Goal: Communication & Community: Answer question/provide support

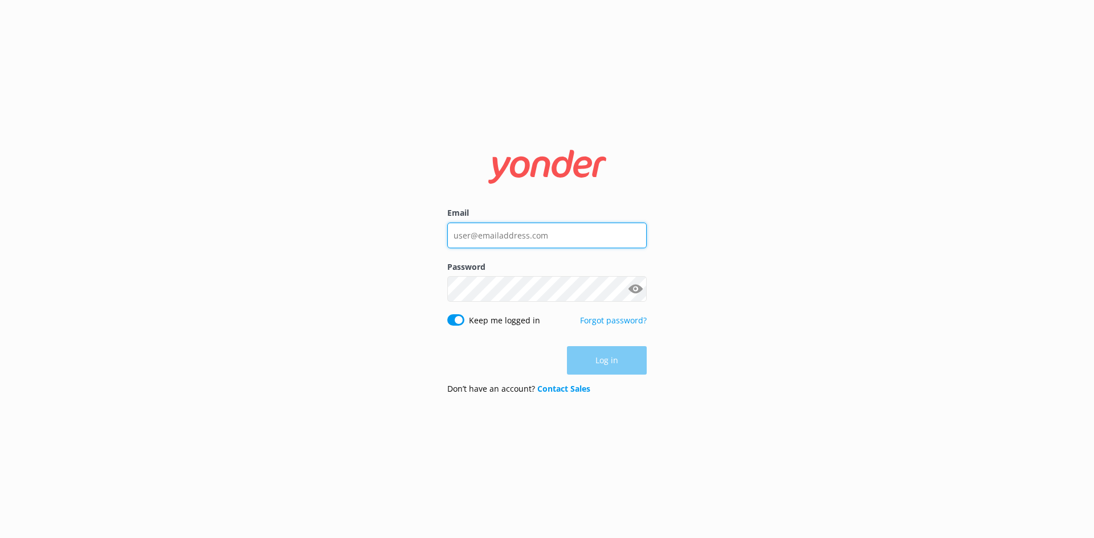
type input "[PERSON_NAME][EMAIL_ADDRESS][DOMAIN_NAME]"
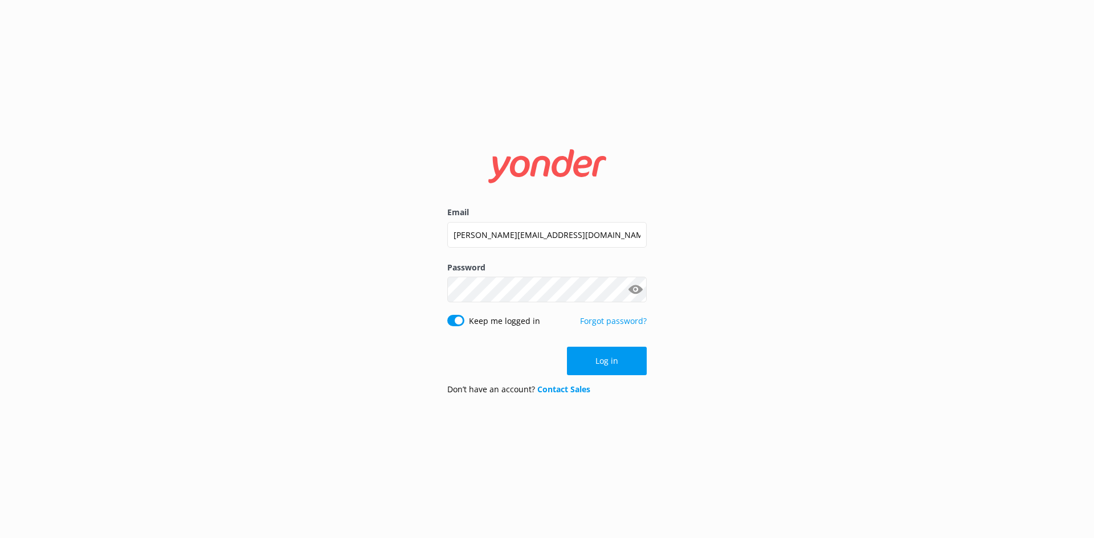
click at [585, 363] on div "Log in" at bounding box center [546, 361] width 199 height 28
click at [583, 361] on button "Log in" at bounding box center [607, 361] width 80 height 28
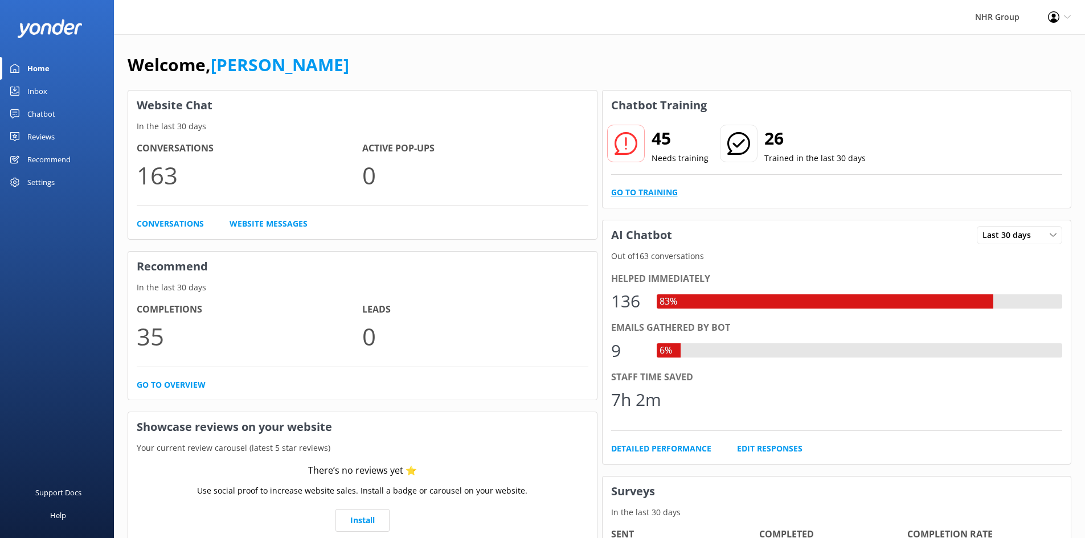
click at [628, 194] on link "Go to Training" at bounding box center [644, 192] width 67 height 13
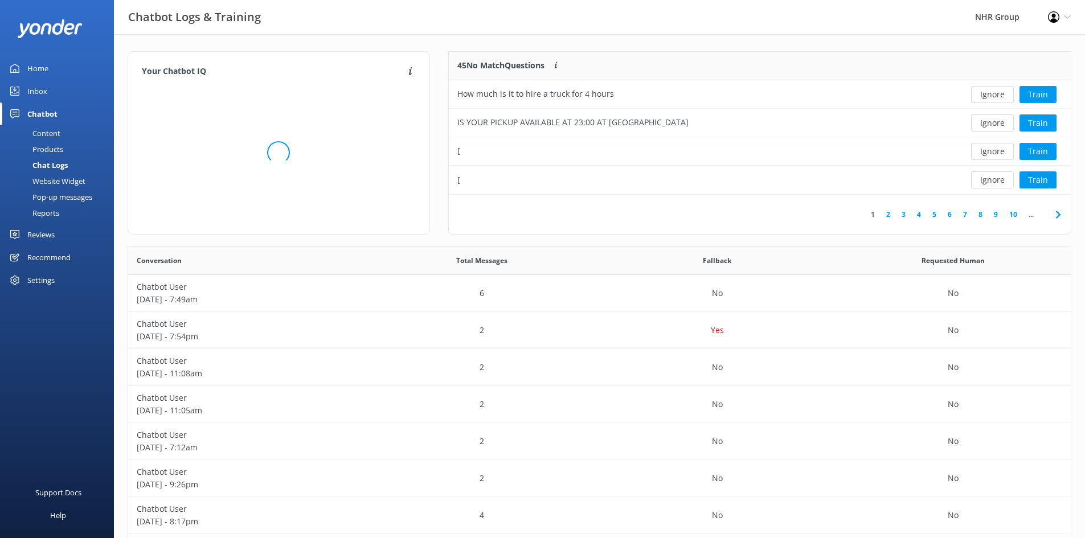
scroll to position [391, 934]
click at [988, 151] on button "Ignore" at bounding box center [992, 151] width 43 height 17
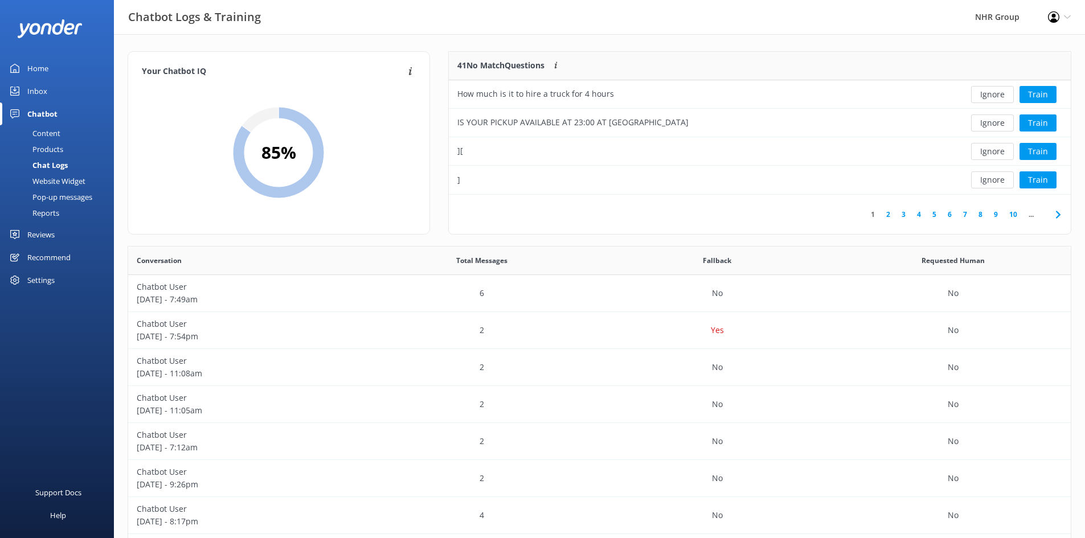
click at [988, 151] on button "Ignore" at bounding box center [992, 151] width 43 height 17
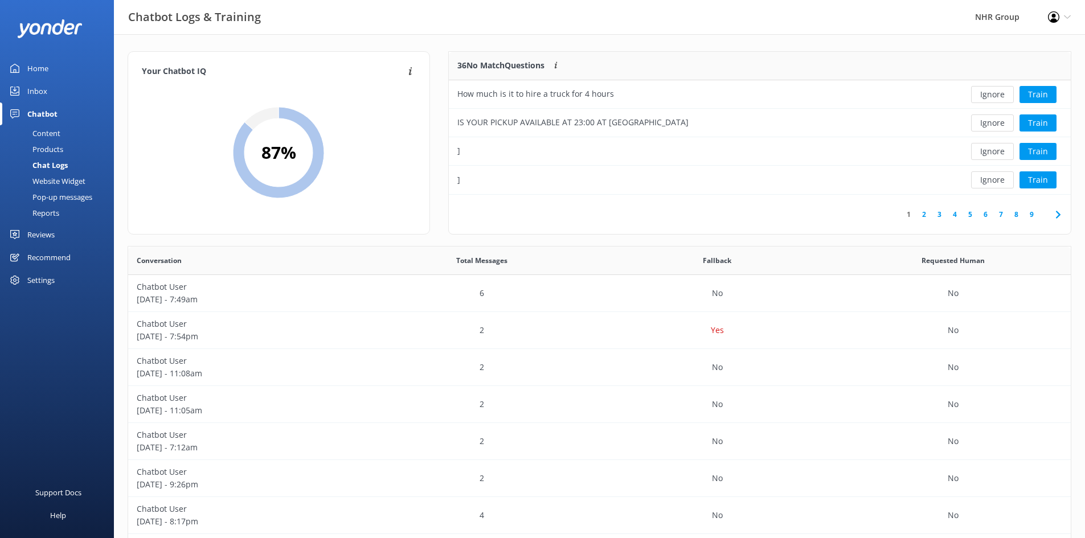
click at [988, 151] on button "Ignore" at bounding box center [992, 151] width 43 height 17
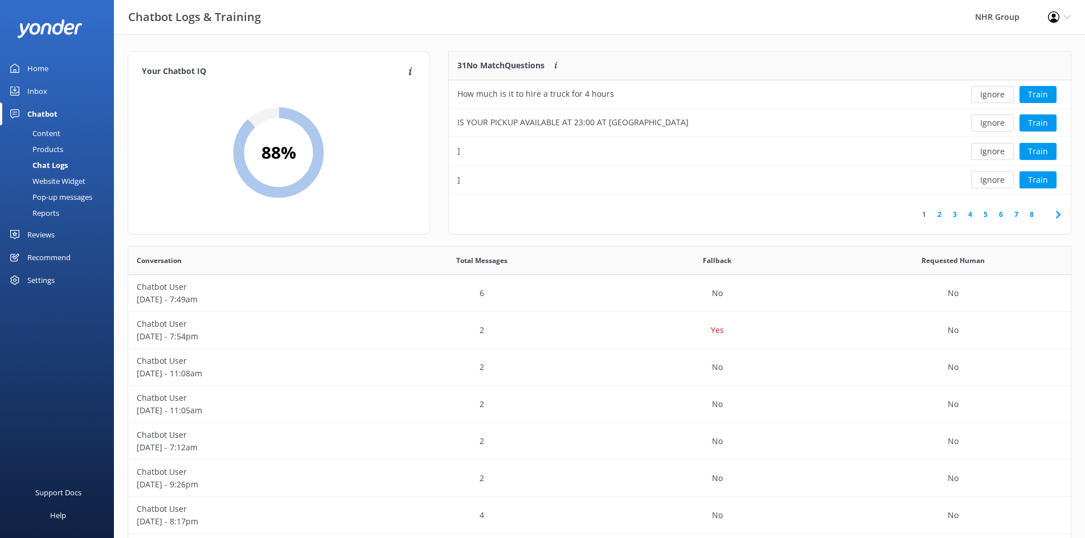
click at [988, 151] on button "Ignore" at bounding box center [992, 151] width 43 height 17
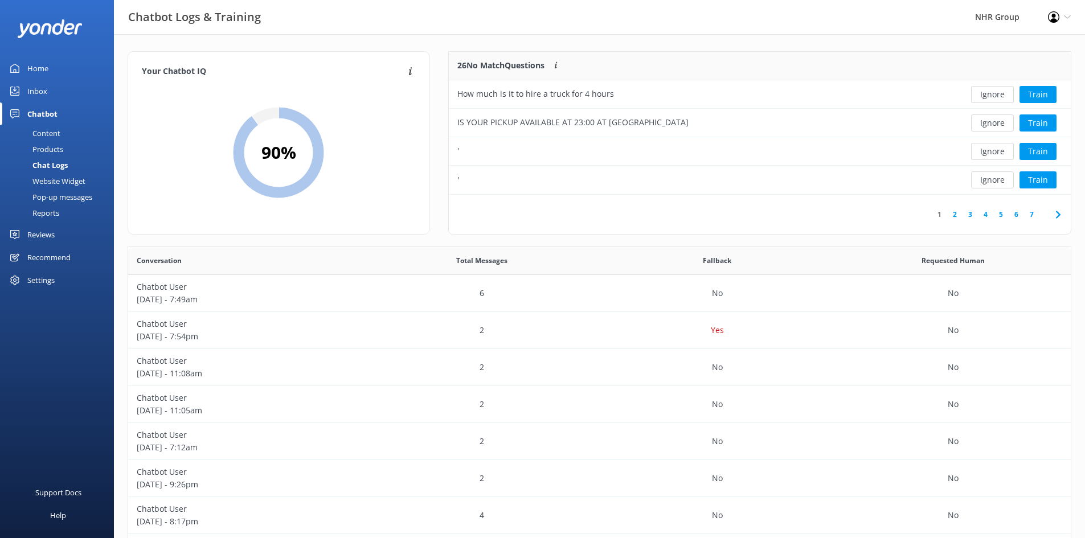
click at [988, 151] on button "Ignore" at bounding box center [992, 151] width 43 height 17
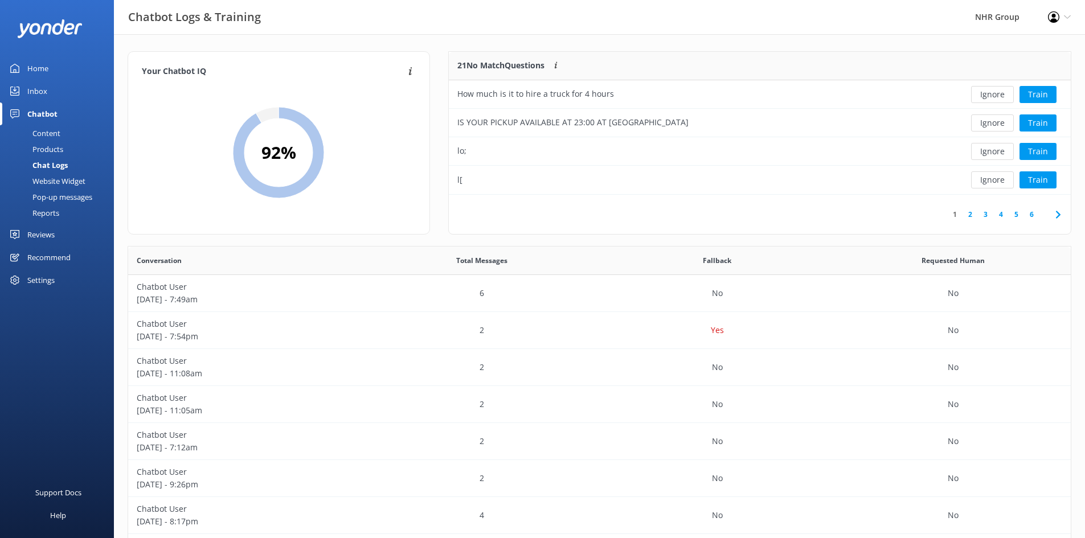
click at [988, 151] on button "Ignore" at bounding box center [992, 151] width 43 height 17
click at [1034, 151] on button "Train" at bounding box center [1037, 151] width 37 height 17
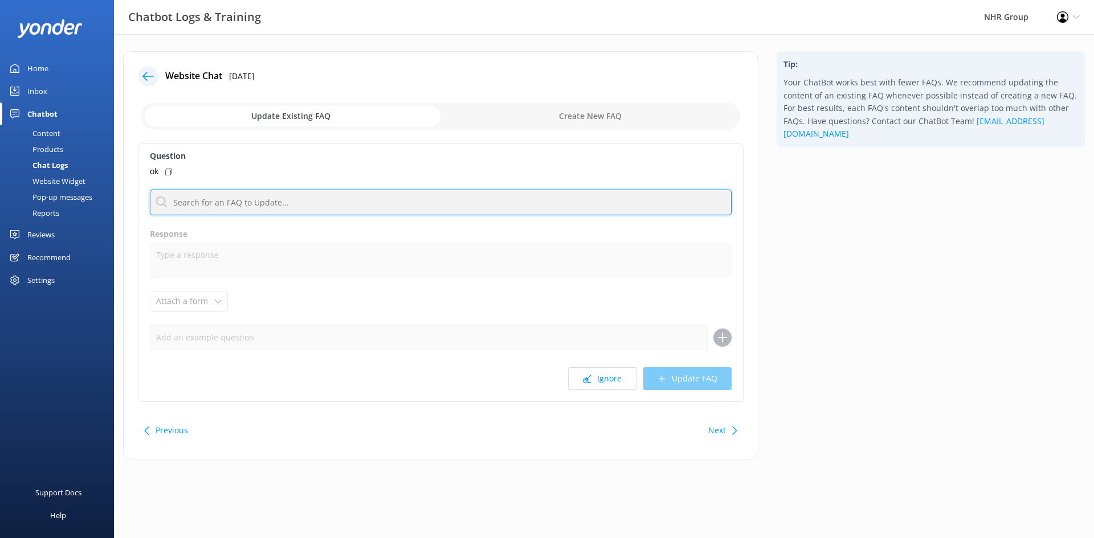
click at [217, 203] on input "text" at bounding box center [441, 203] width 582 height 26
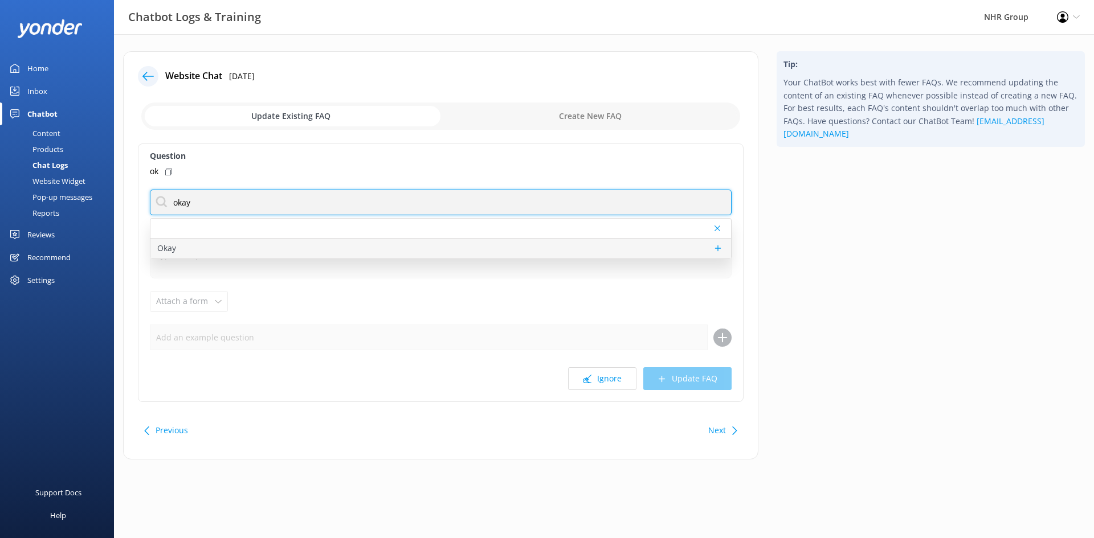
type input "okay"
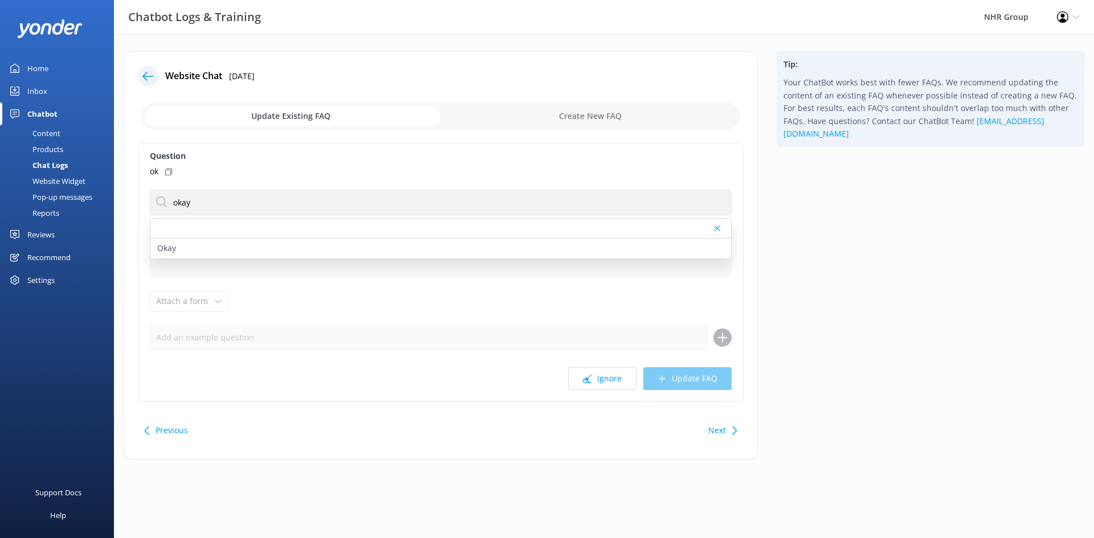
click at [190, 245] on div "Okay" at bounding box center [440, 249] width 580 height 20
type textarea "If there's anything else I can help with, let me know!"
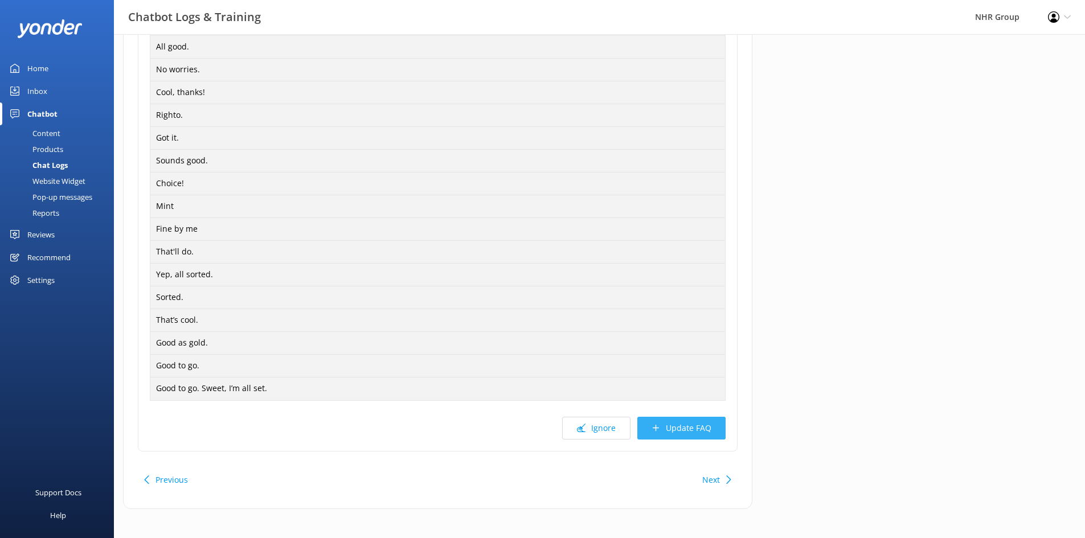
scroll to position [388, 0]
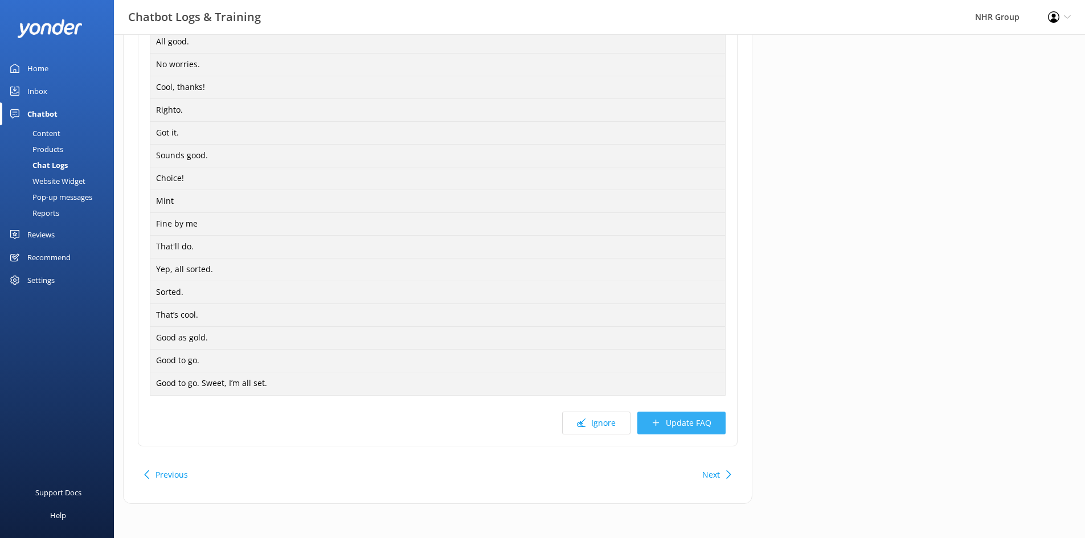
click at [669, 423] on button "Update FAQ" at bounding box center [681, 423] width 88 height 23
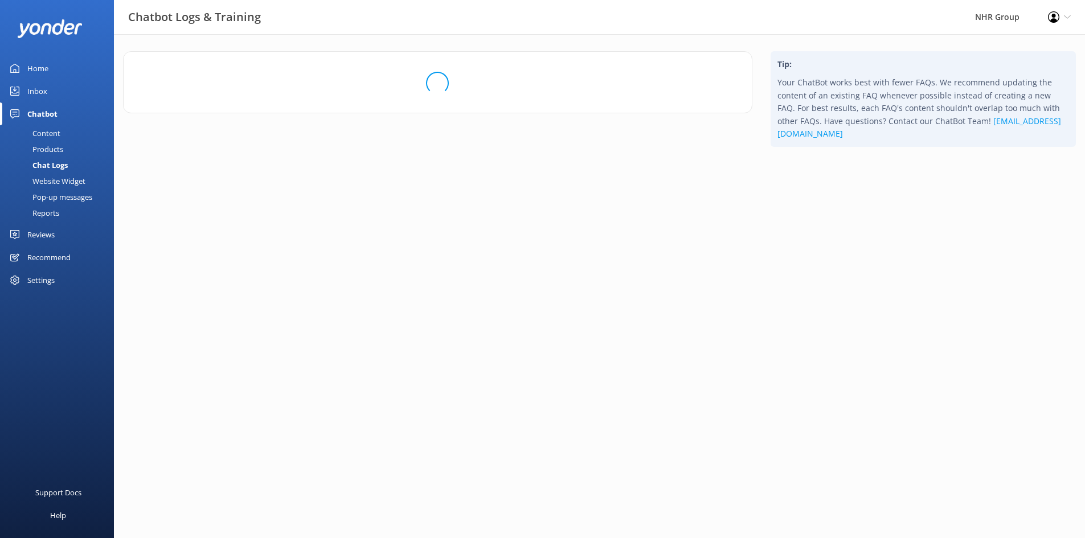
scroll to position [0, 0]
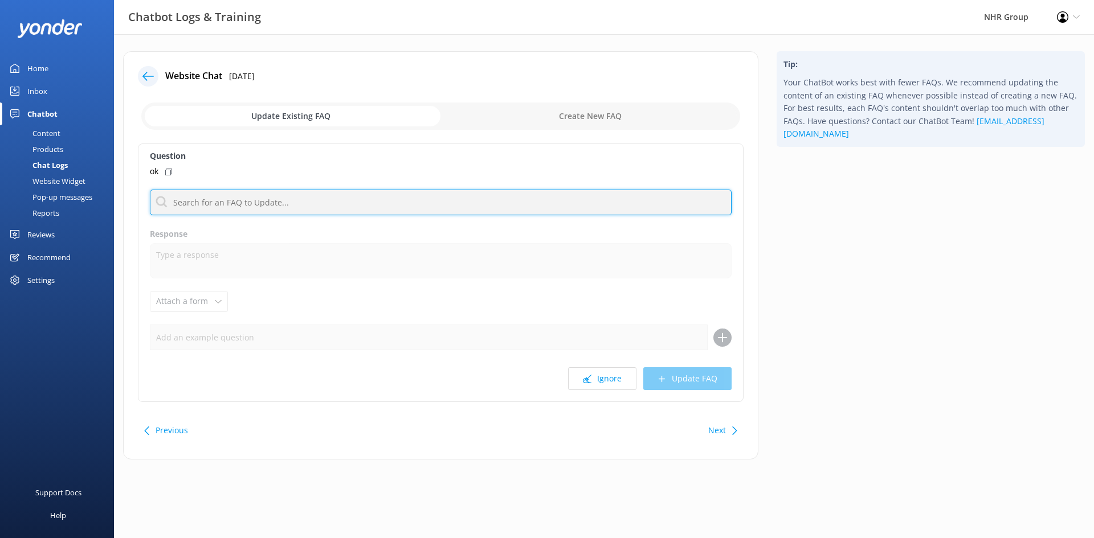
click at [235, 213] on input "text" at bounding box center [441, 203] width 582 height 26
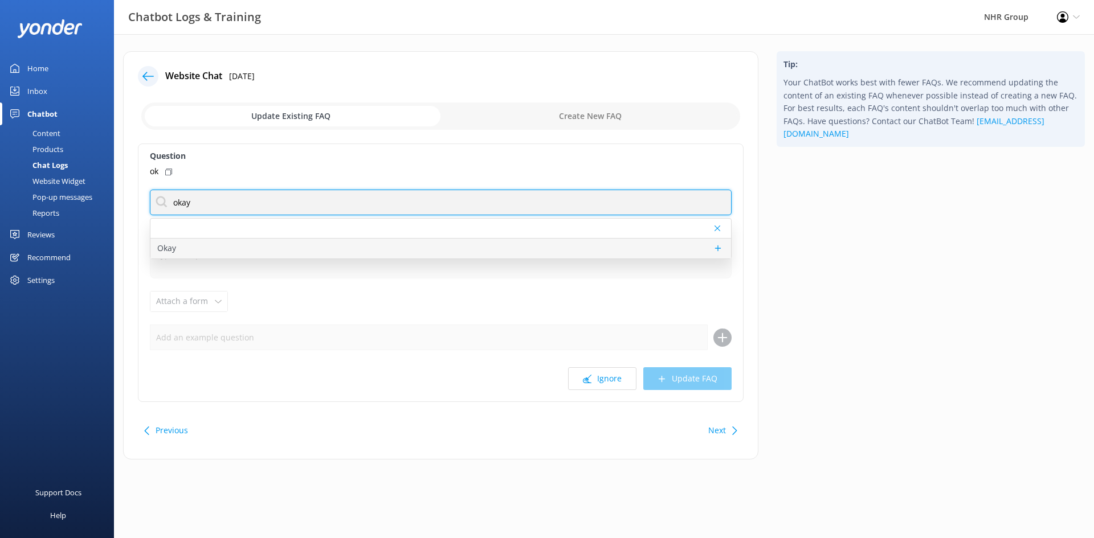
type input "okay"
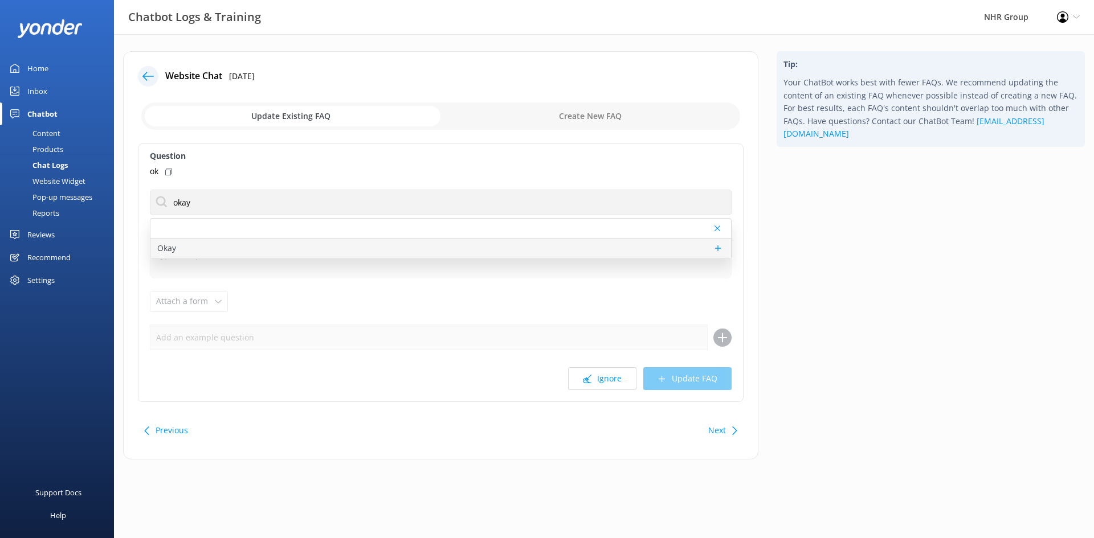
click at [206, 245] on div "Okay" at bounding box center [440, 249] width 580 height 20
type textarea "If there's anything else I can help with, let me know!"
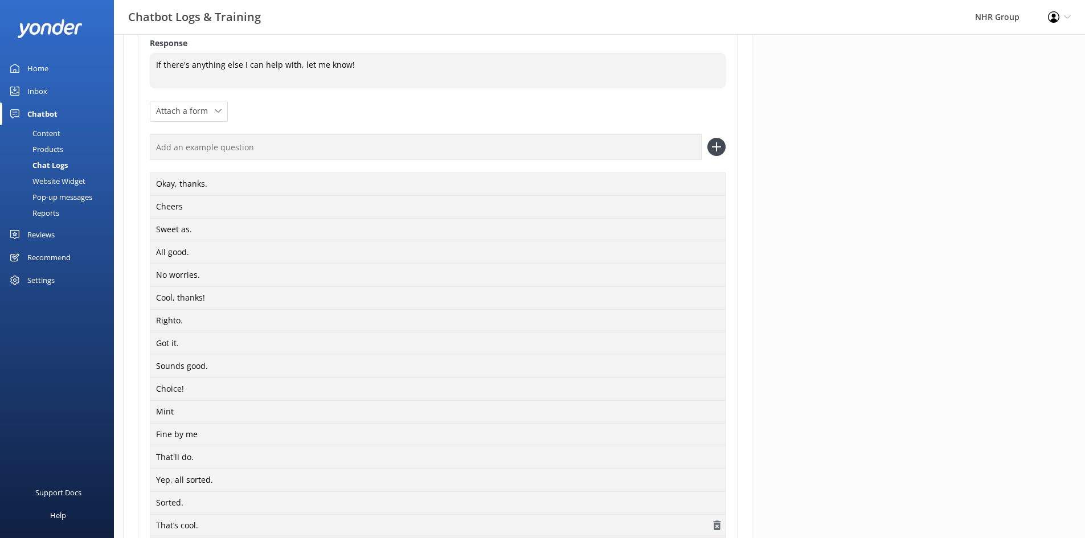
scroll to position [342, 0]
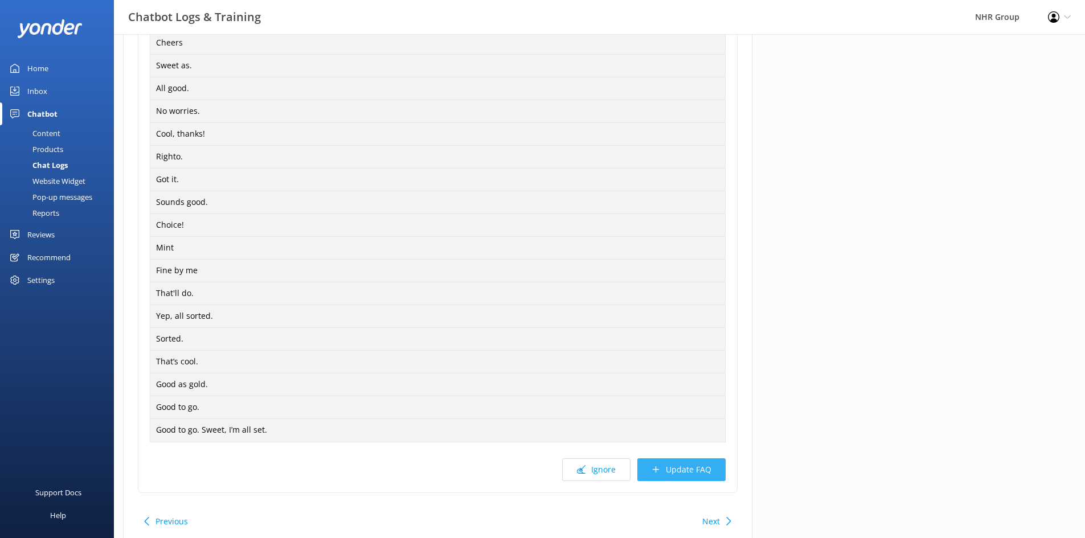
click at [682, 476] on button "Update FAQ" at bounding box center [681, 469] width 88 height 23
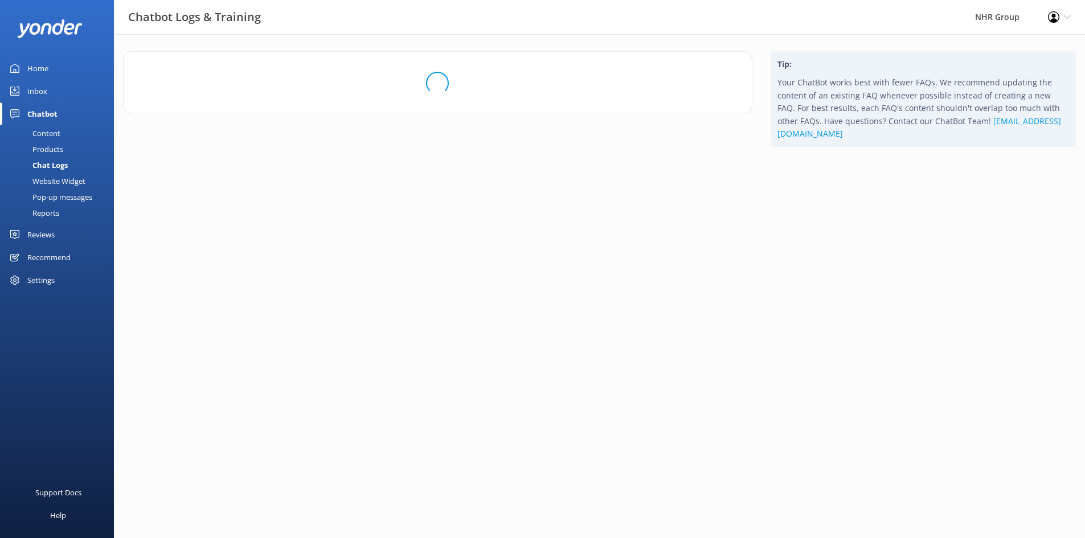
scroll to position [0, 0]
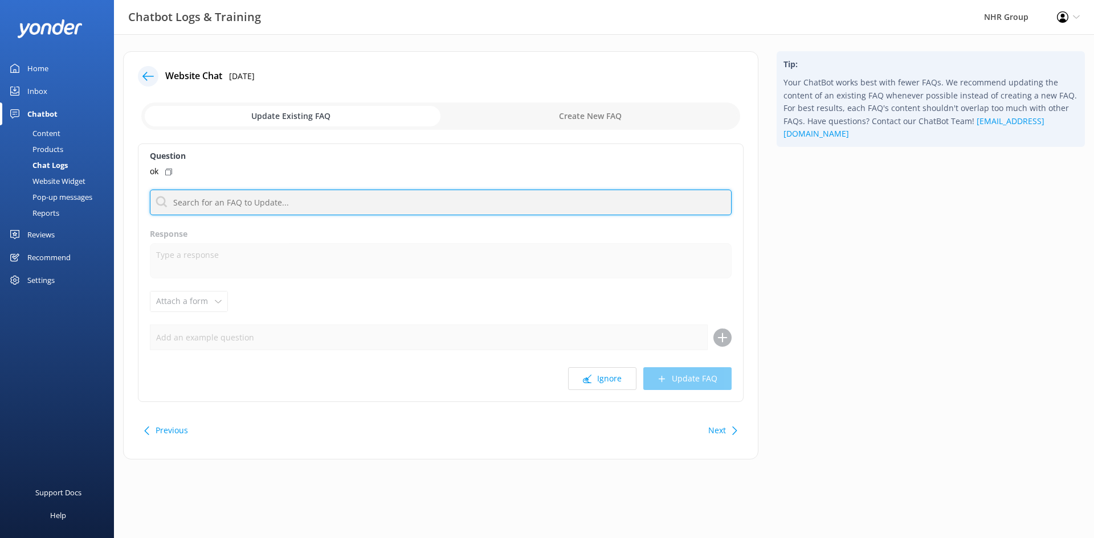
click at [240, 206] on input "text" at bounding box center [441, 203] width 582 height 26
type input "okay"
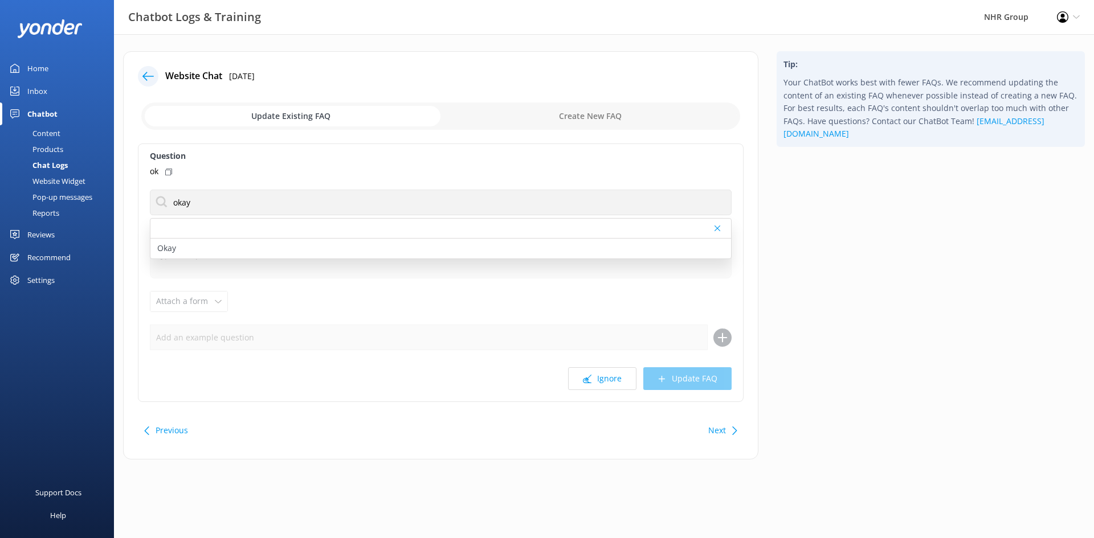
click at [181, 244] on div "Okay" at bounding box center [440, 249] width 580 height 20
type textarea "If there's anything else I can help with, let me know!"
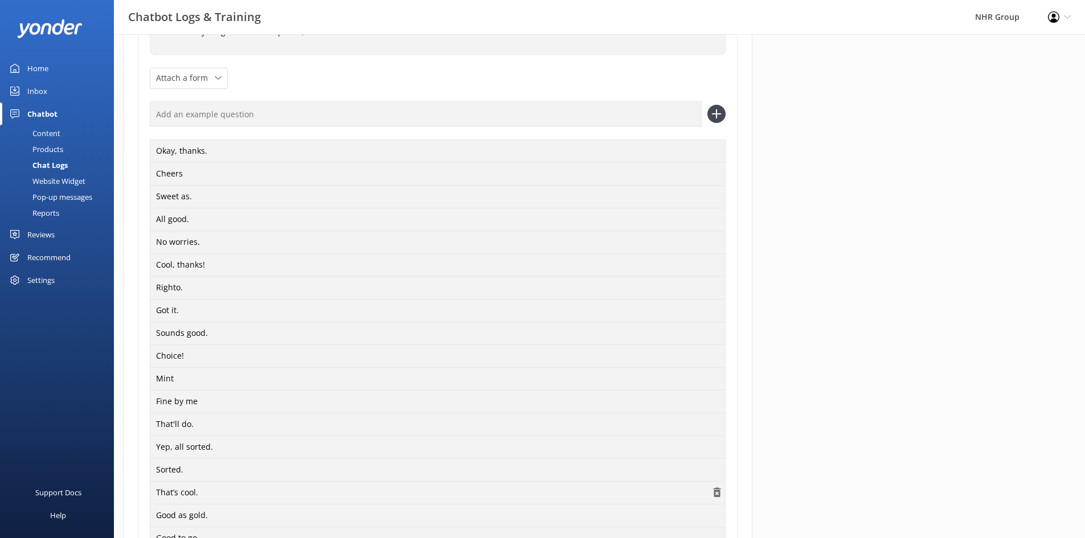
scroll to position [342, 0]
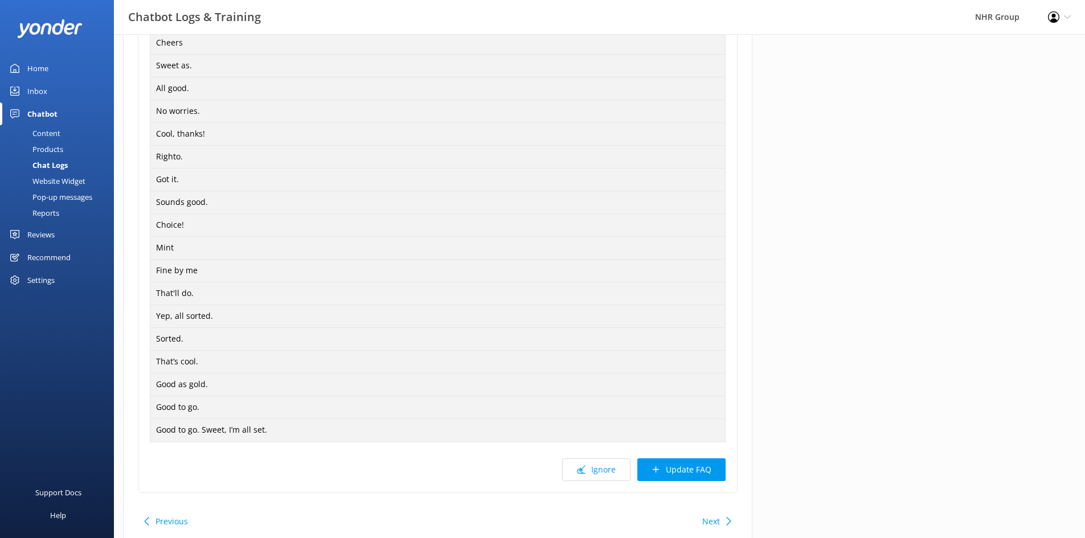
click at [664, 468] on button "Update FAQ" at bounding box center [681, 469] width 88 height 23
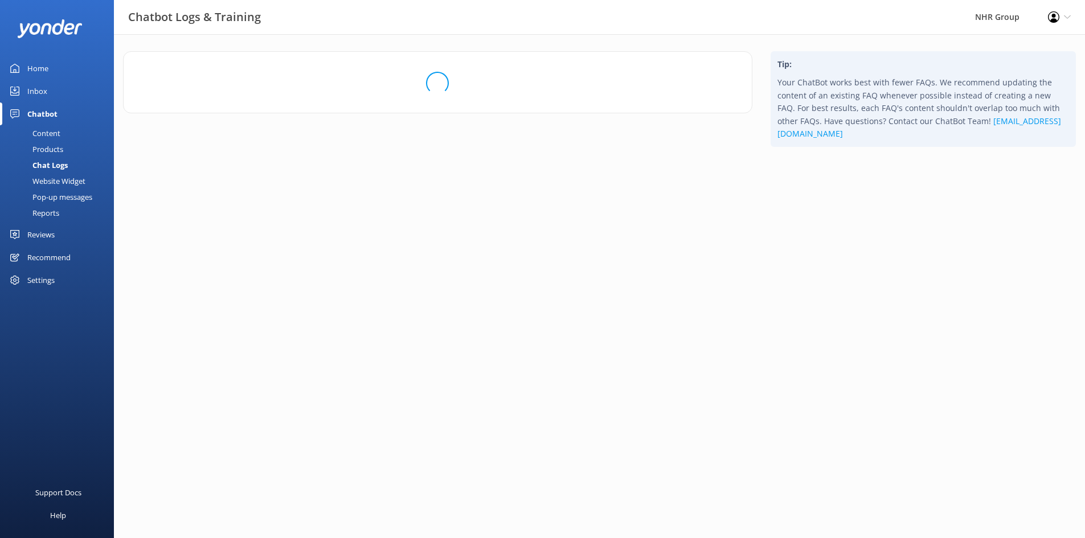
scroll to position [0, 0]
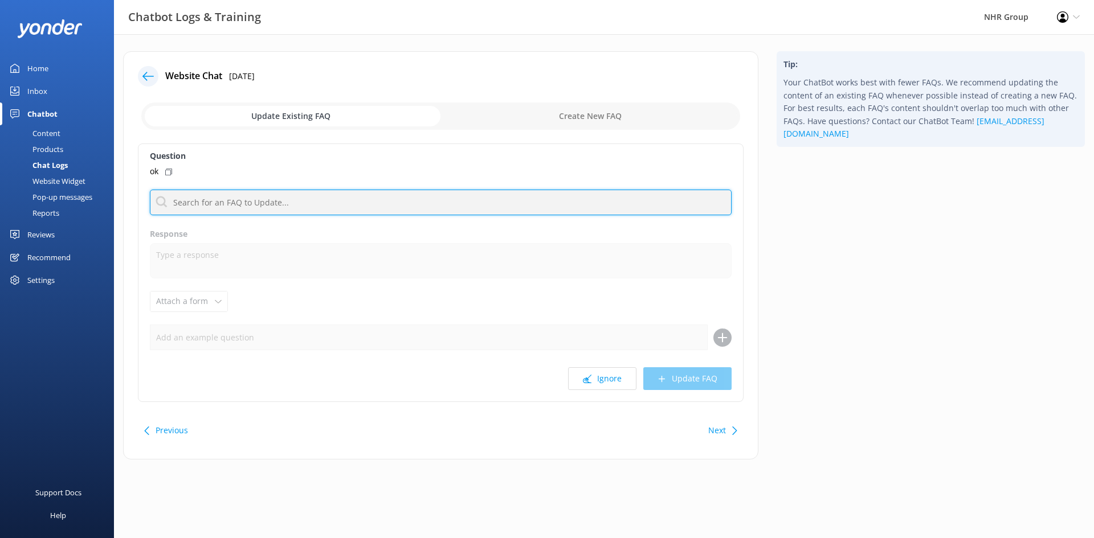
click at [186, 202] on input "text" at bounding box center [441, 203] width 582 height 26
type input "okay"
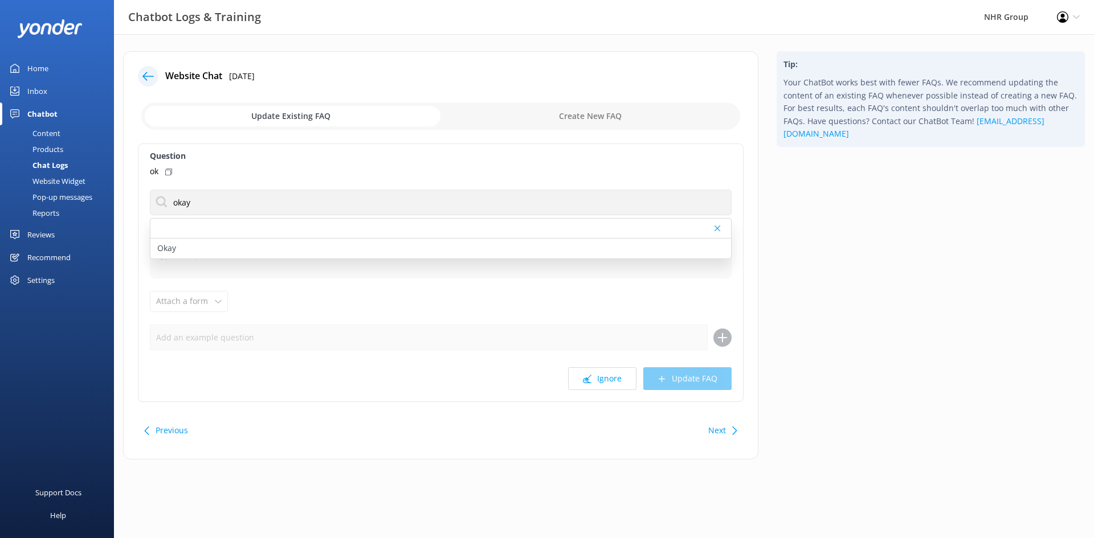
click at [211, 246] on div "Okay" at bounding box center [440, 249] width 580 height 20
type textarea "If there's anything else I can help with, let me know!"
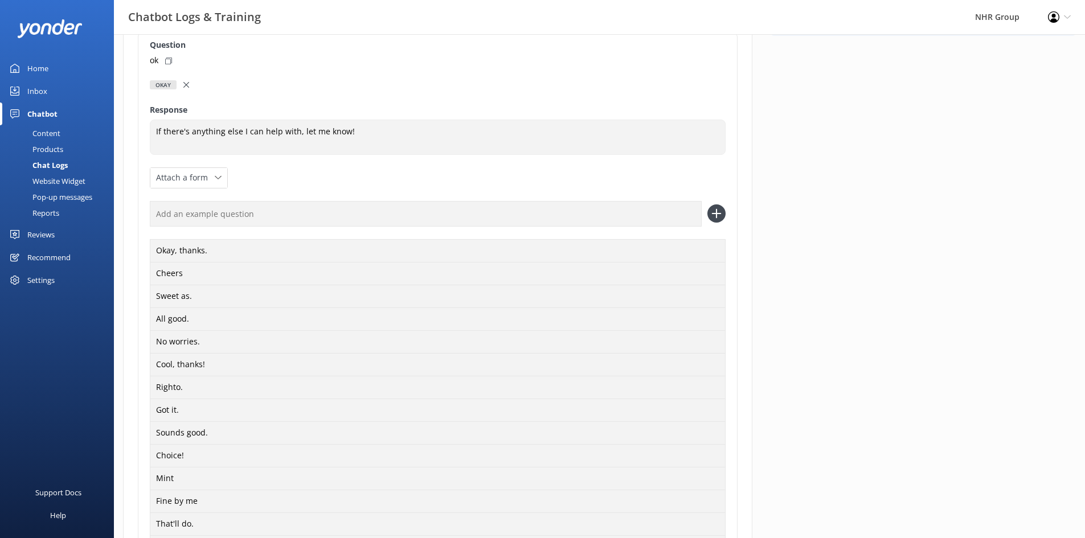
scroll to position [342, 0]
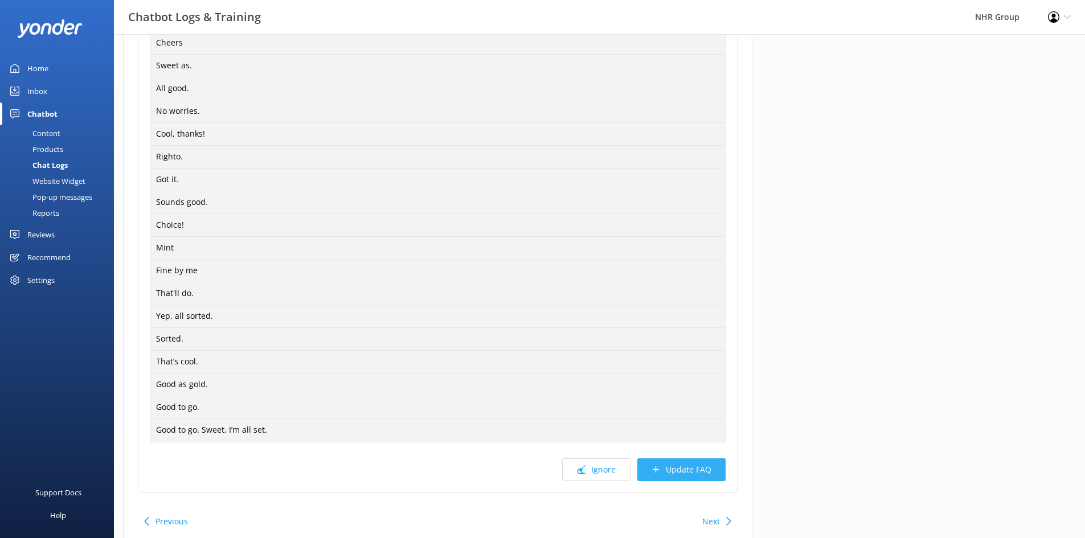
drag, startPoint x: 686, startPoint y: 485, endPoint x: 683, endPoint y: 475, distance: 10.1
click at [683, 482] on div "Question ok Okay Okay Response If there's anything else I can help with, let me…" at bounding box center [438, 147] width 600 height 691
click at [682, 469] on button "Update FAQ" at bounding box center [681, 469] width 88 height 23
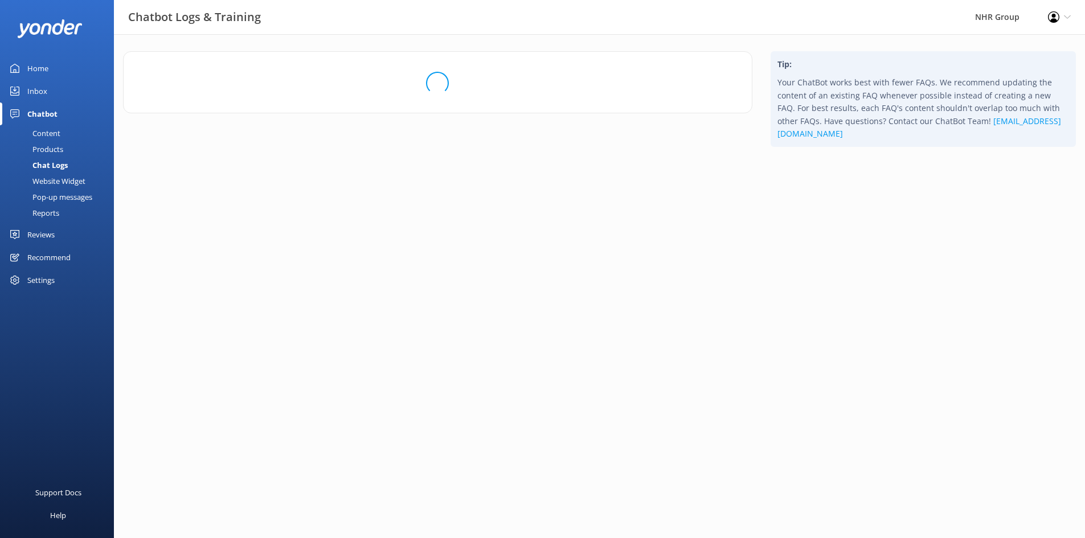
scroll to position [0, 0]
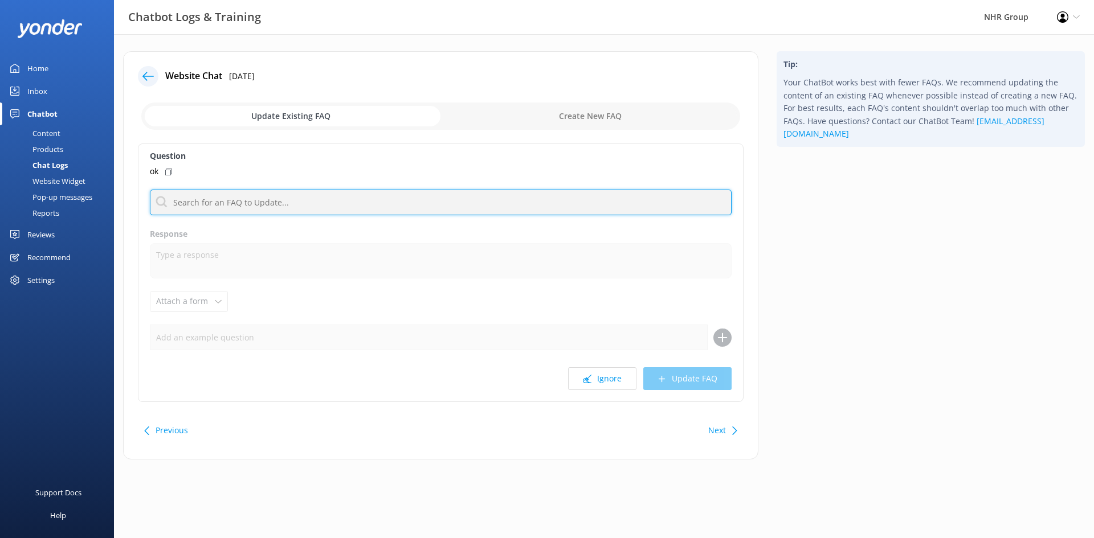
click at [276, 210] on input "text" at bounding box center [441, 203] width 582 height 26
type input "okay"
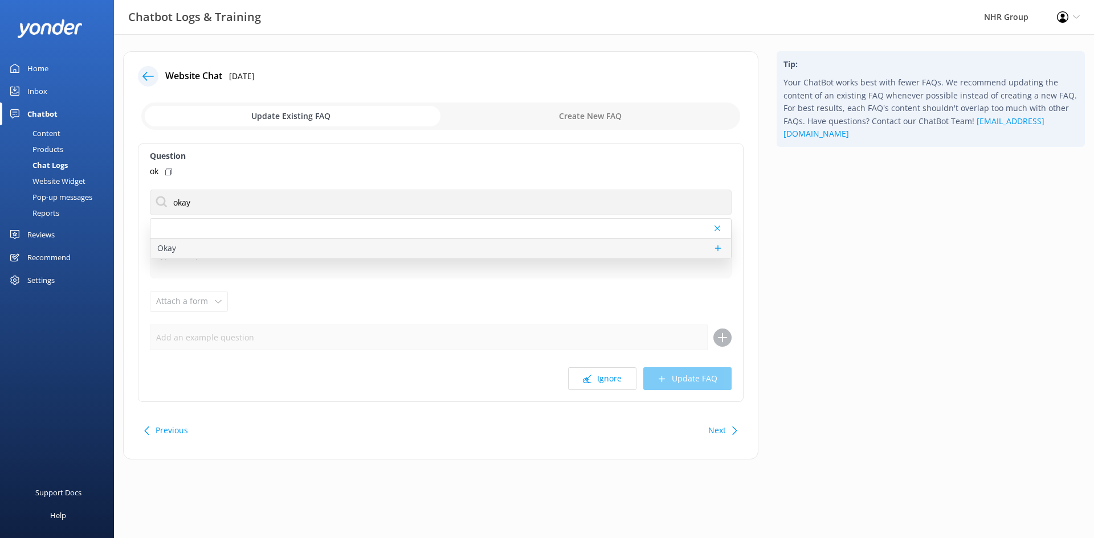
click at [413, 244] on div "Okay" at bounding box center [440, 249] width 580 height 20
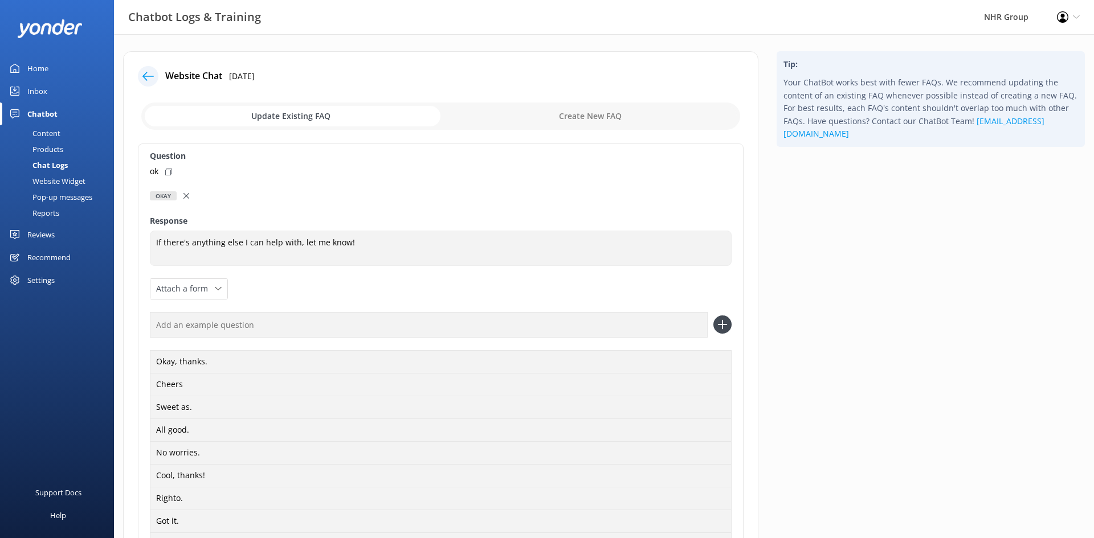
type textarea "If there's anything else I can help with, let me know!"
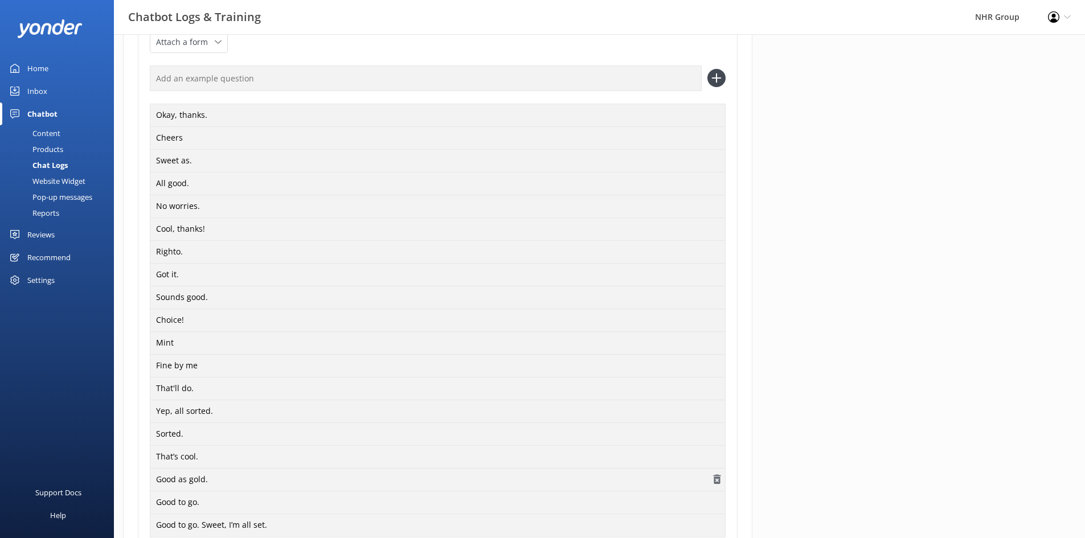
scroll to position [388, 0]
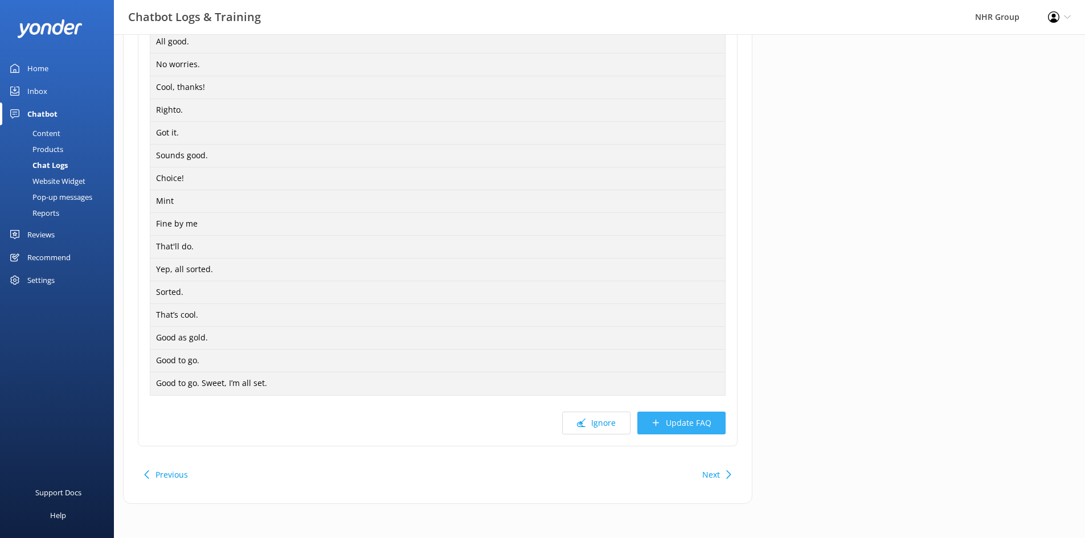
click at [690, 424] on button "Update FAQ" at bounding box center [681, 423] width 88 height 23
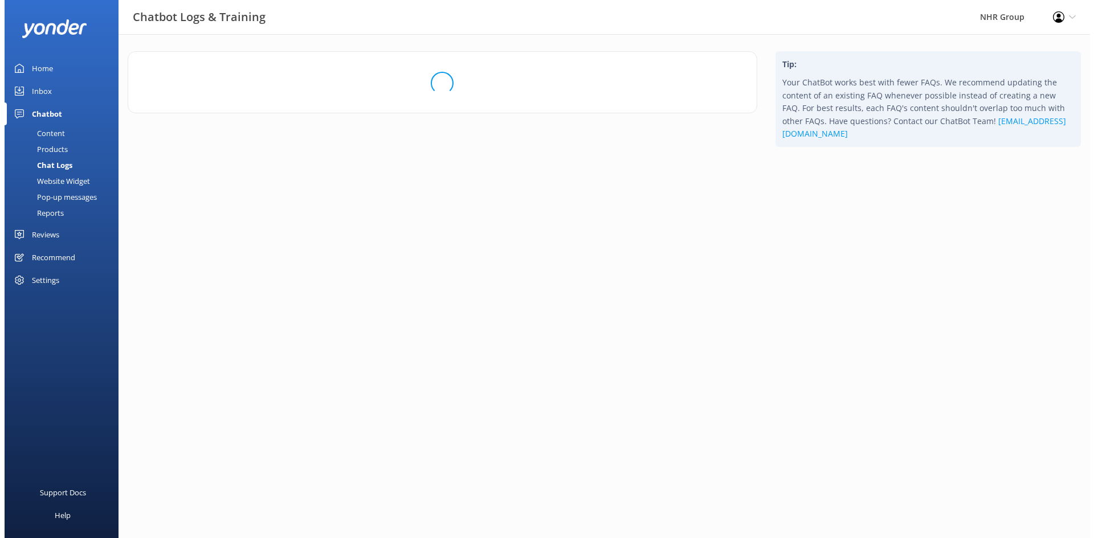
scroll to position [0, 0]
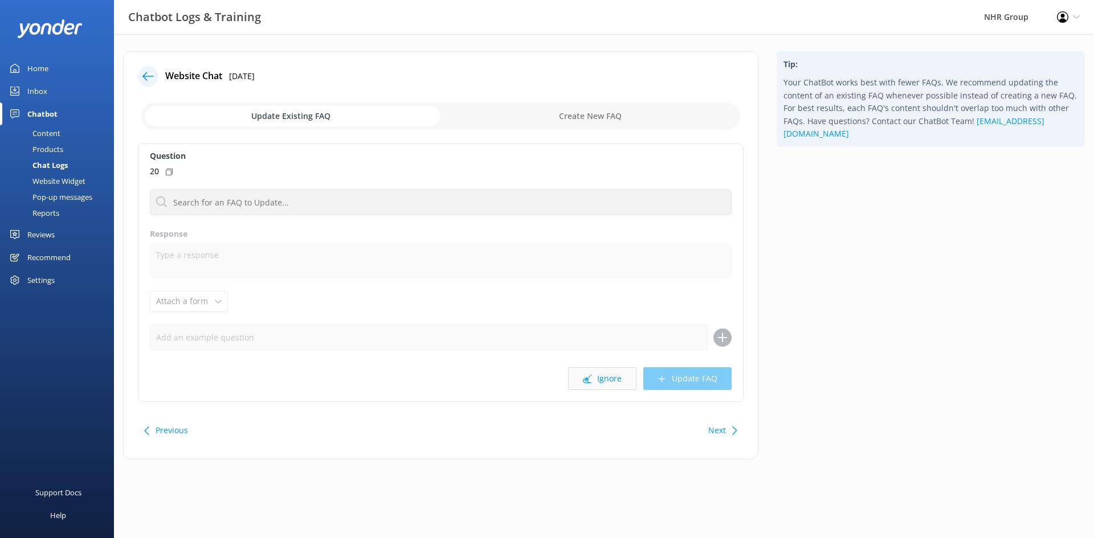
click at [629, 382] on button "Ignore" at bounding box center [602, 378] width 68 height 23
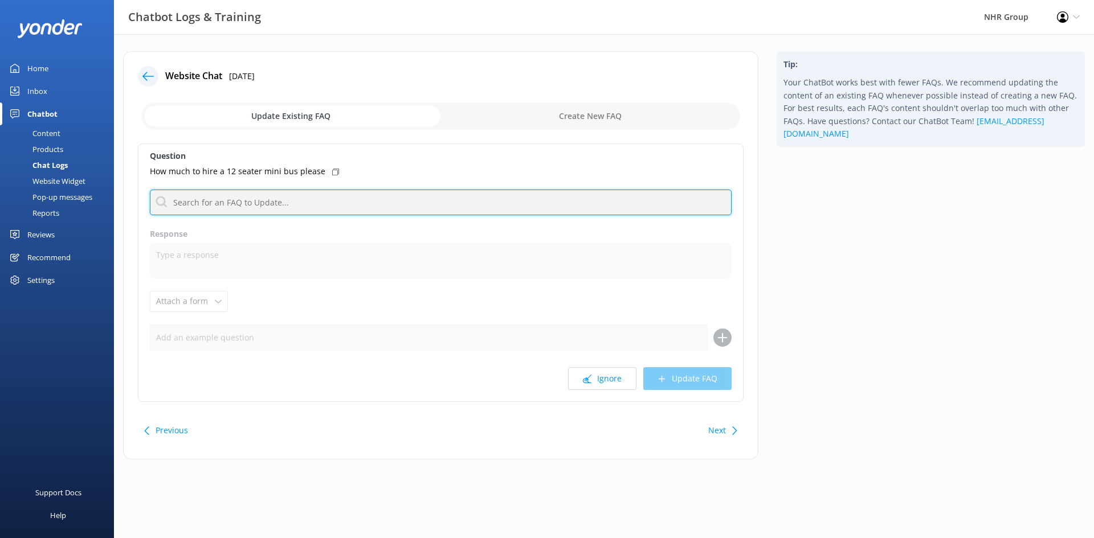
click at [214, 195] on input "text" at bounding box center [441, 203] width 582 height 26
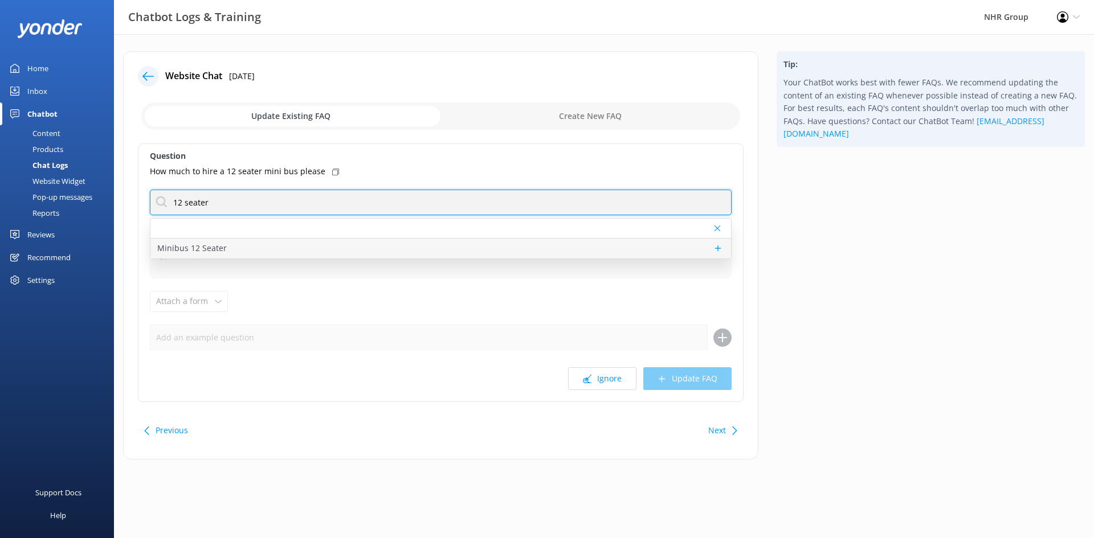
type input "12 seater"
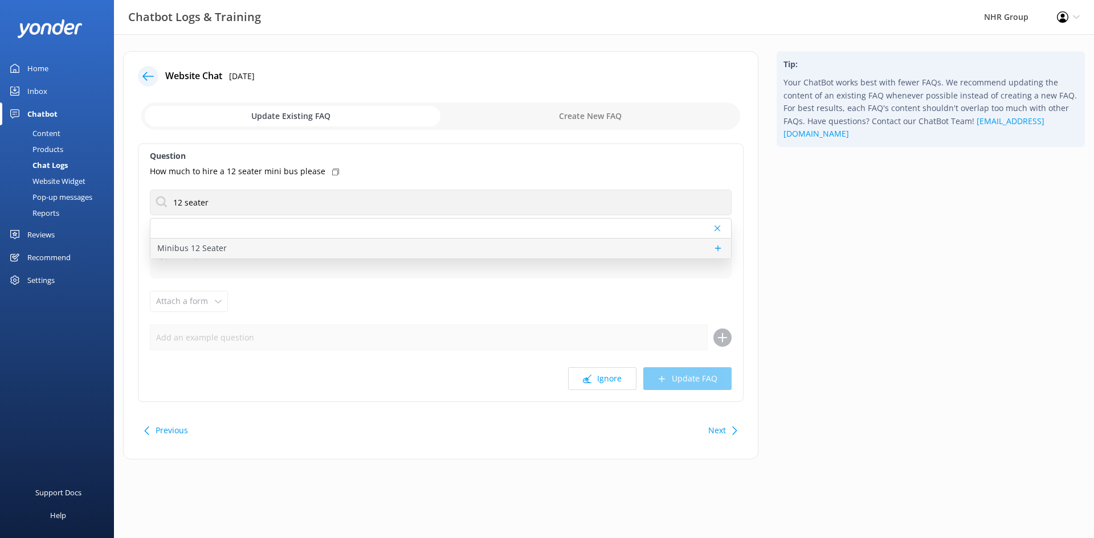
click at [182, 256] on div "Minibus 12 Seater" at bounding box center [440, 249] width 580 height 20
type textarea "Our 12-seater minibus is perfect for group travel, comfortably seating up to 12…"
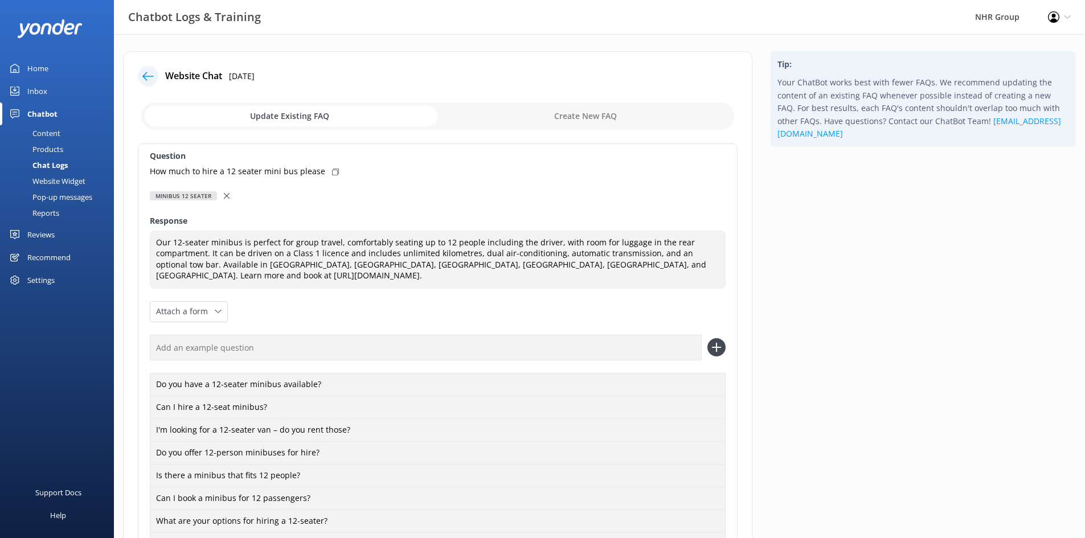
click at [226, 196] on icon at bounding box center [227, 196] width 6 height 6
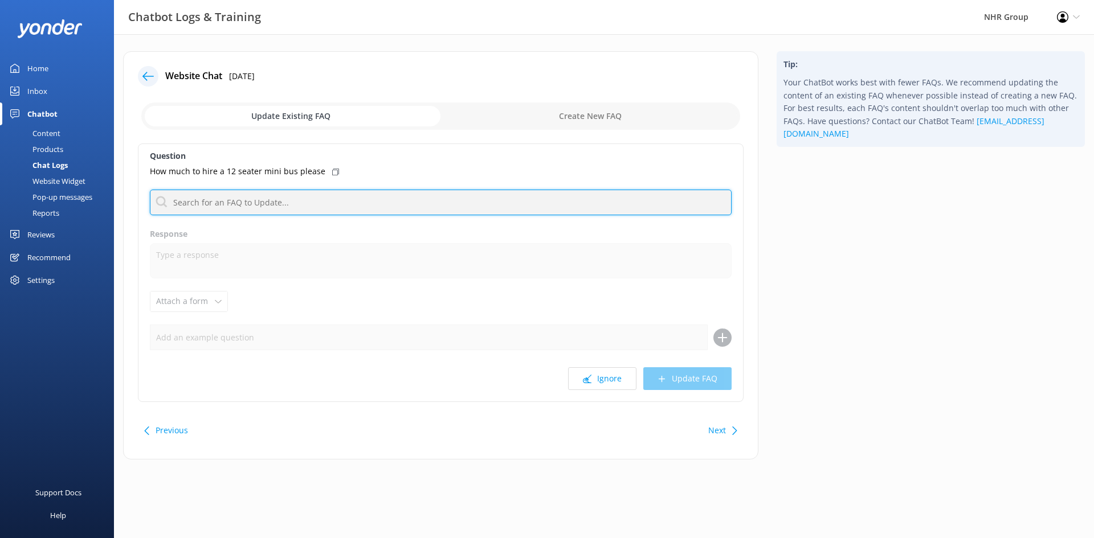
click at [186, 206] on input "text" at bounding box center [441, 203] width 582 height 26
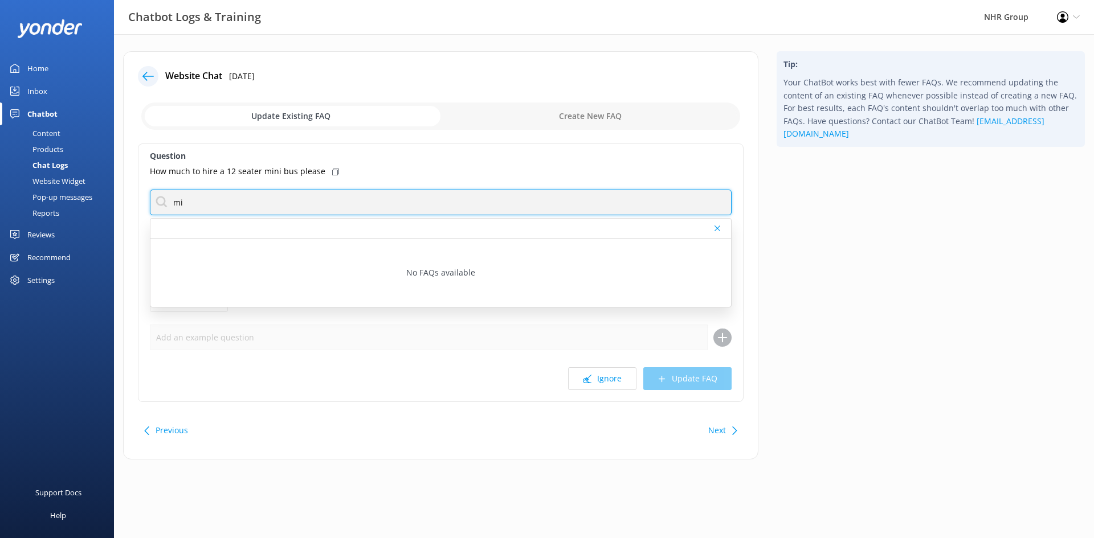
type input "m"
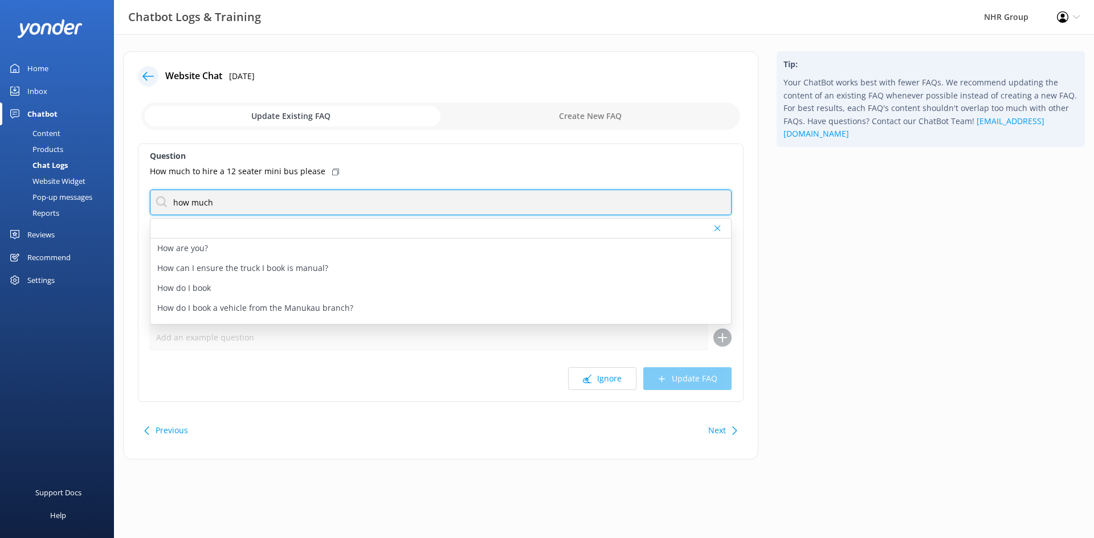
drag, startPoint x: 231, startPoint y: 202, endPoint x: 101, endPoint y: 204, distance: 129.9
click at [101, 204] on div "Chatbot Logs & Training NHR Group Profile Settings Logout Home Inbox Chatbot Co…" at bounding box center [547, 264] width 1094 height 460
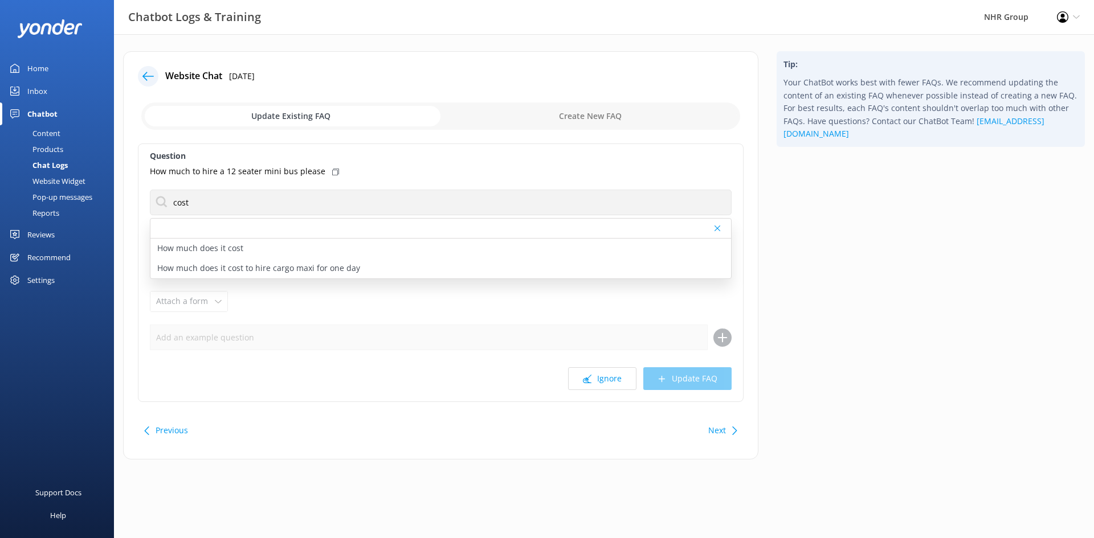
click at [845, 243] on div "Tip: Your ChatBot works best with fewer FAQs. We recommend updating the content…" at bounding box center [930, 261] width 326 height 420
click at [716, 228] on use at bounding box center [717, 229] width 6 height 6
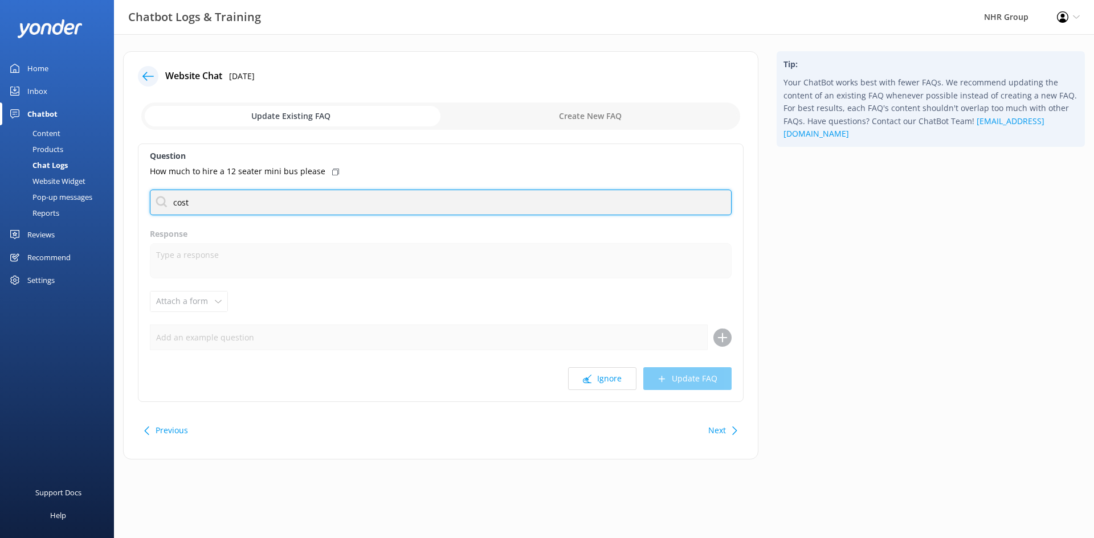
click at [269, 204] on input "cost" at bounding box center [441, 203] width 582 height 26
type input "c"
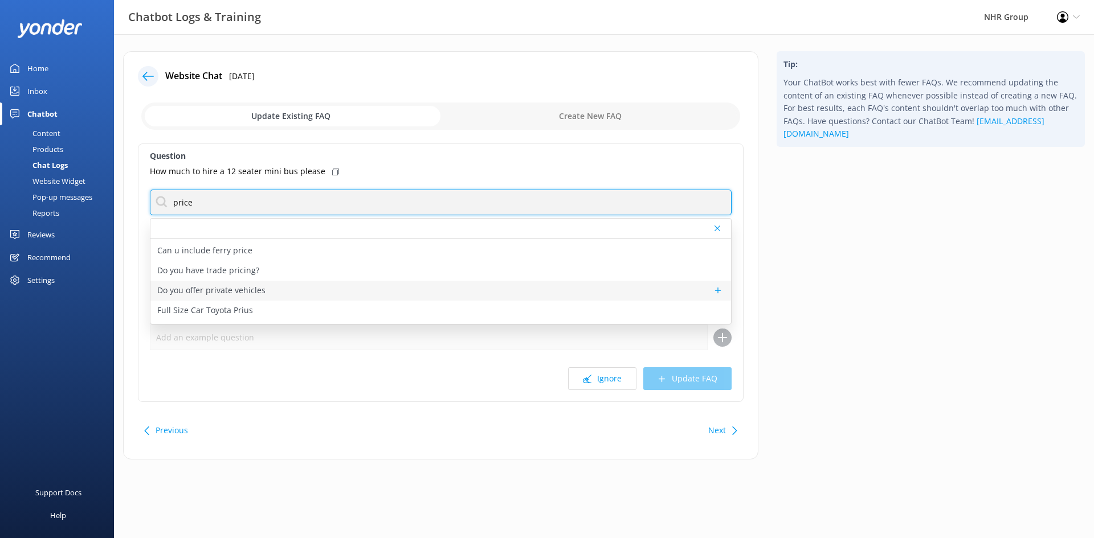
scroll to position [34, 0]
type input "price"
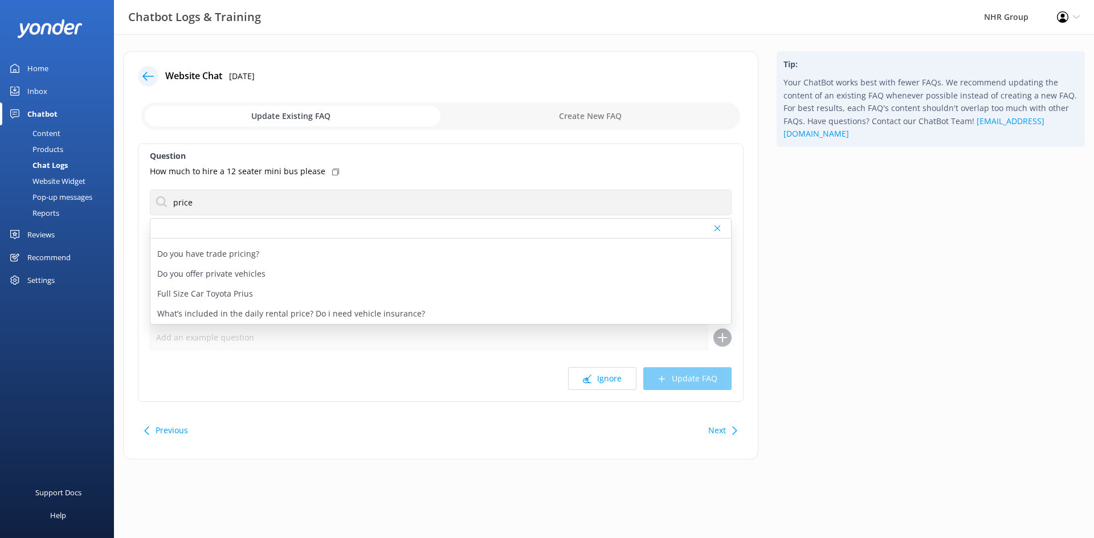
click at [819, 272] on div "Tip: Your ChatBot works best with fewer FAQs. We recommend updating the content…" at bounding box center [930, 261] width 326 height 420
click at [714, 229] on icon at bounding box center [717, 228] width 6 height 7
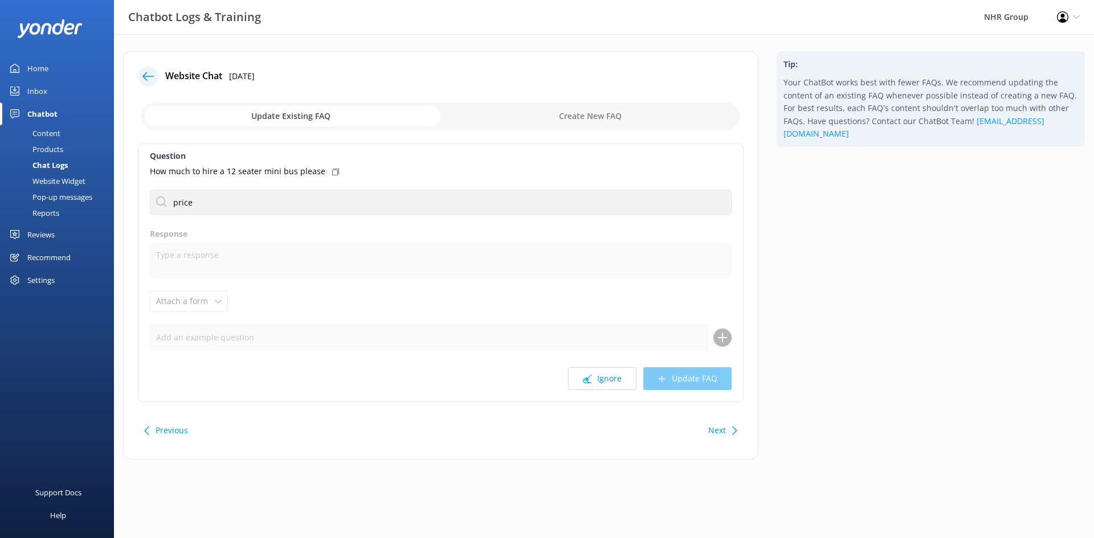
click at [712, 435] on button "Next" at bounding box center [717, 430] width 18 height 23
click at [709, 429] on button "Next" at bounding box center [717, 430] width 18 height 23
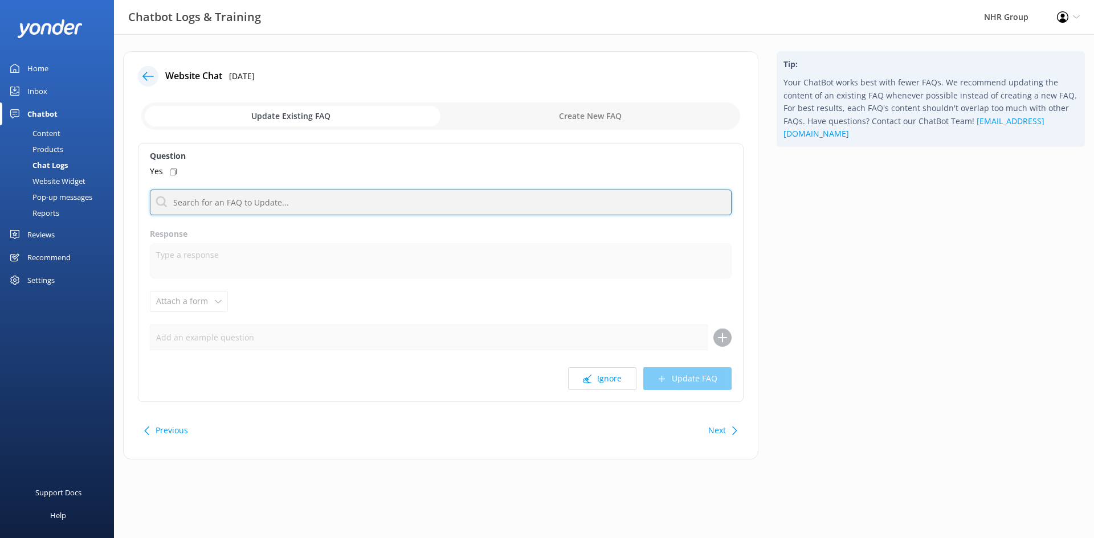
click at [413, 196] on input "text" at bounding box center [441, 203] width 582 height 26
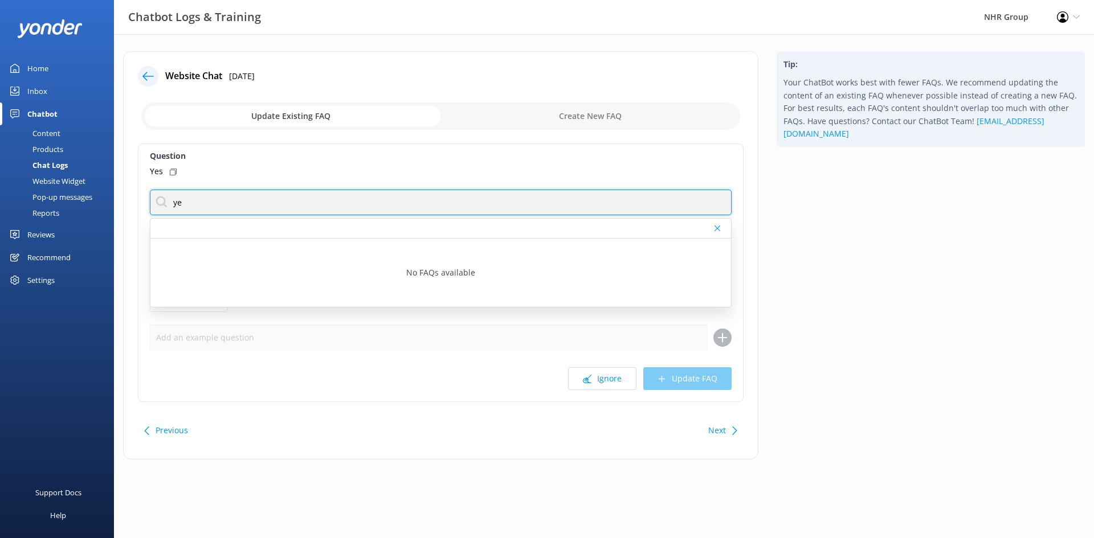
type input "y"
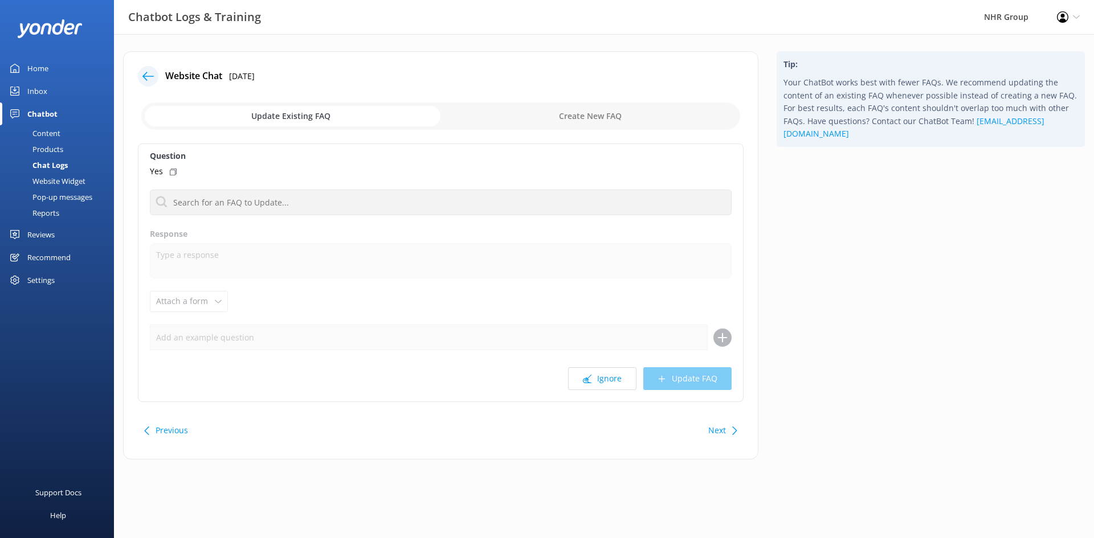
click at [832, 227] on div "Tip: Your ChatBot works best with fewer FAQs. We recommend updating the content…" at bounding box center [930, 261] width 326 height 420
click at [723, 424] on button "Next" at bounding box center [717, 430] width 18 height 23
click at [609, 378] on button "Ignore" at bounding box center [602, 378] width 68 height 23
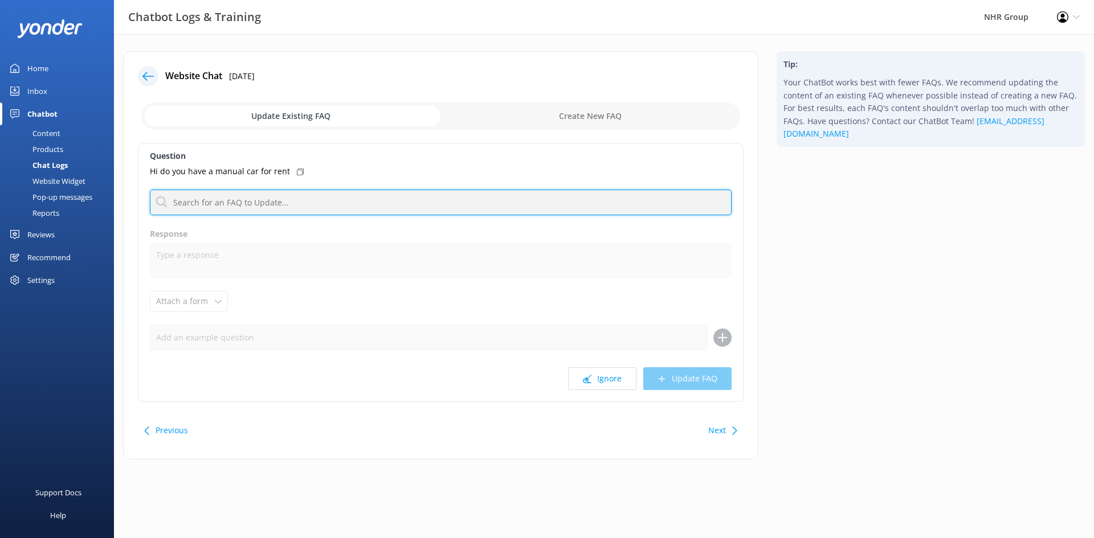
click at [524, 207] on input "text" at bounding box center [441, 203] width 582 height 26
type input "no"
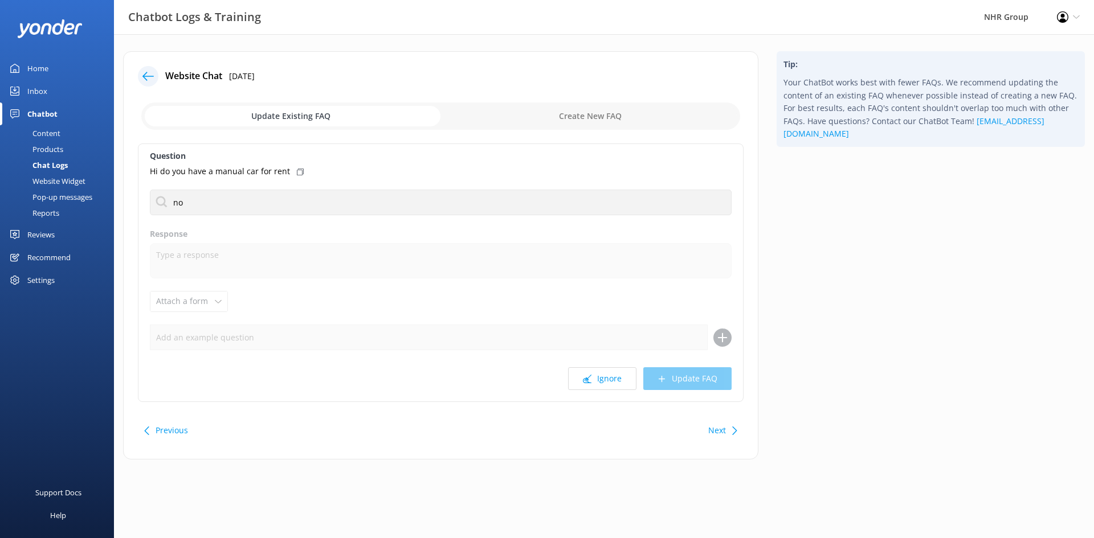
click at [140, 231] on div "Question Hi do you have a manual car for rent no No FAQs available Response Att…" at bounding box center [440, 273] width 605 height 259
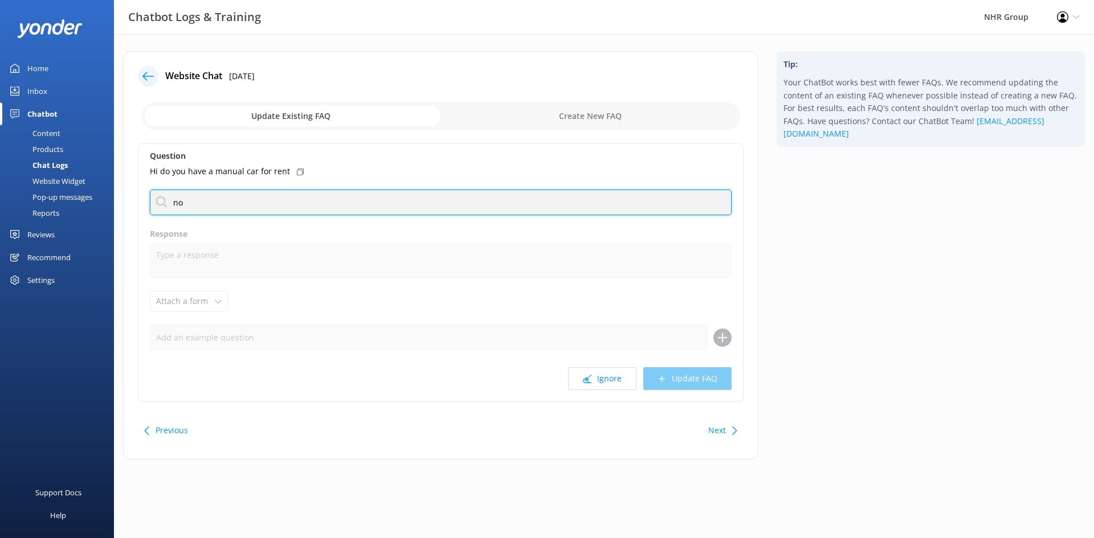
drag, startPoint x: 202, startPoint y: 205, endPoint x: 92, endPoint y: 212, distance: 109.6
click at [92, 212] on div "Chatbot Logs & Training NHR Group Profile Settings Logout Home Inbox Chatbot Co…" at bounding box center [547, 264] width 1094 height 460
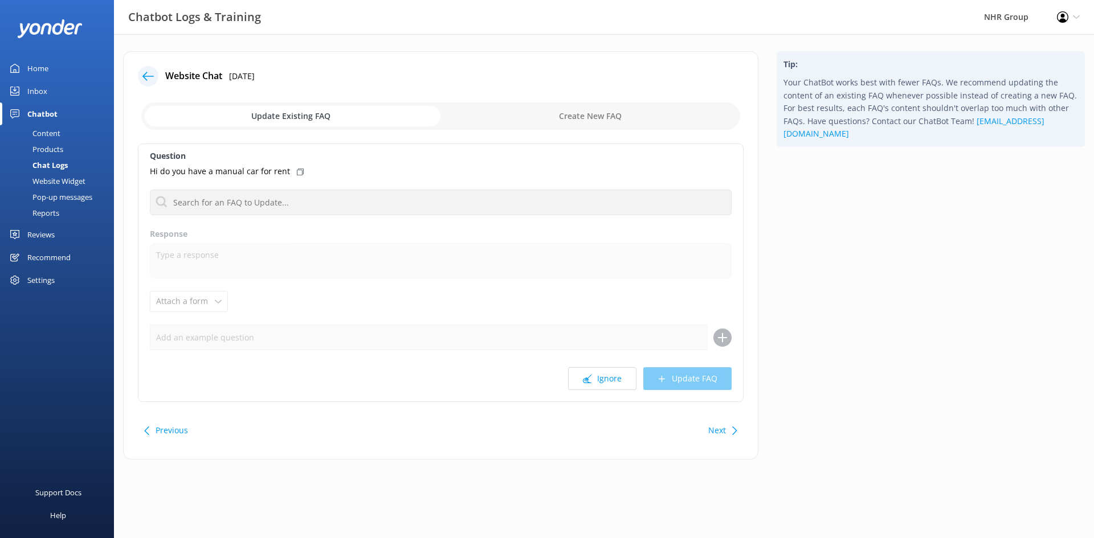
click at [423, 154] on label "Question" at bounding box center [441, 156] width 582 height 13
click at [725, 432] on button "Next" at bounding box center [717, 430] width 18 height 23
click at [724, 431] on button "Next" at bounding box center [717, 430] width 18 height 23
click at [174, 428] on button "Previous" at bounding box center [171, 430] width 32 height 23
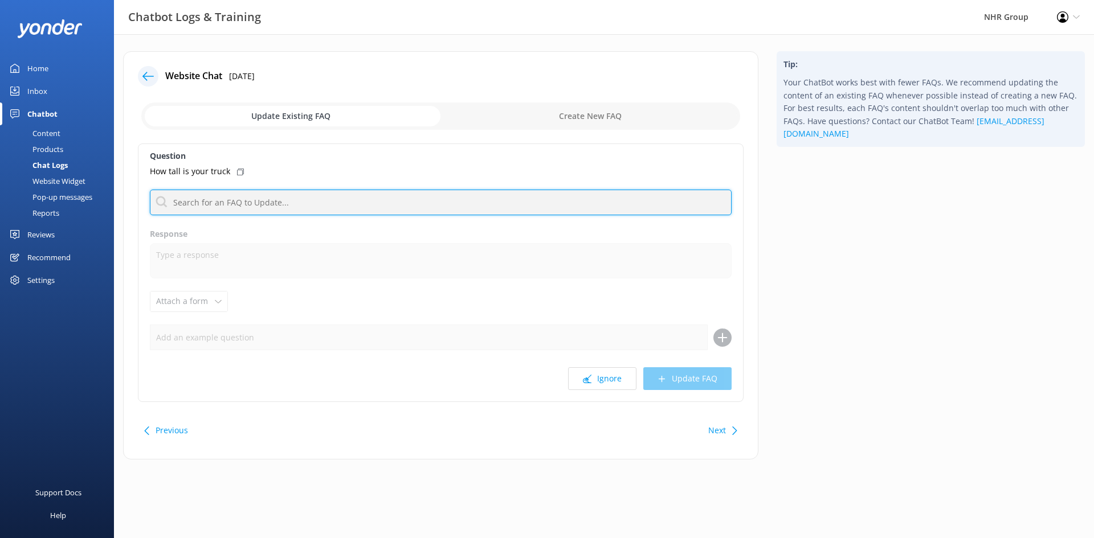
click at [236, 210] on input "text" at bounding box center [441, 203] width 582 height 26
type input "dimension"
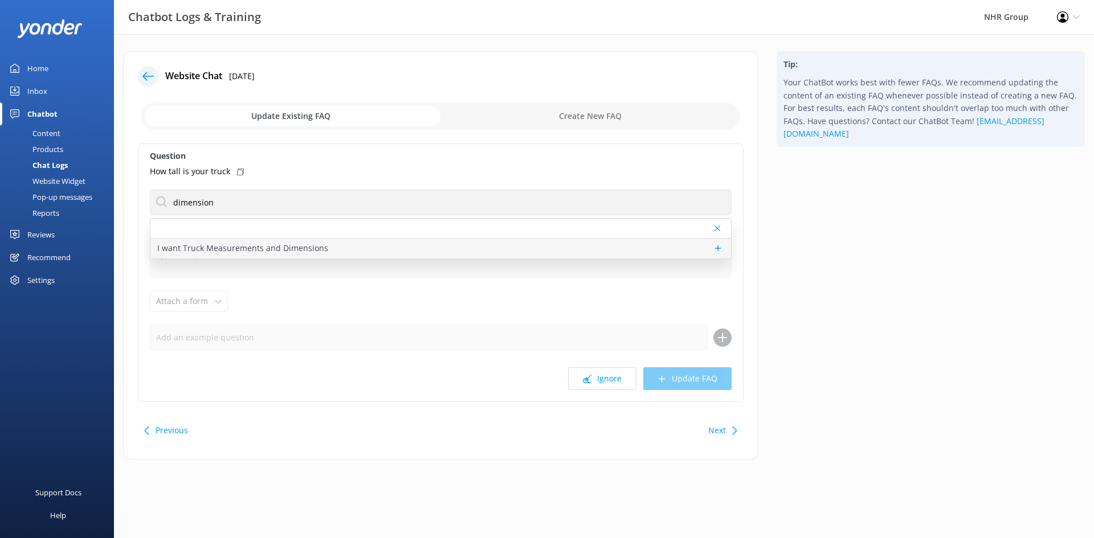
click at [223, 245] on p "I want Truck Measurements and Dimensions" at bounding box center [242, 248] width 171 height 13
type textarea "Ah, you're talking details! Best to flick the team a message, they'll have the …"
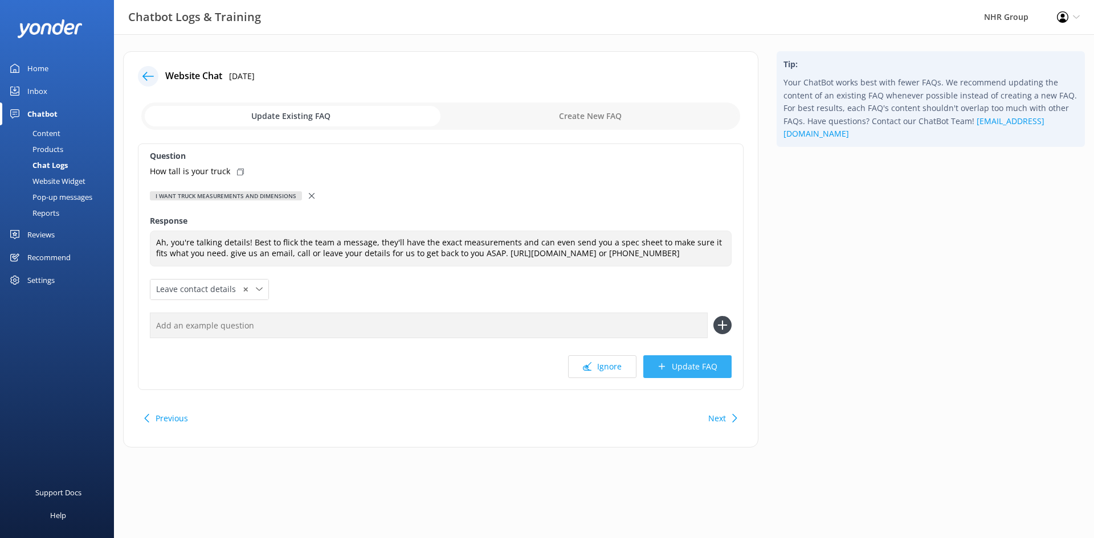
click at [677, 372] on button "Update FAQ" at bounding box center [687, 366] width 88 height 23
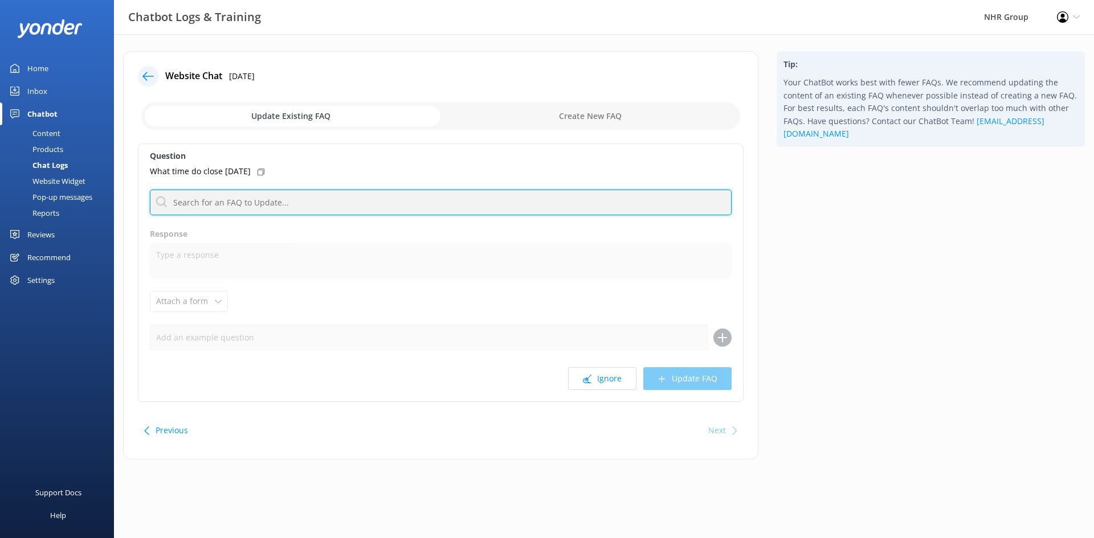
click at [272, 200] on input "text" at bounding box center [441, 203] width 582 height 26
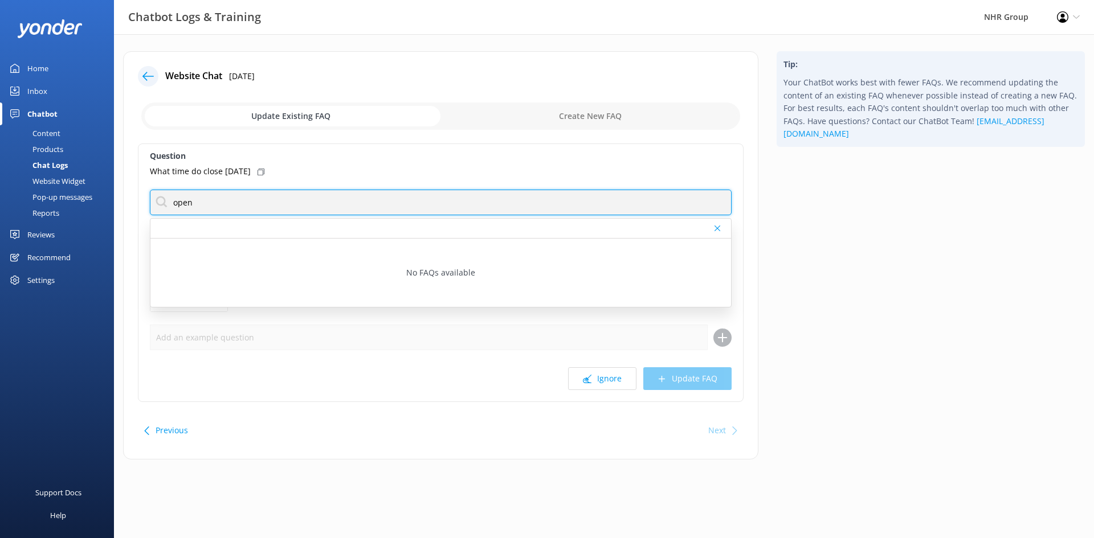
type input "open"
drag, startPoint x: 312, startPoint y: 205, endPoint x: 137, endPoint y: 206, distance: 174.3
click at [138, 206] on div "Question What time do close [DATE] open No FAQs available Response Attach a for…" at bounding box center [440, 273] width 605 height 259
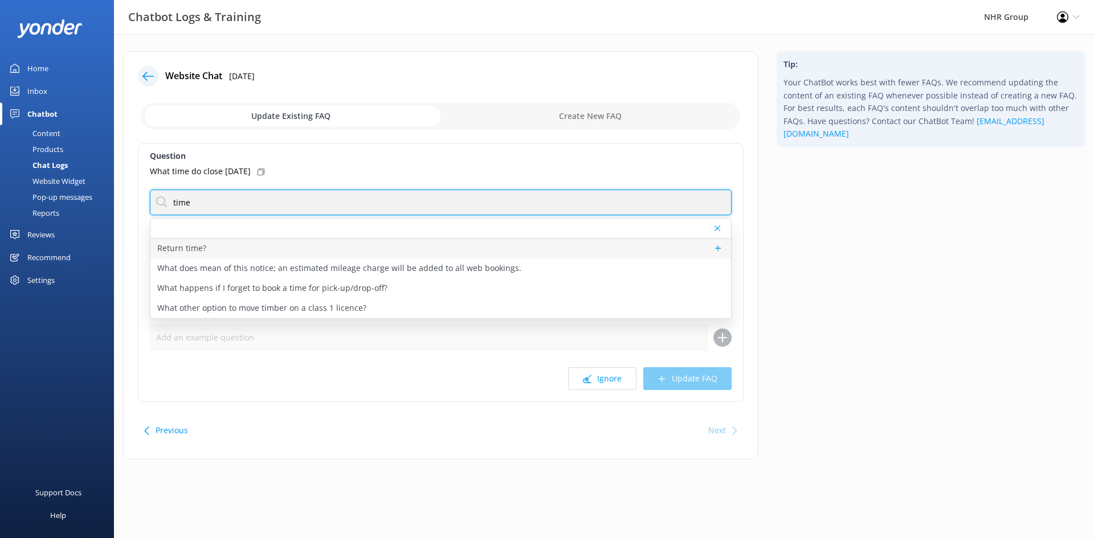
type input "time"
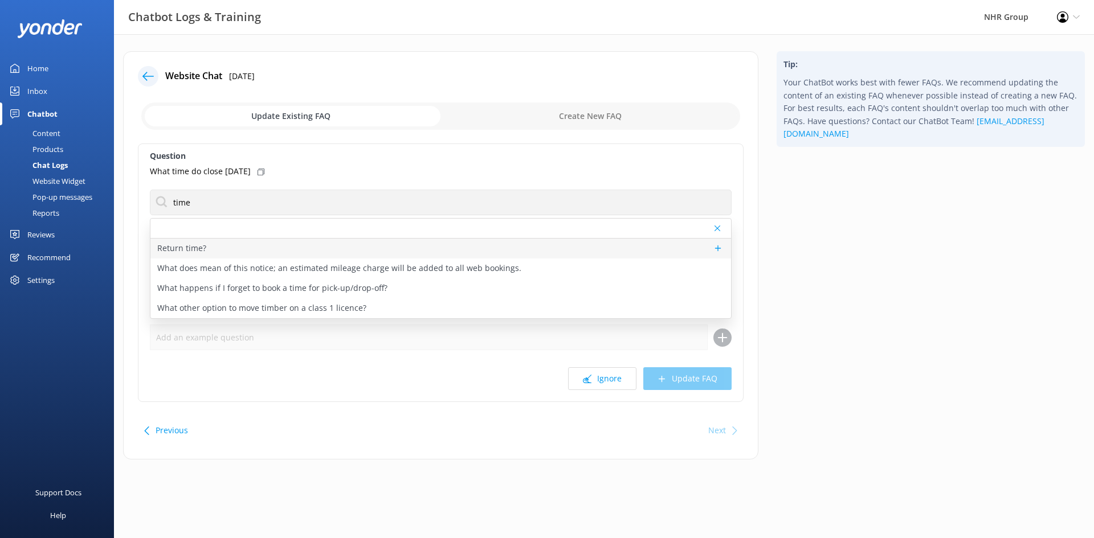
click at [198, 251] on p "Return time?" at bounding box center [181, 248] width 49 height 13
type textarea "Vehicle return times are confirmed at the time of boking. Our branches are open…"
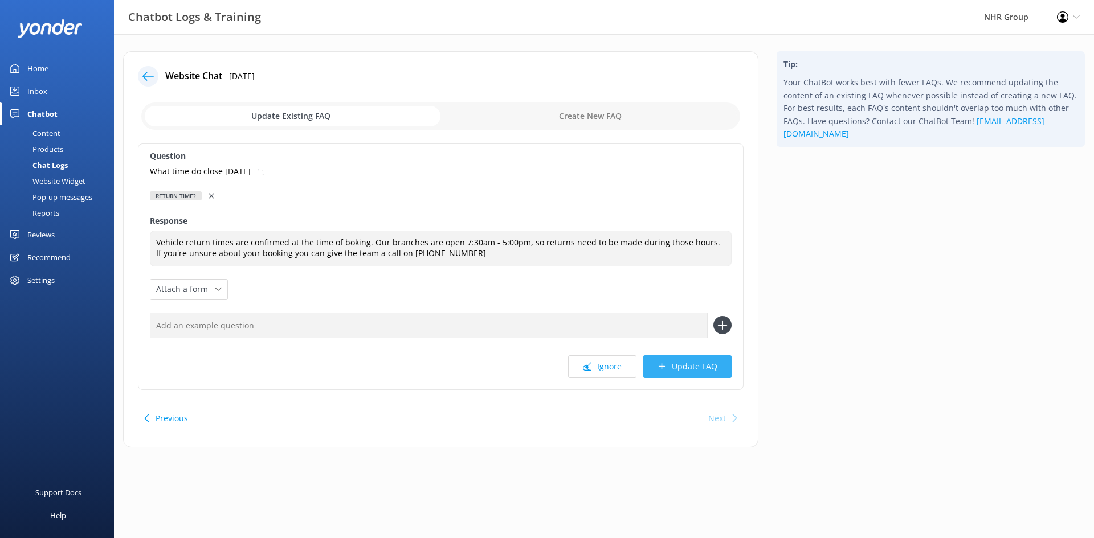
click at [675, 364] on button "Update FAQ" at bounding box center [687, 366] width 88 height 23
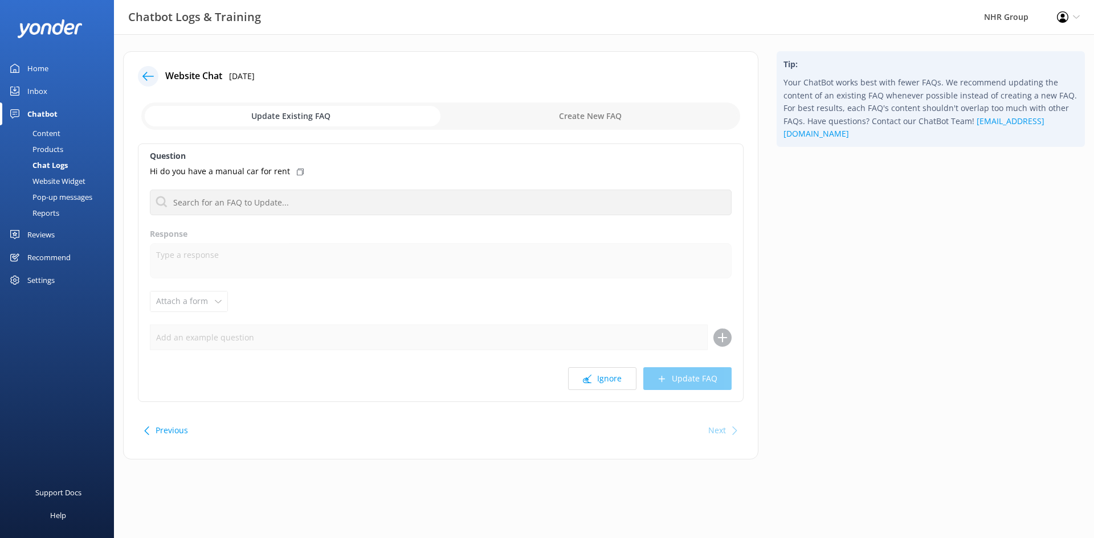
click at [147, 77] on icon at bounding box center [147, 76] width 11 height 11
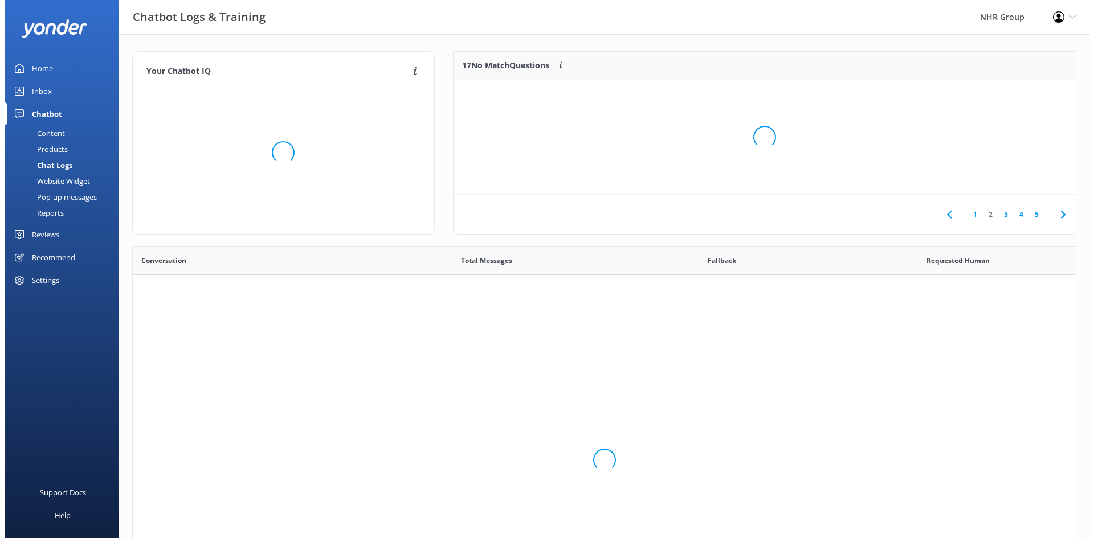
scroll to position [391, 934]
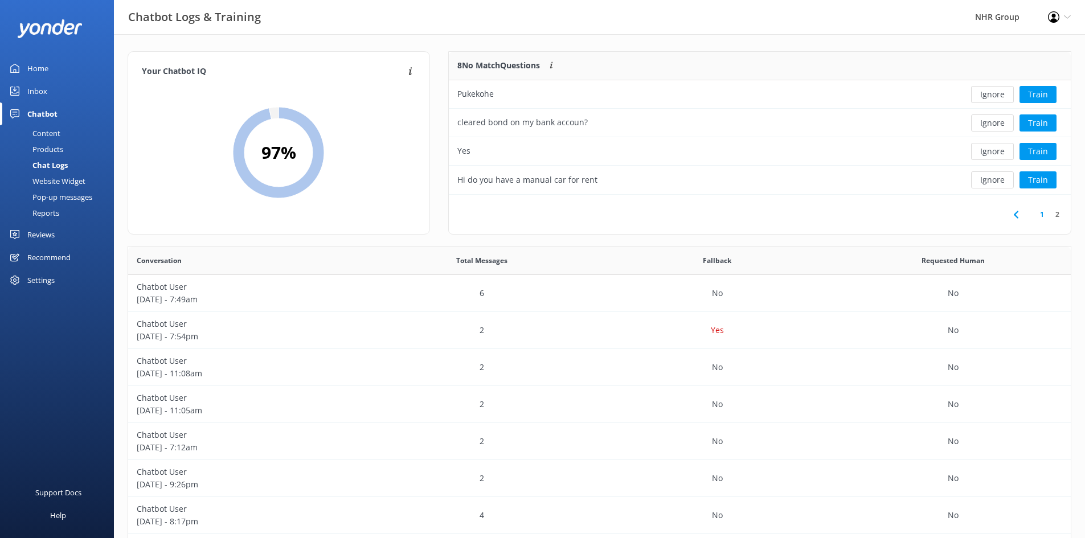
click at [52, 130] on div "Content" at bounding box center [34, 133] width 54 height 16
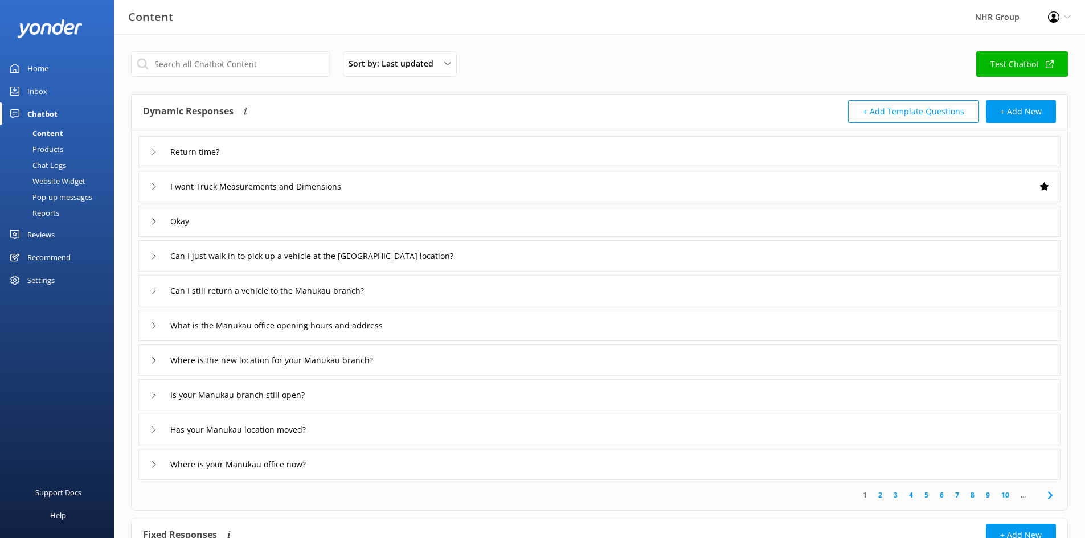
click at [31, 95] on div "Inbox" at bounding box center [37, 91] width 20 height 23
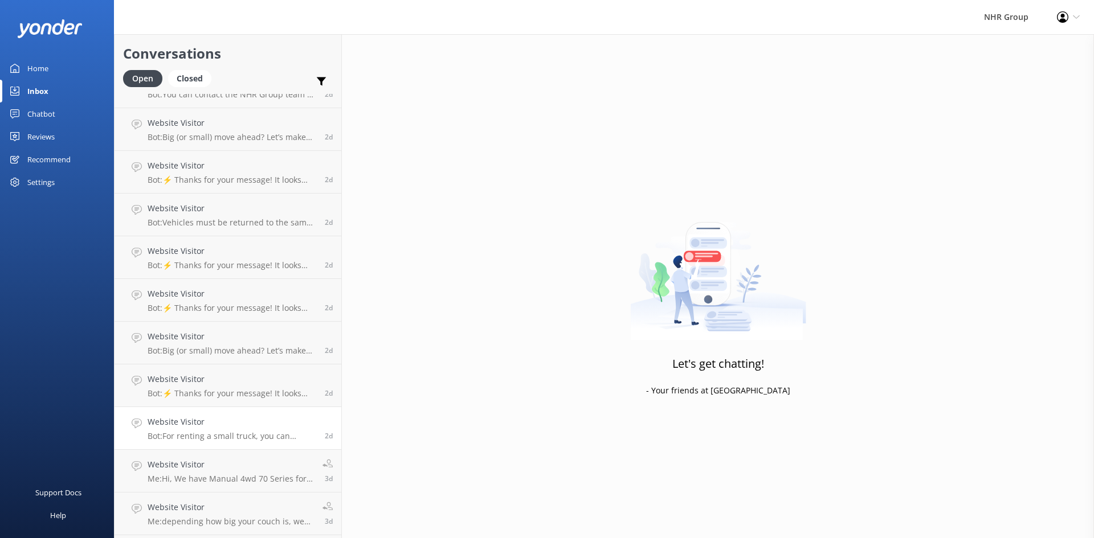
scroll to position [496, 0]
click at [259, 526] on p "Me: What size truck are you looking for? Then we can let you know the Dimensions" at bounding box center [231, 524] width 166 height 10
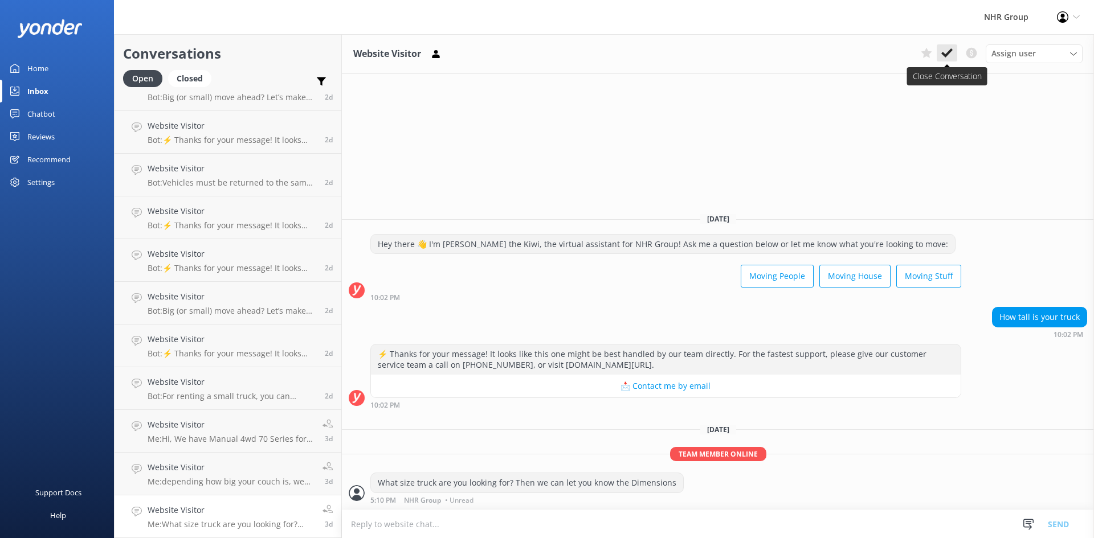
click at [951, 52] on use at bounding box center [946, 52] width 11 height 9
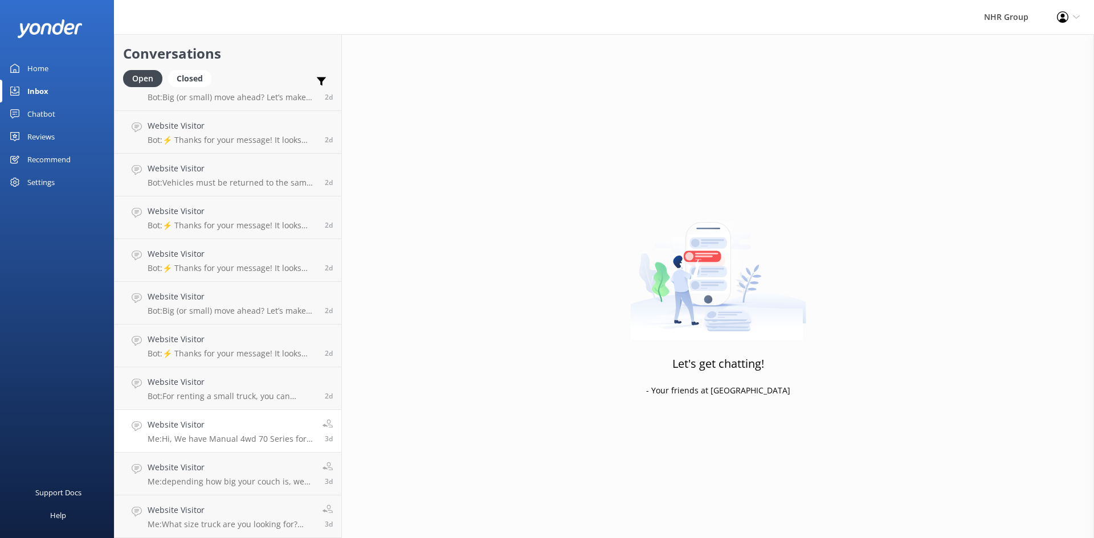
scroll to position [453, 0]
click at [283, 472] on h4 "Website Visitor" at bounding box center [231, 467] width 166 height 13
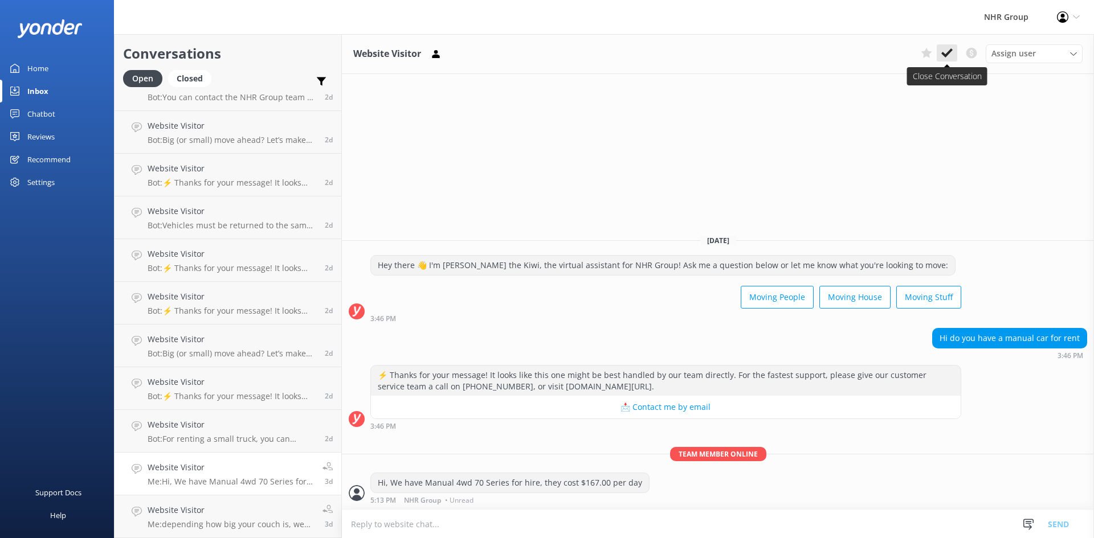
click at [952, 52] on icon at bounding box center [946, 52] width 11 height 11
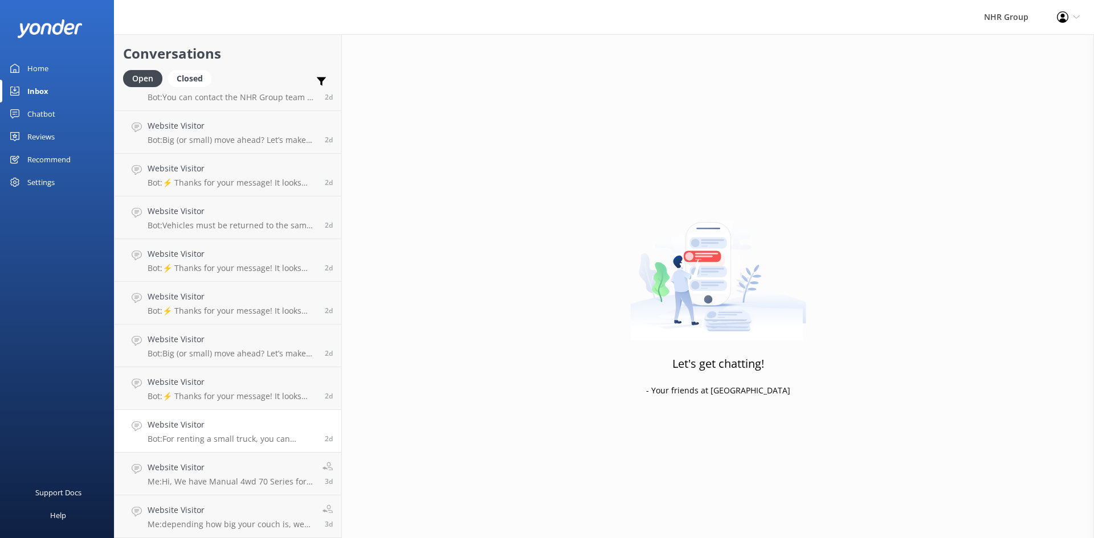
scroll to position [410, 0]
click at [255, 498] on link "Website Visitor Me: depending how big your couch is, we have 7m3 Vans for $ or …" at bounding box center [227, 517] width 227 height 43
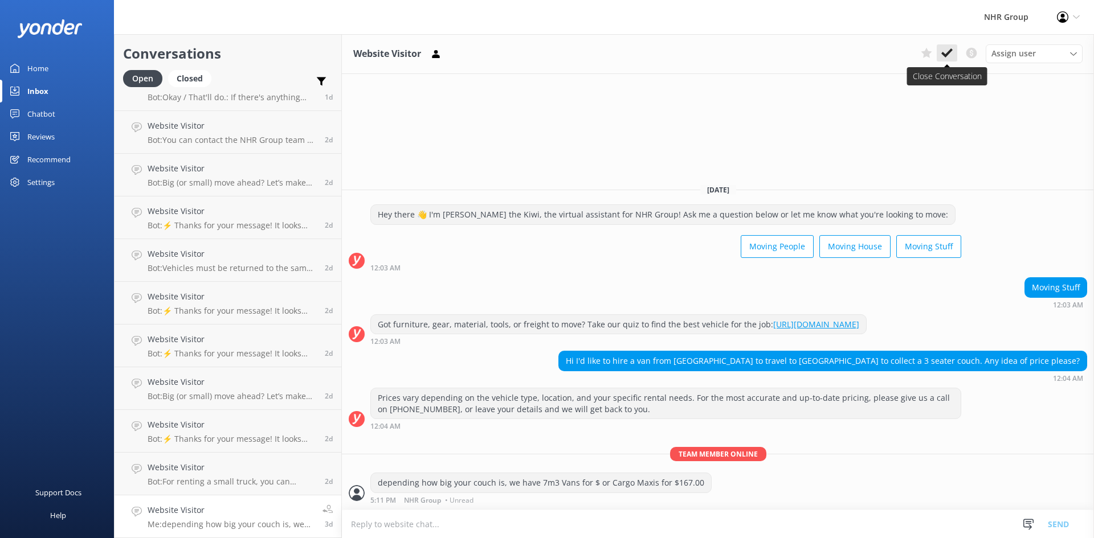
click at [946, 51] on icon at bounding box center [946, 52] width 11 height 11
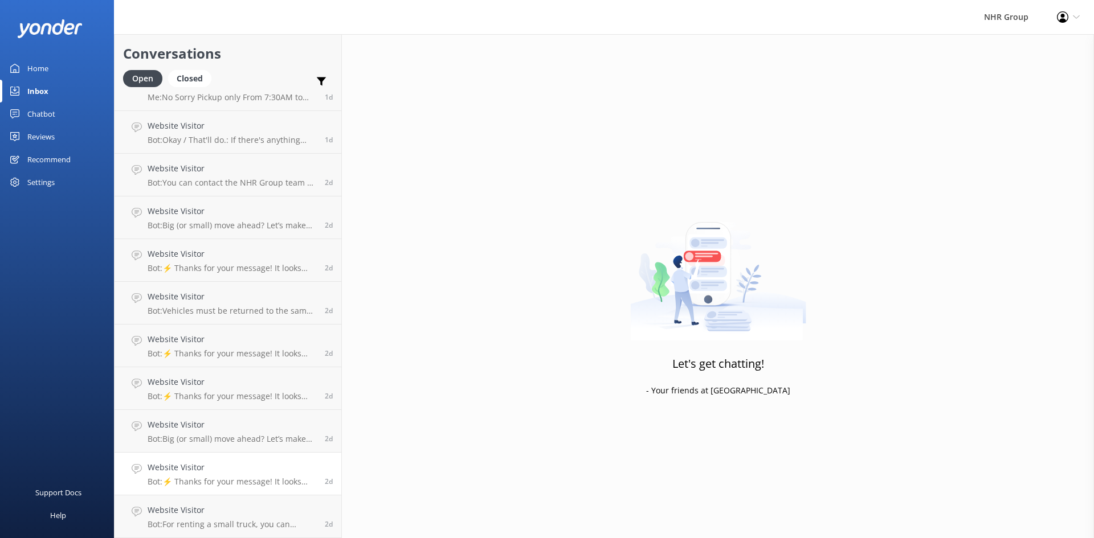
scroll to position [367, 0]
drag, startPoint x: 267, startPoint y: 467, endPoint x: 295, endPoint y: 447, distance: 34.3
click at [267, 468] on h4 "Website Visitor" at bounding box center [232, 467] width 169 height 13
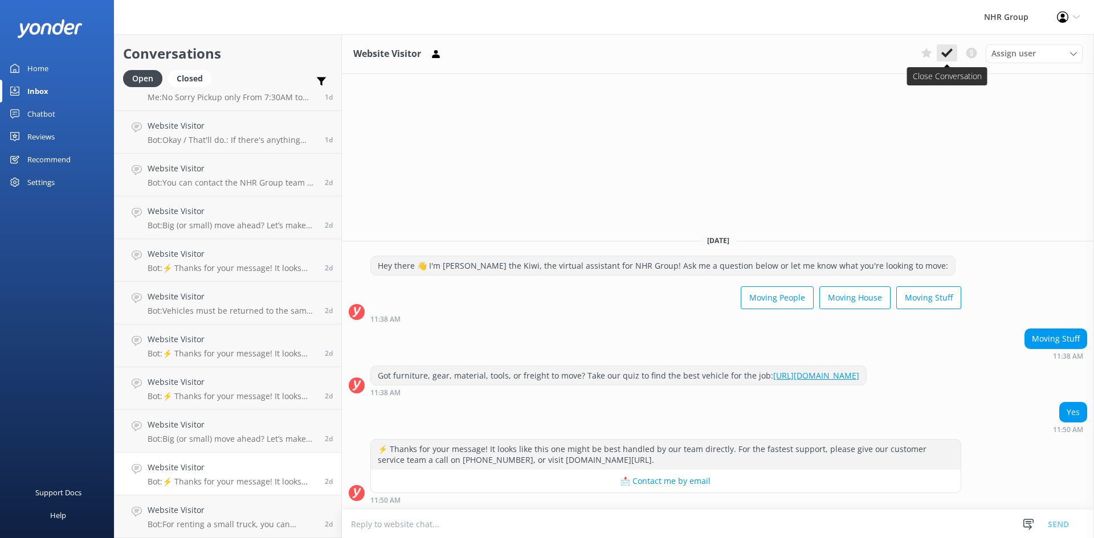
click at [939, 49] on button at bounding box center [946, 52] width 21 height 17
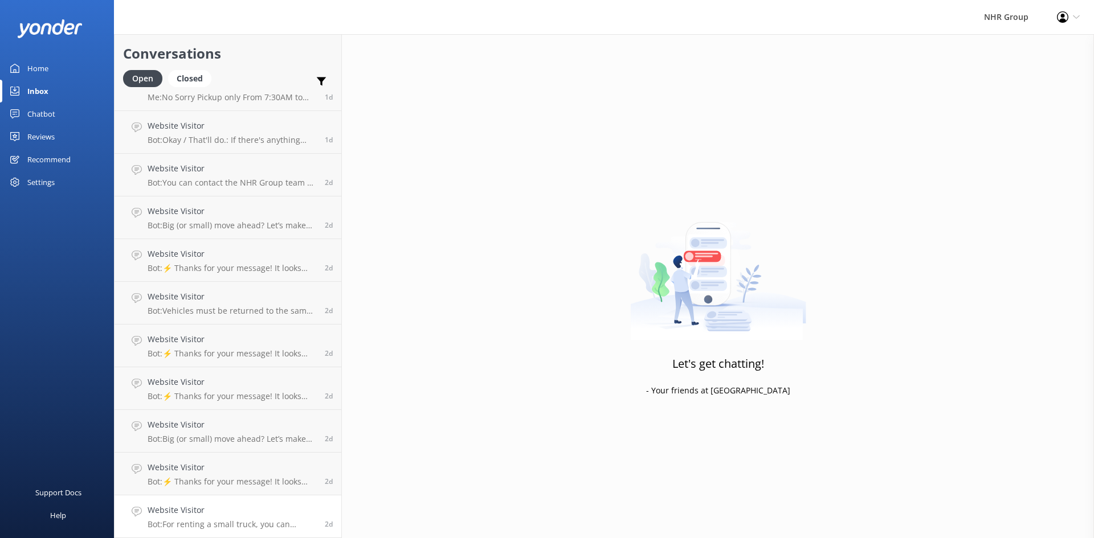
scroll to position [325, 0]
click at [231, 502] on link "Website Visitor Bot: For renting a small truck, you can explore our extensive f…" at bounding box center [227, 517] width 227 height 43
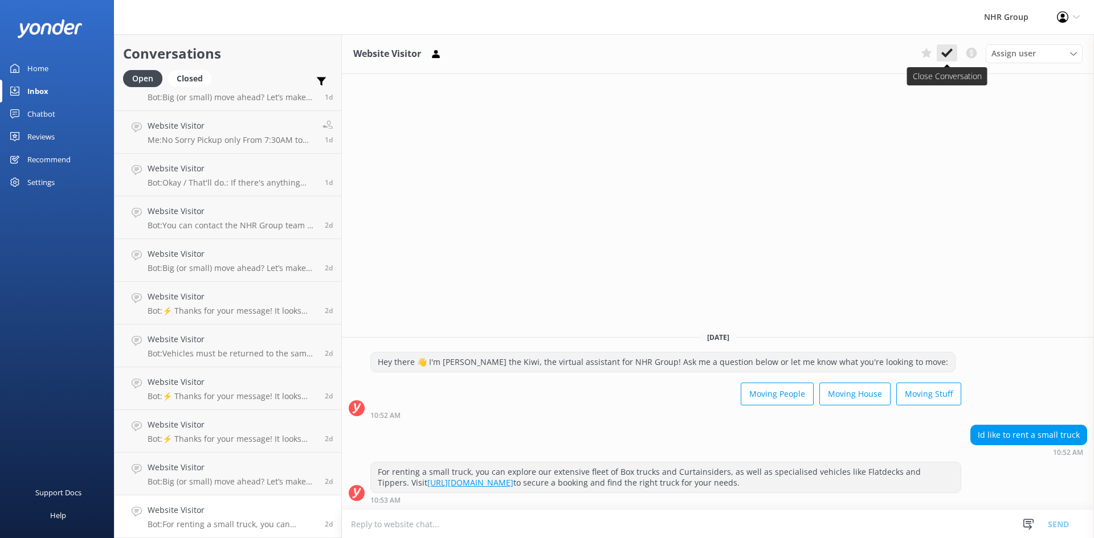
click at [938, 52] on button at bounding box center [946, 52] width 21 height 17
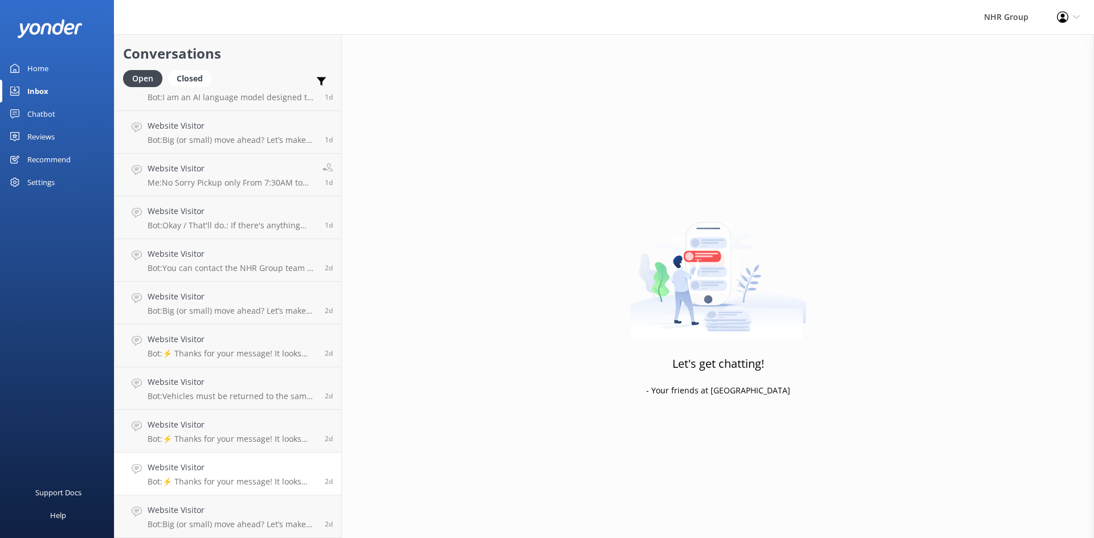
scroll to position [282, 0]
click at [267, 502] on link "Website Visitor Bot: Big (or small) move ahead? Let’s make sure you’ve got the …" at bounding box center [227, 517] width 227 height 43
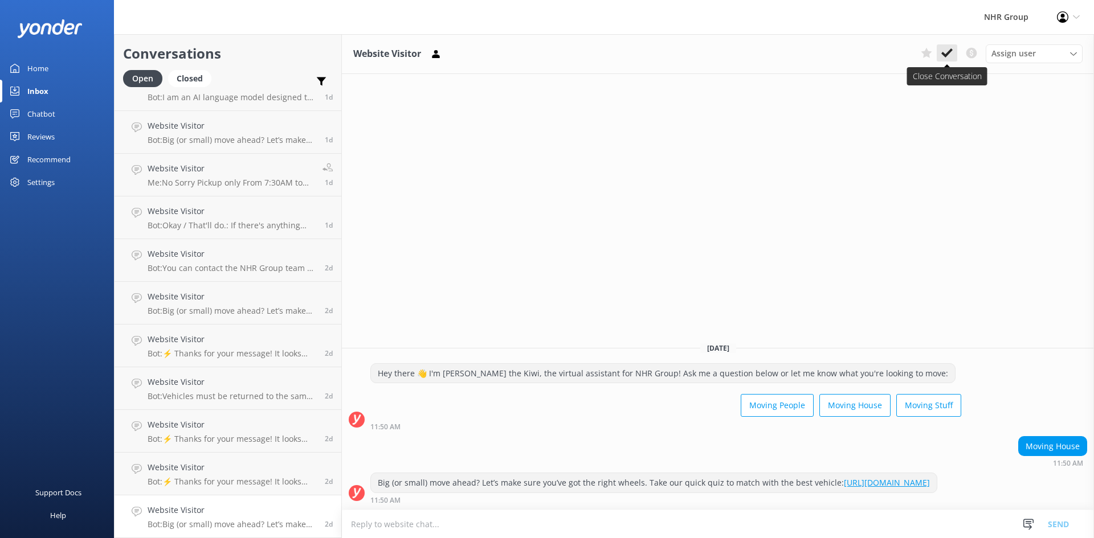
click at [943, 44] on button at bounding box center [946, 52] width 21 height 17
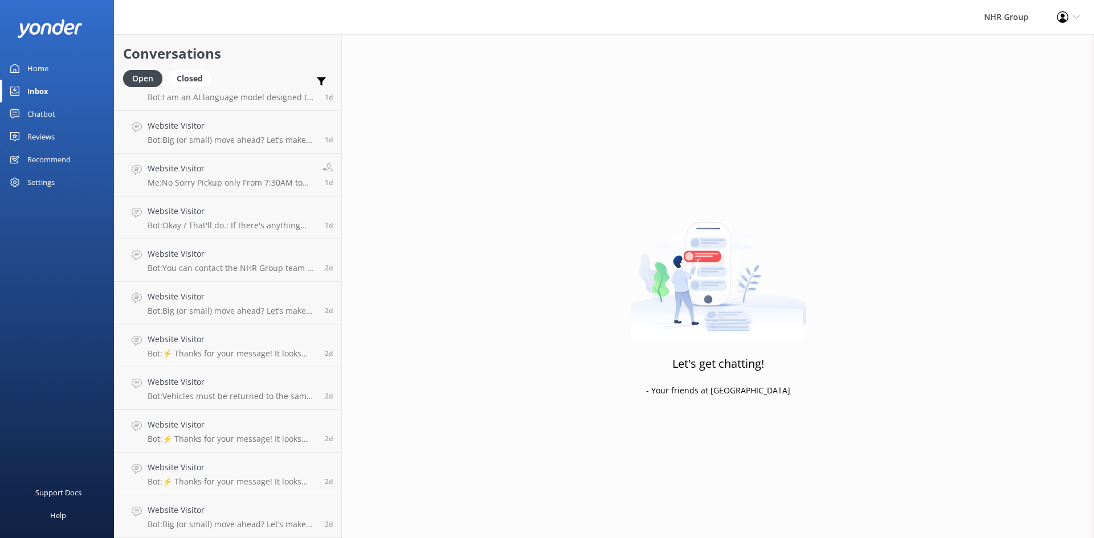
scroll to position [239, 0]
click at [285, 522] on p "Bot: ⚡ Thanks for your message! It looks like this one might be best handled by…" at bounding box center [232, 524] width 169 height 10
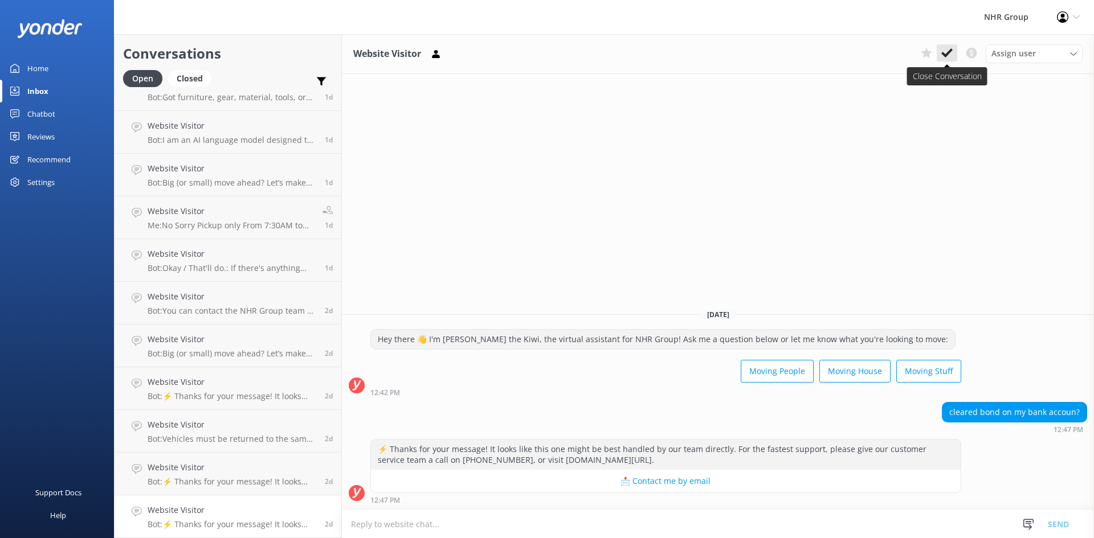
click at [943, 51] on icon at bounding box center [946, 52] width 11 height 11
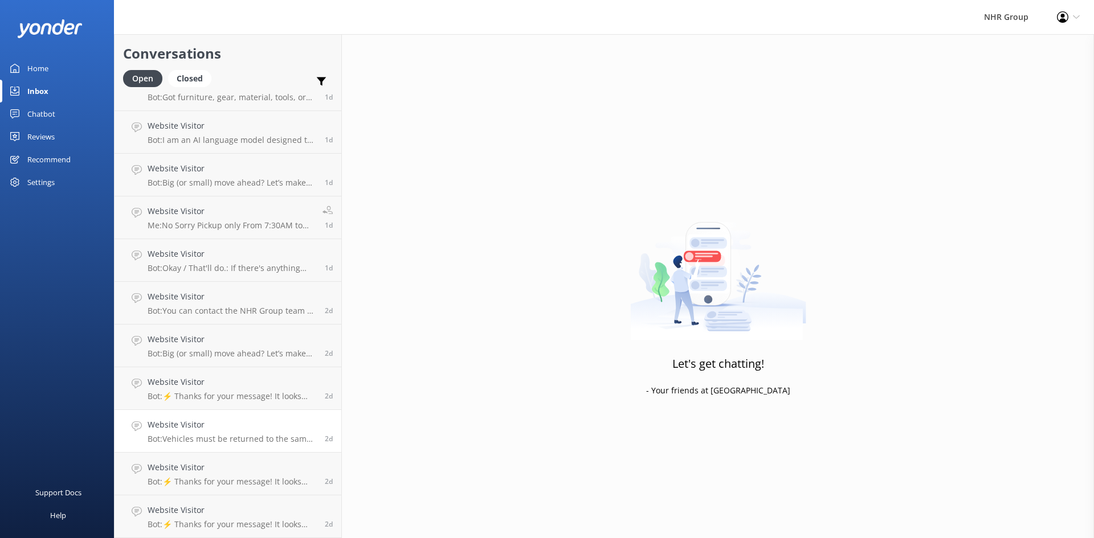
scroll to position [196, 0]
click at [244, 514] on h4 "Website Visitor" at bounding box center [232, 510] width 169 height 13
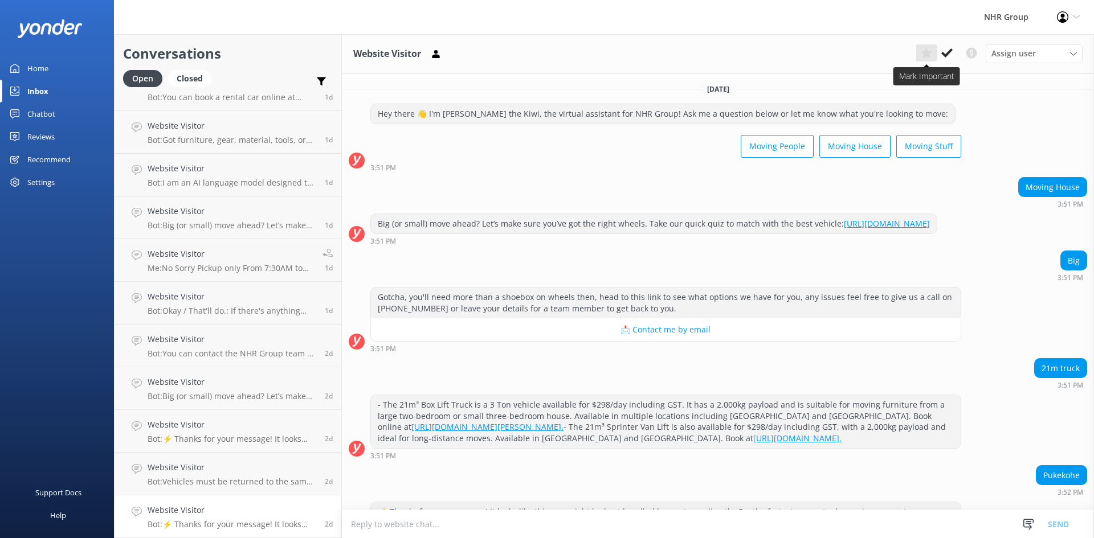
scroll to position [85, 0]
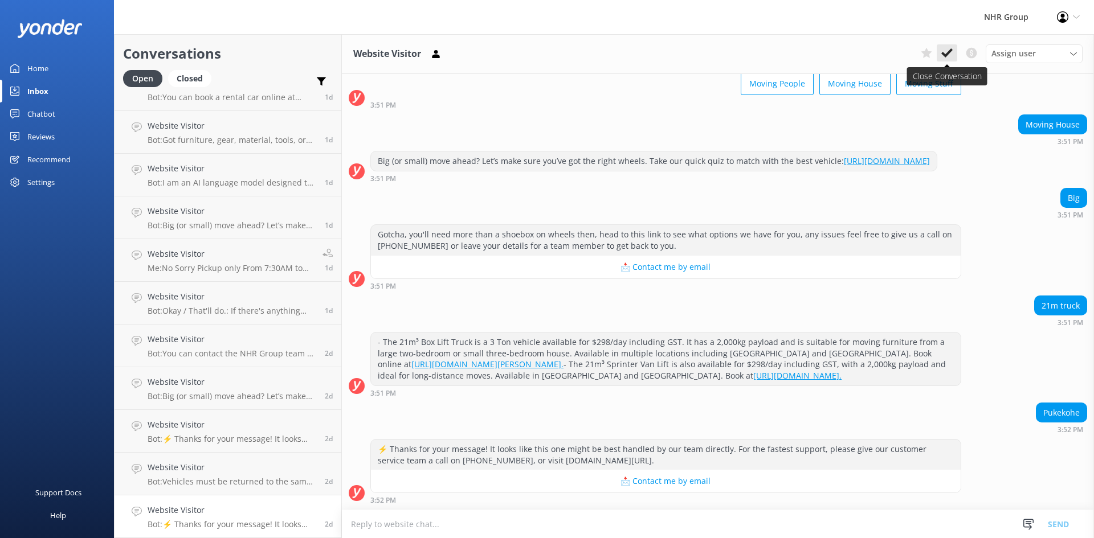
click at [946, 48] on icon at bounding box center [946, 52] width 11 height 11
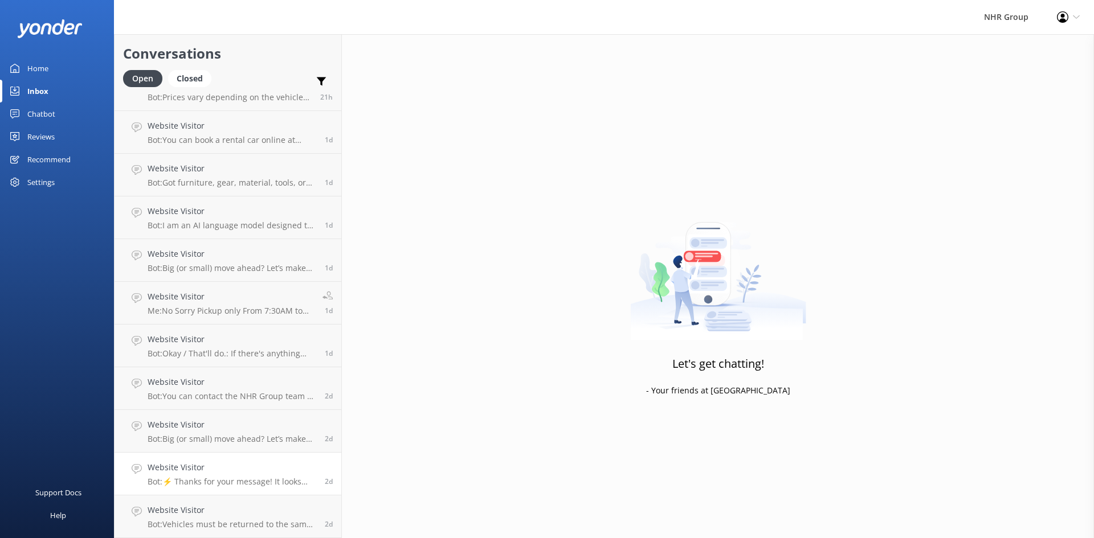
scroll to position [154, 0]
click at [247, 507] on h4 "Website Visitor" at bounding box center [232, 510] width 169 height 13
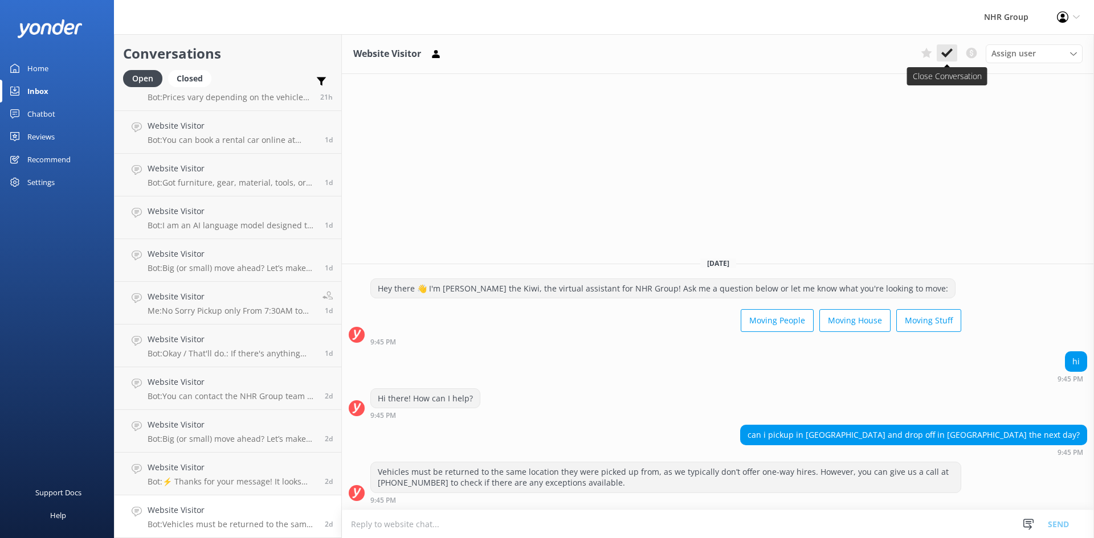
click at [949, 56] on icon at bounding box center [946, 52] width 11 height 11
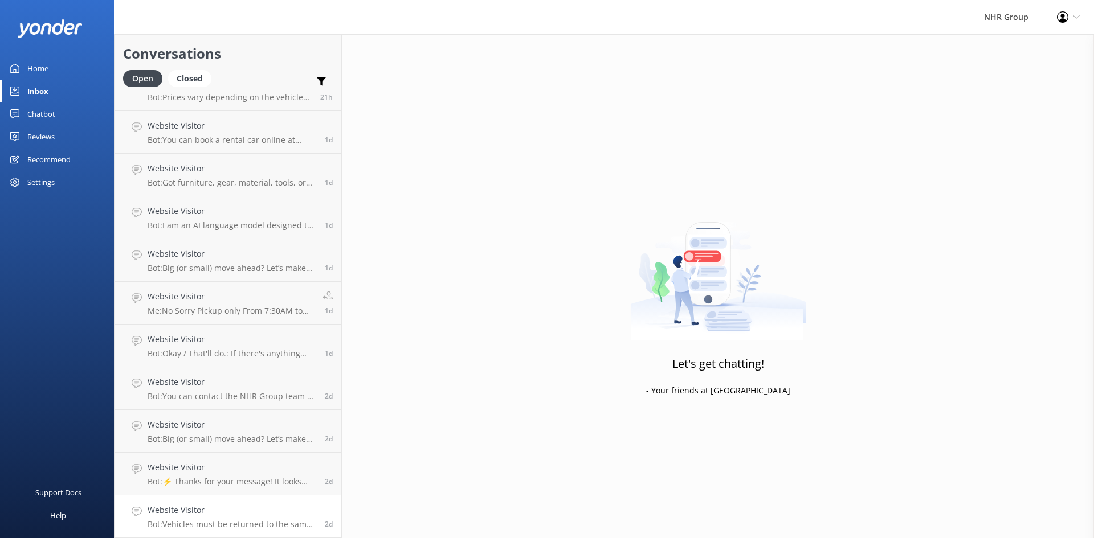
click at [252, 504] on h4 "Website Visitor" at bounding box center [232, 510] width 169 height 13
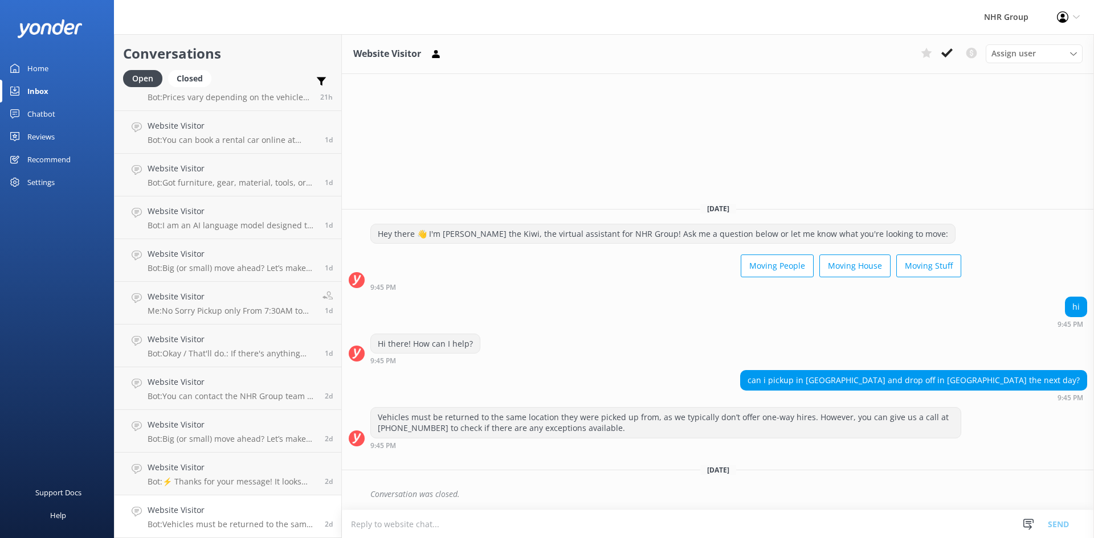
scroll to position [111, 0]
click at [942, 56] on icon at bounding box center [946, 52] width 11 height 11
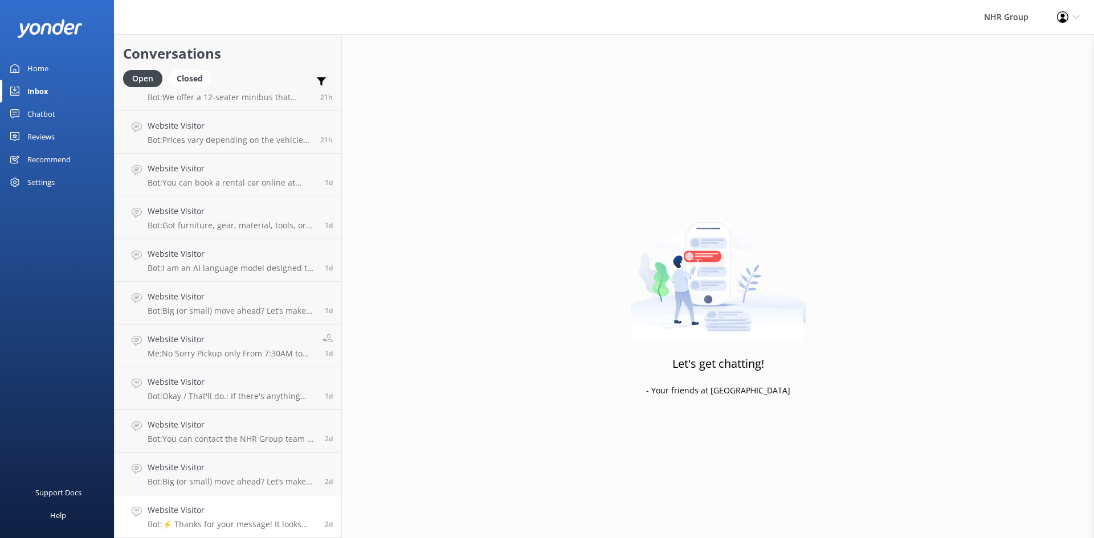
click at [280, 499] on link "Website Visitor Bot: ⚡ Thanks for your message! It looks like this one might be…" at bounding box center [227, 517] width 227 height 43
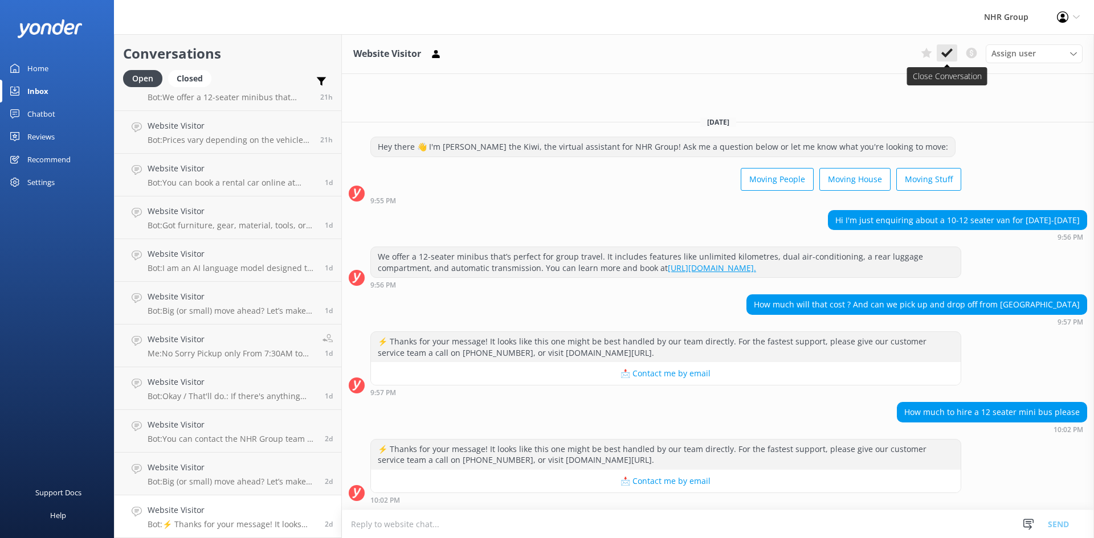
click at [949, 51] on use at bounding box center [946, 52] width 11 height 9
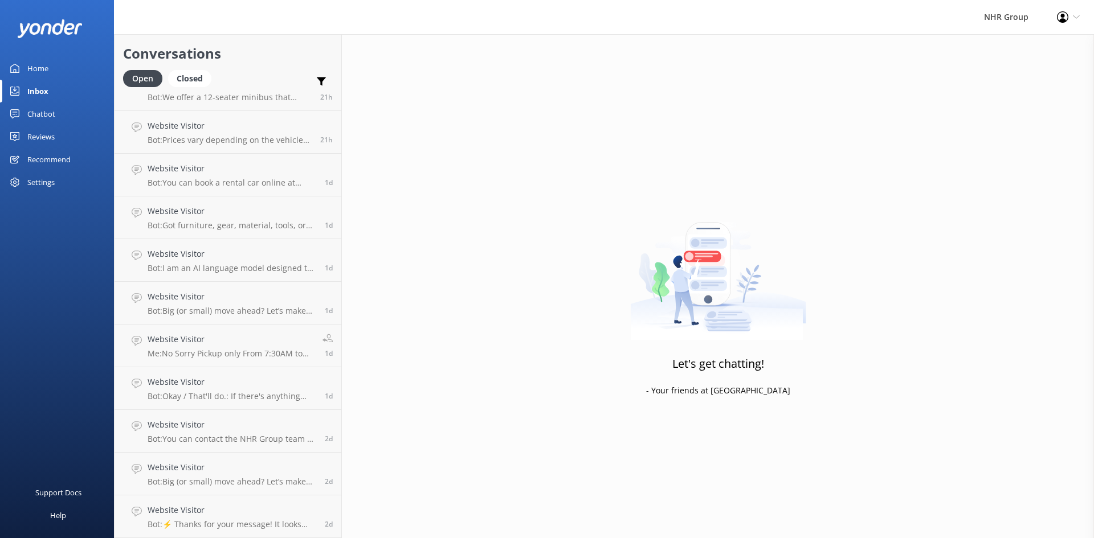
scroll to position [68, 0]
click at [286, 513] on h4 "Website Visitor" at bounding box center [232, 510] width 169 height 13
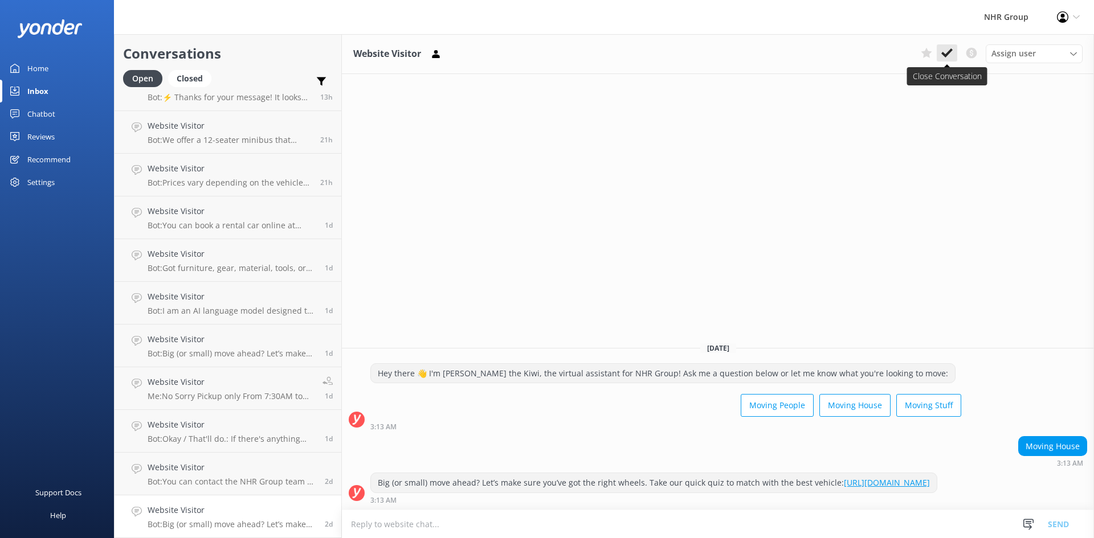
click at [947, 57] on icon at bounding box center [946, 52] width 11 height 11
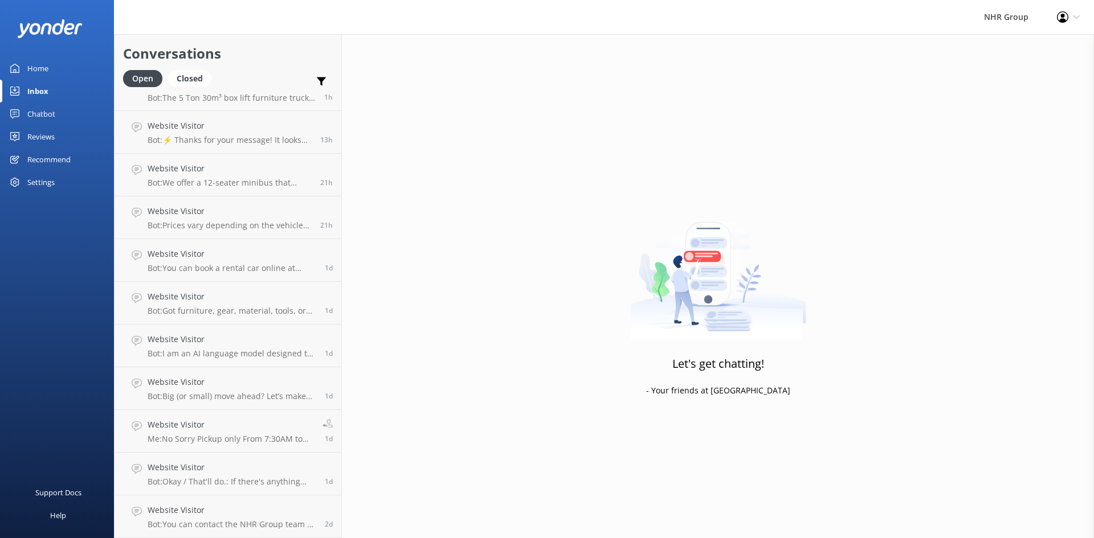
scroll to position [26, 0]
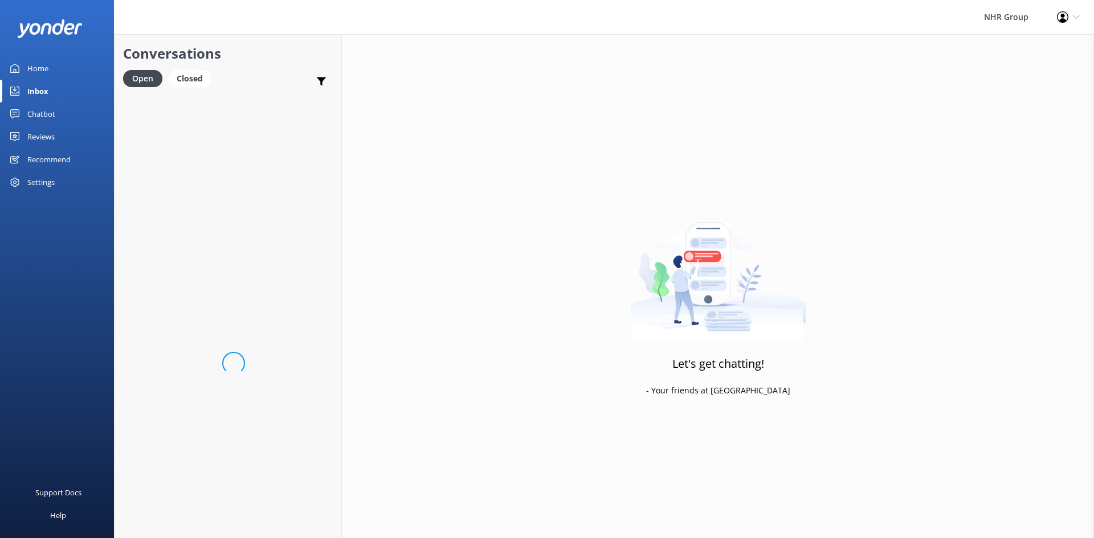
scroll to position [26, 0]
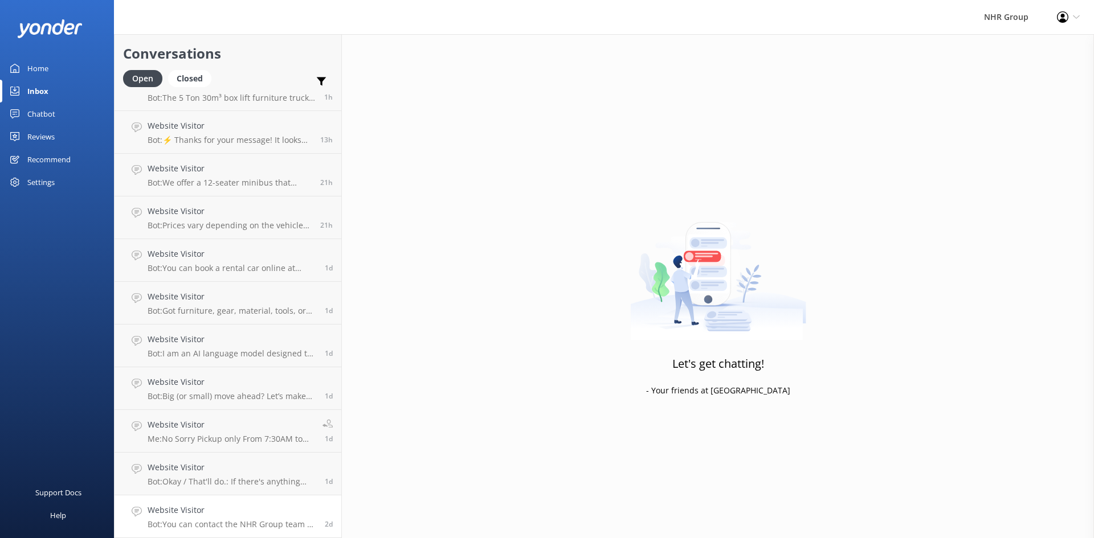
click at [249, 510] on h4 "Website Visitor" at bounding box center [232, 510] width 169 height 13
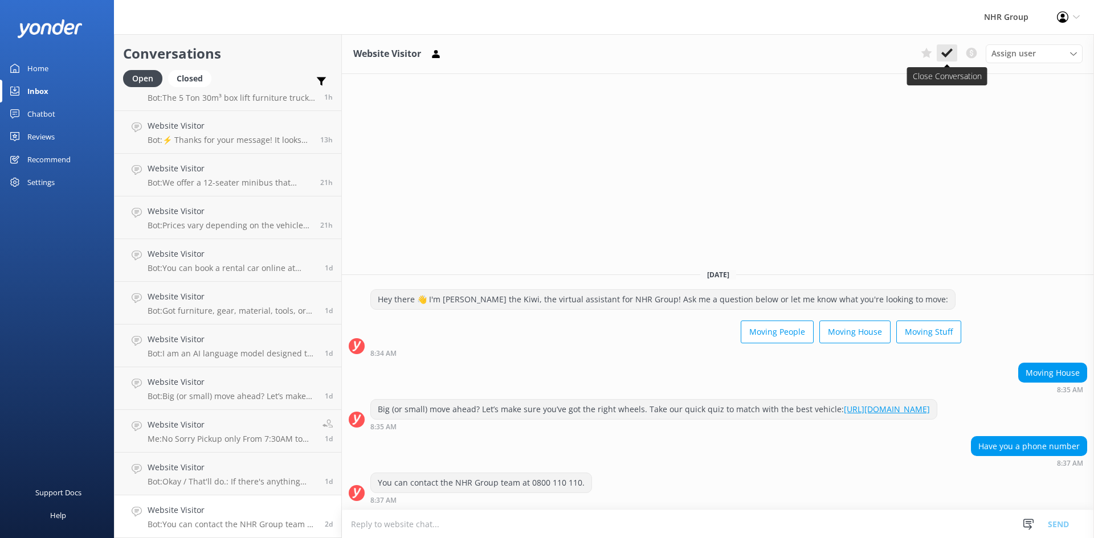
click at [943, 58] on icon at bounding box center [946, 52] width 11 height 11
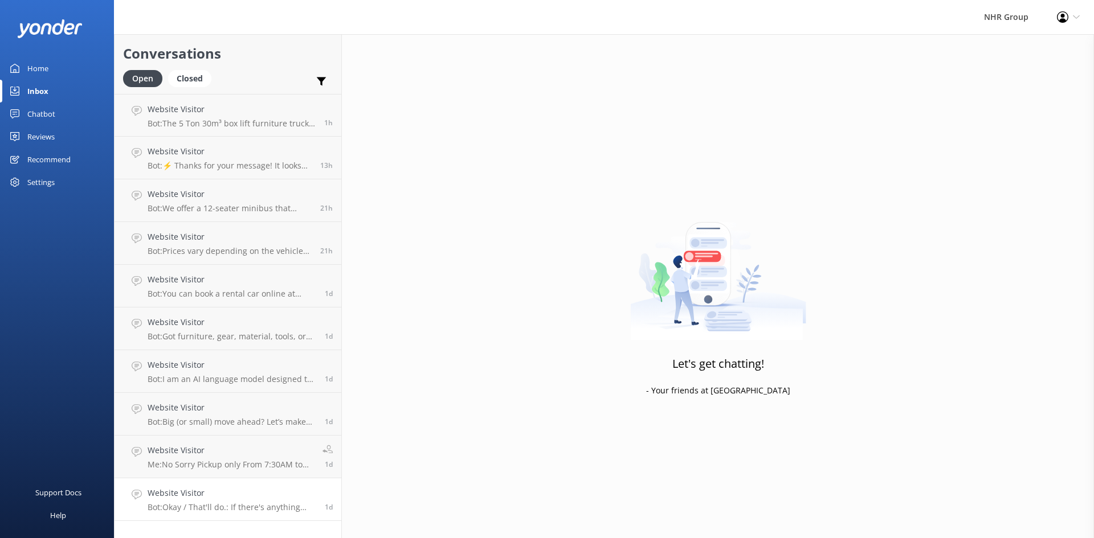
click at [240, 499] on h4 "Website Visitor" at bounding box center [232, 493] width 169 height 13
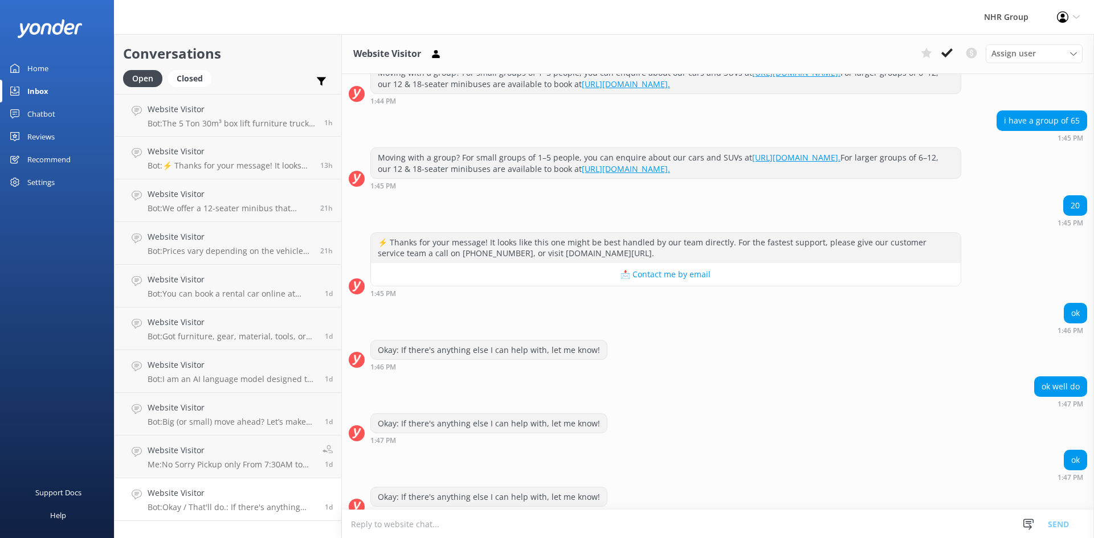
scroll to position [171, 0]
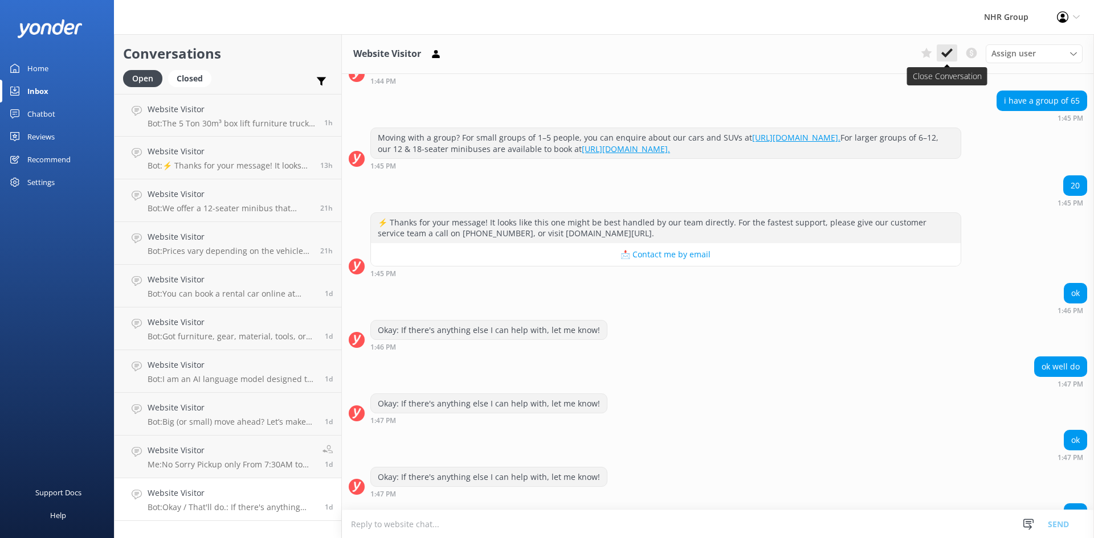
click at [940, 59] on button at bounding box center [946, 52] width 21 height 17
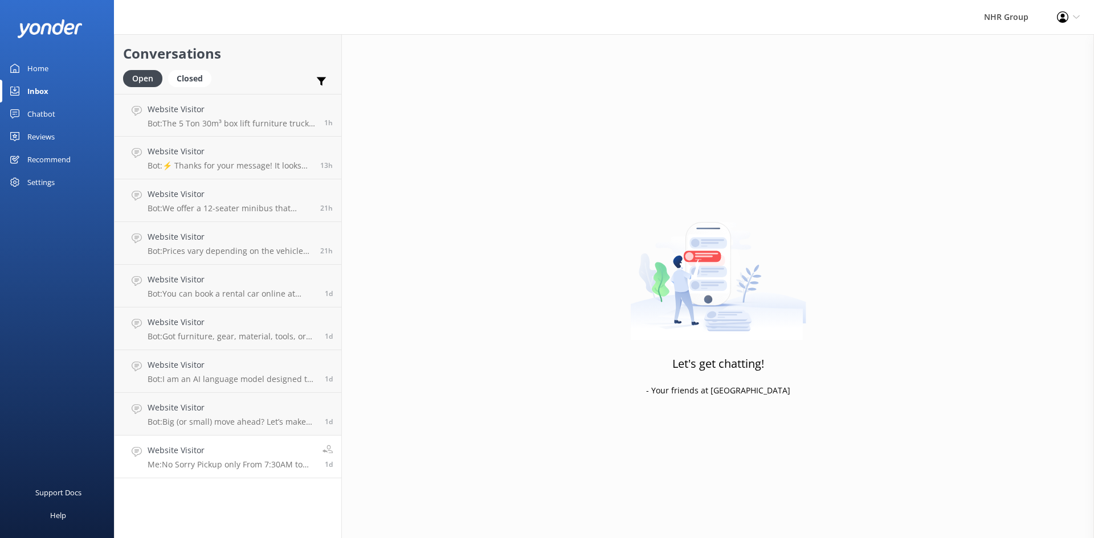
click at [200, 462] on p "Me: No Sorry Pickup only From 7:30AM to between 5:00PM." at bounding box center [231, 465] width 166 height 10
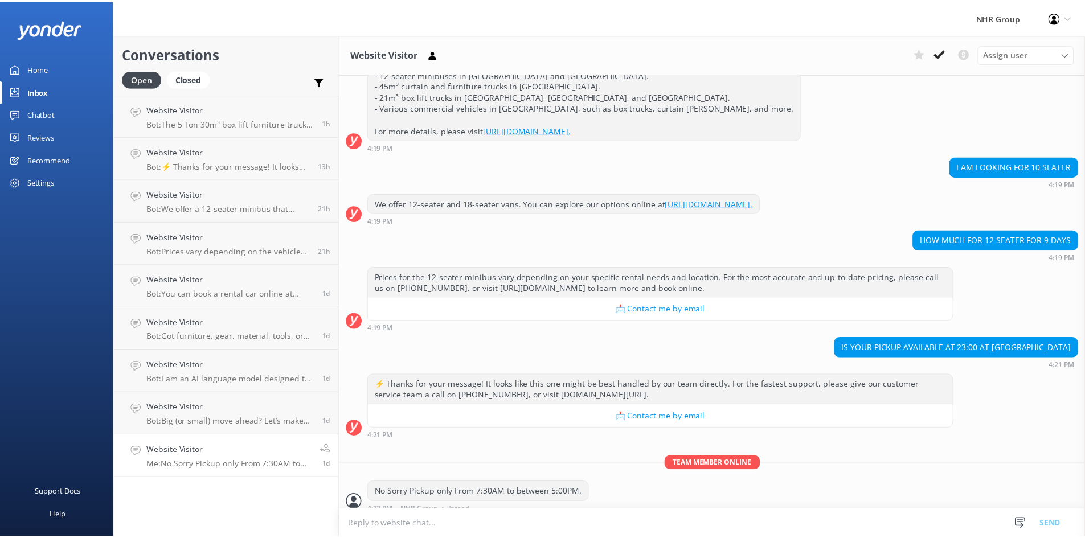
scroll to position [255, 0]
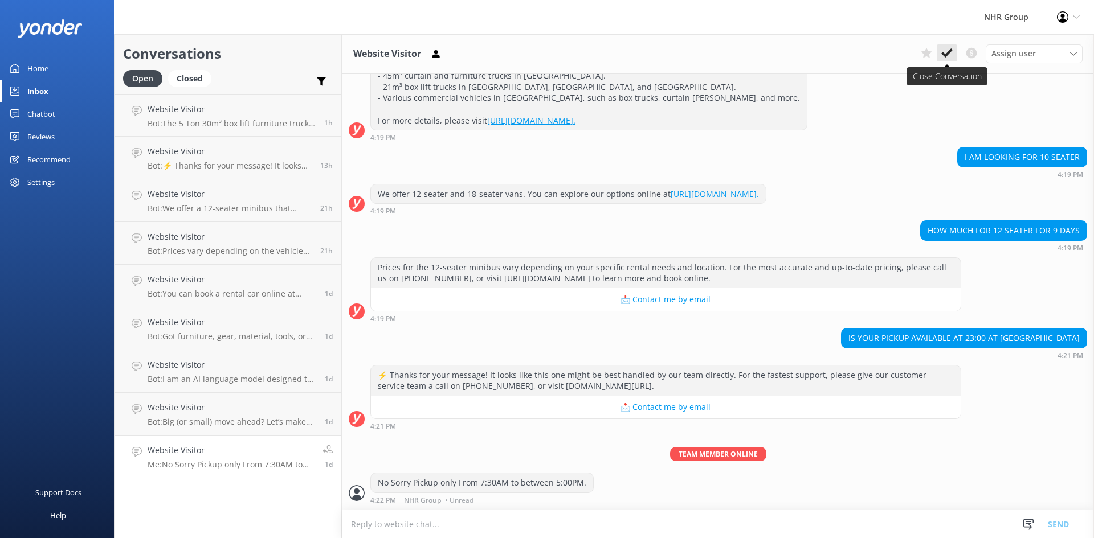
click at [943, 56] on icon at bounding box center [946, 52] width 11 height 11
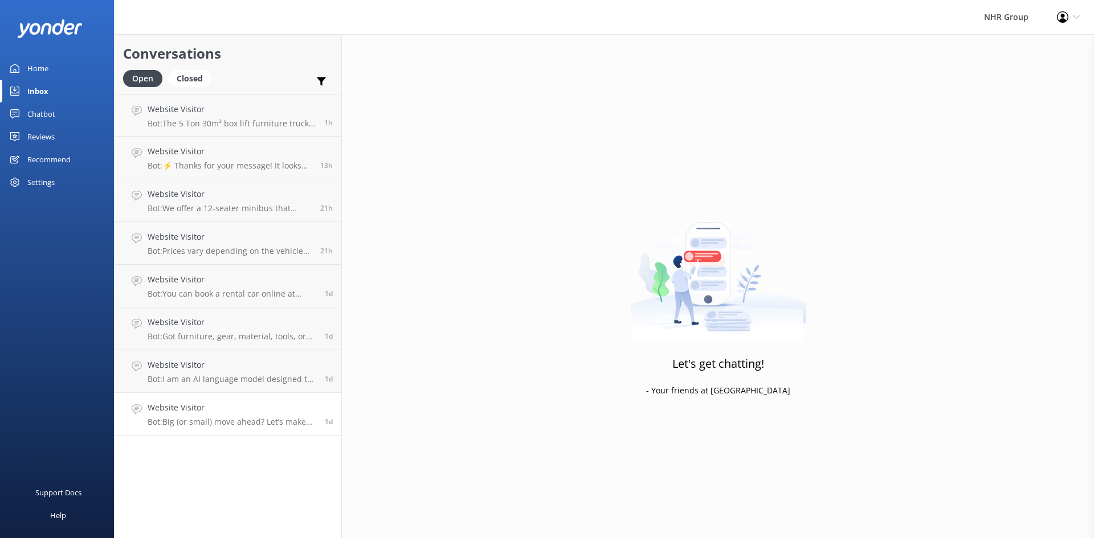
click at [236, 424] on p "Bot: Big (or small) move ahead? Let’s make sure you’ve got the right wheels. Ta…" at bounding box center [232, 422] width 169 height 10
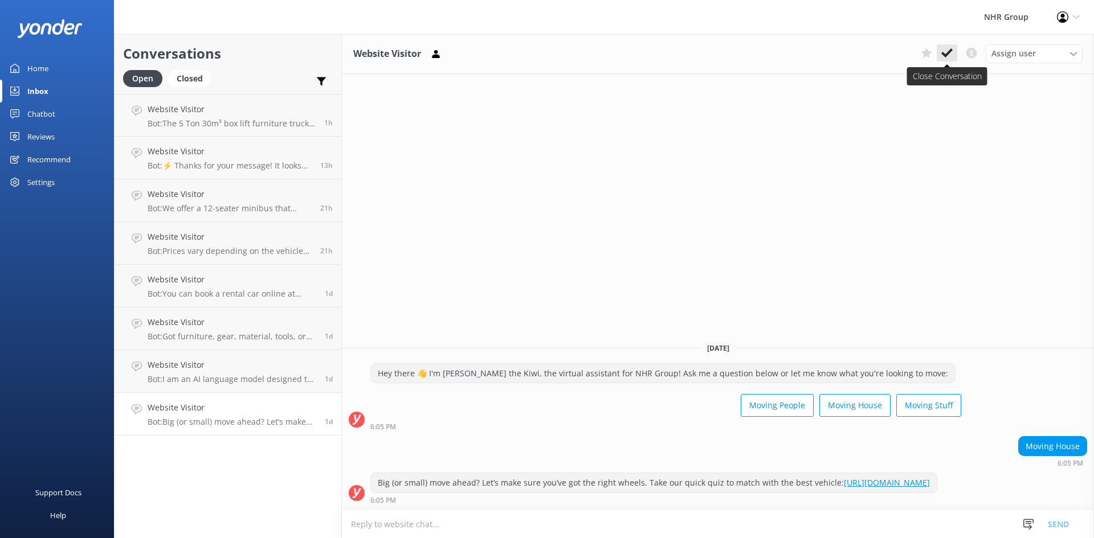
click at [944, 56] on icon at bounding box center [946, 52] width 11 height 11
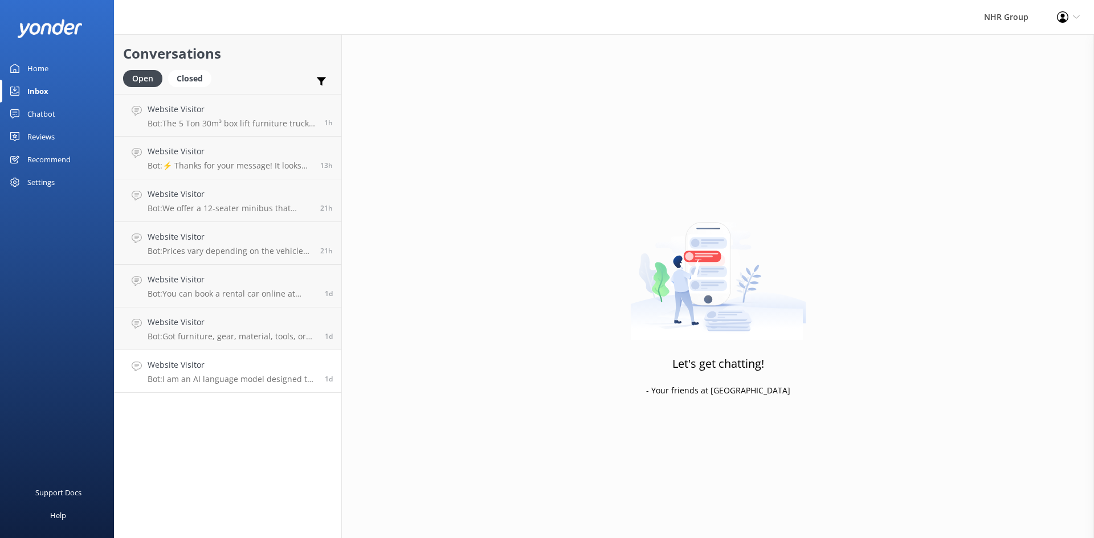
click at [251, 364] on h4 "Website Visitor" at bounding box center [232, 365] width 169 height 13
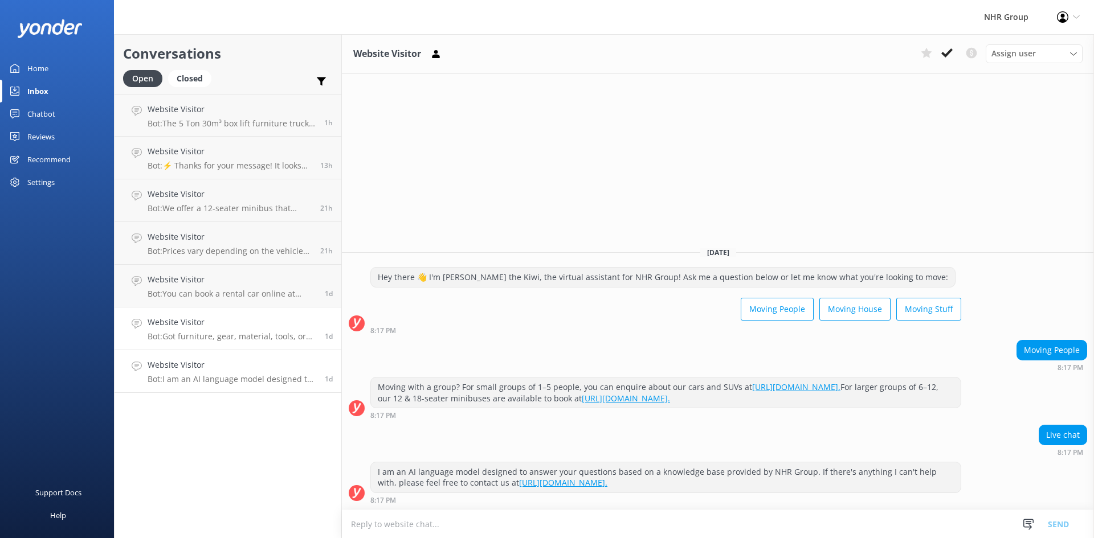
click at [253, 334] on p "Bot: Got furniture, gear, material, tools, or freight to move? Take our quiz to…" at bounding box center [232, 336] width 169 height 10
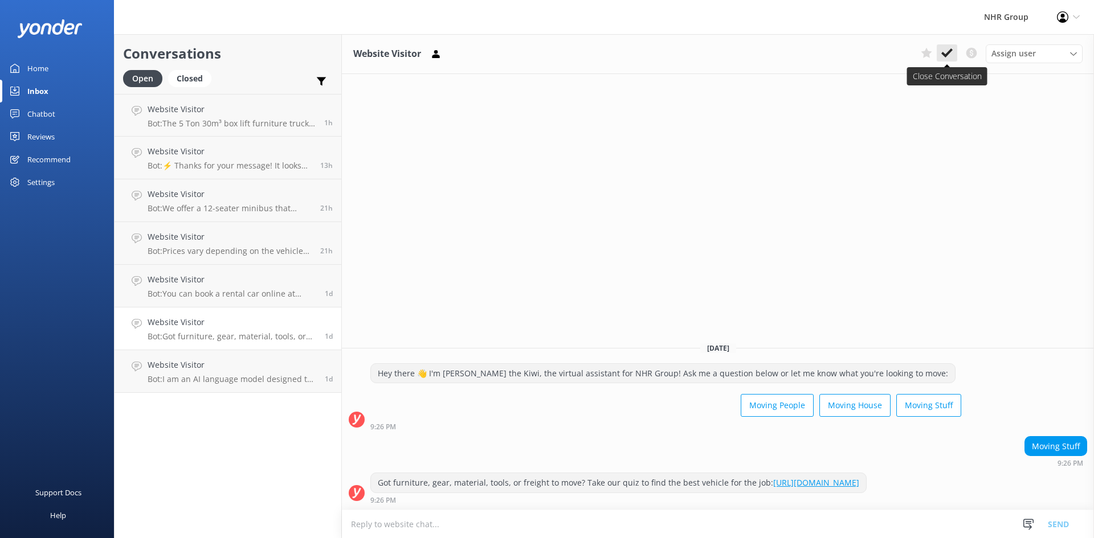
click at [945, 53] on icon at bounding box center [946, 52] width 11 height 11
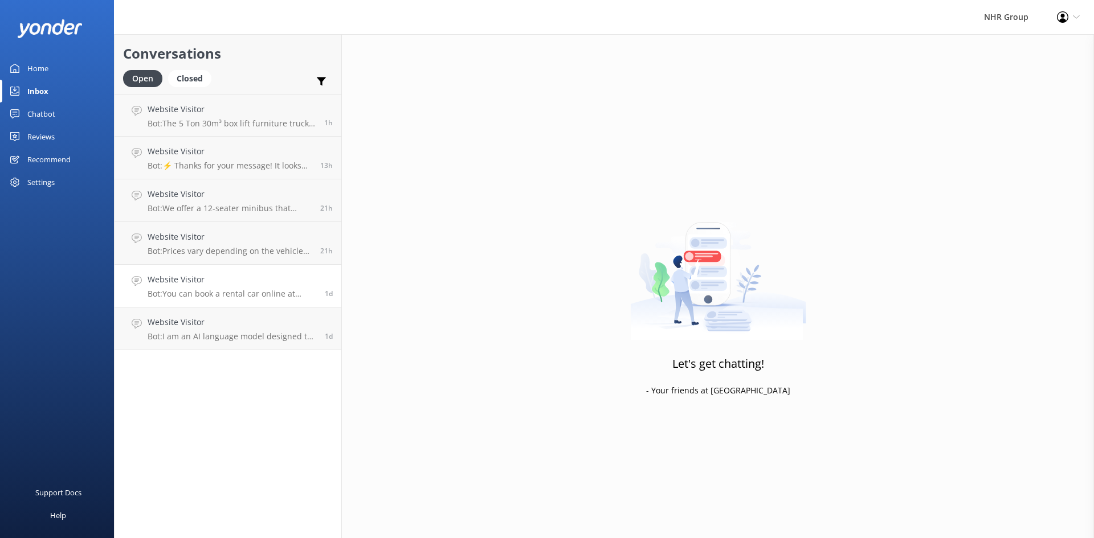
click at [206, 292] on p "Bot: You can book a rental car online at https://nhrgroup.co.nz/rentals#cta." at bounding box center [232, 294] width 169 height 10
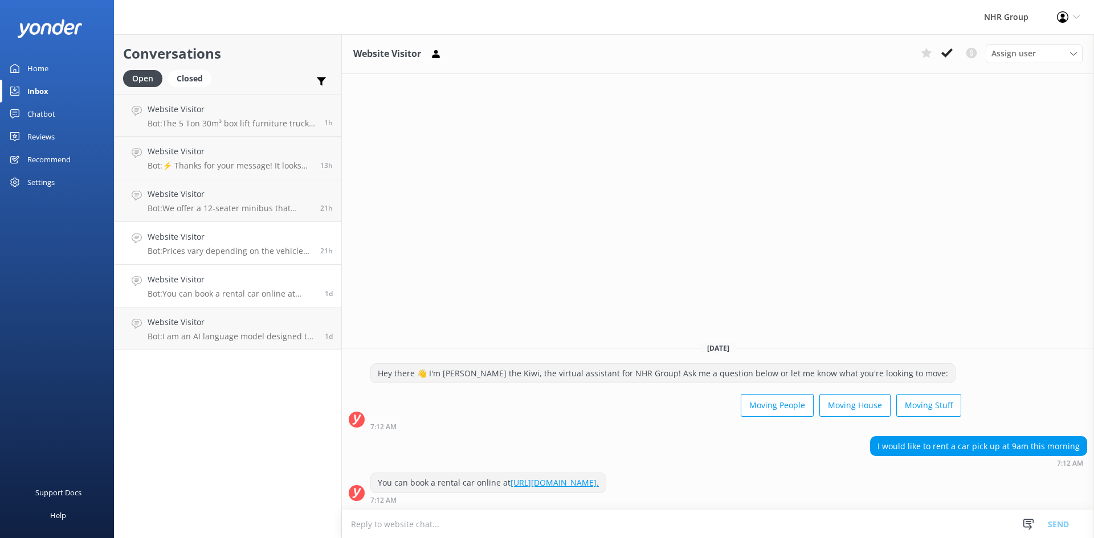
click at [215, 248] on p "Bot: Prices vary depending on the vehicle type, location, and your specific ren…" at bounding box center [230, 251] width 164 height 10
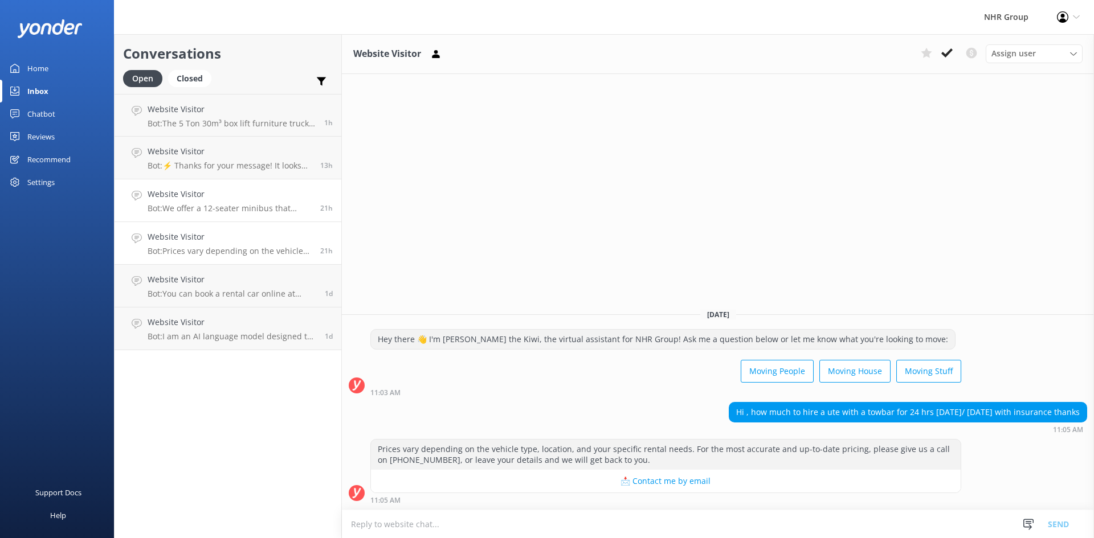
click at [190, 200] on h4 "Website Visitor" at bounding box center [230, 194] width 164 height 13
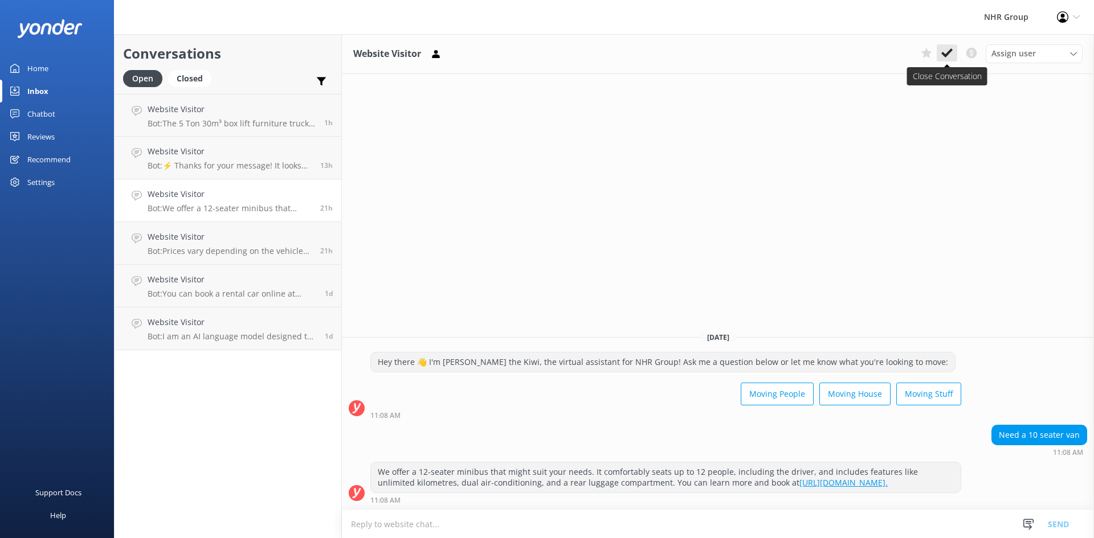
click at [953, 52] on button at bounding box center [946, 52] width 21 height 17
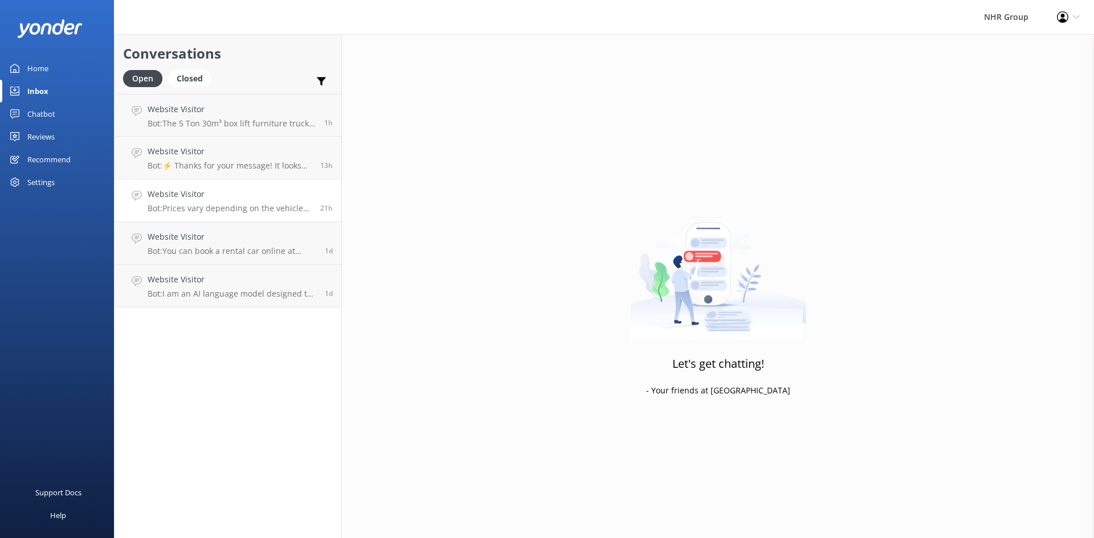
click at [289, 198] on h4 "Website Visitor" at bounding box center [230, 194] width 164 height 13
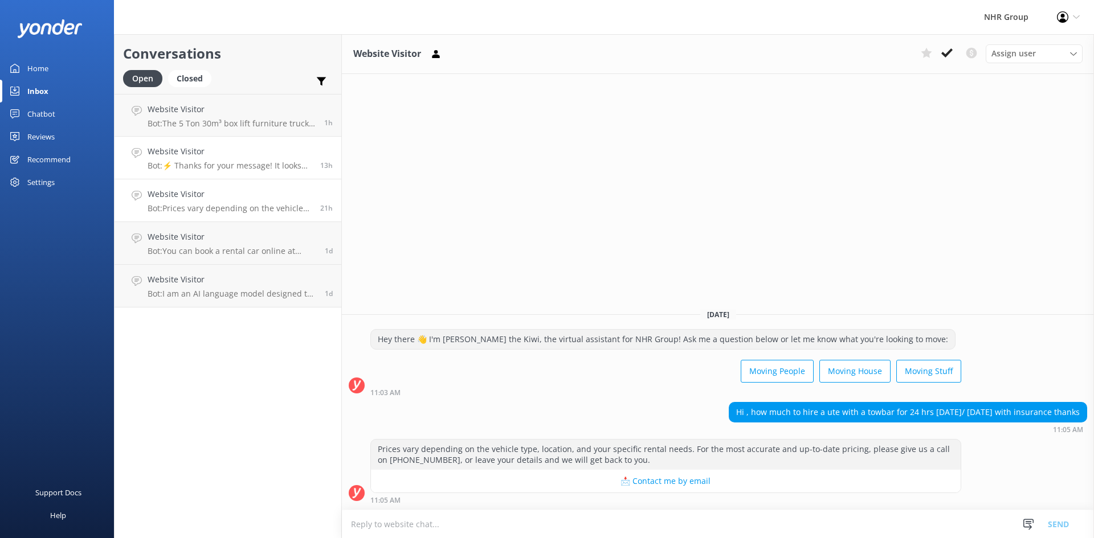
click at [269, 157] on h4 "Website Visitor" at bounding box center [230, 151] width 164 height 13
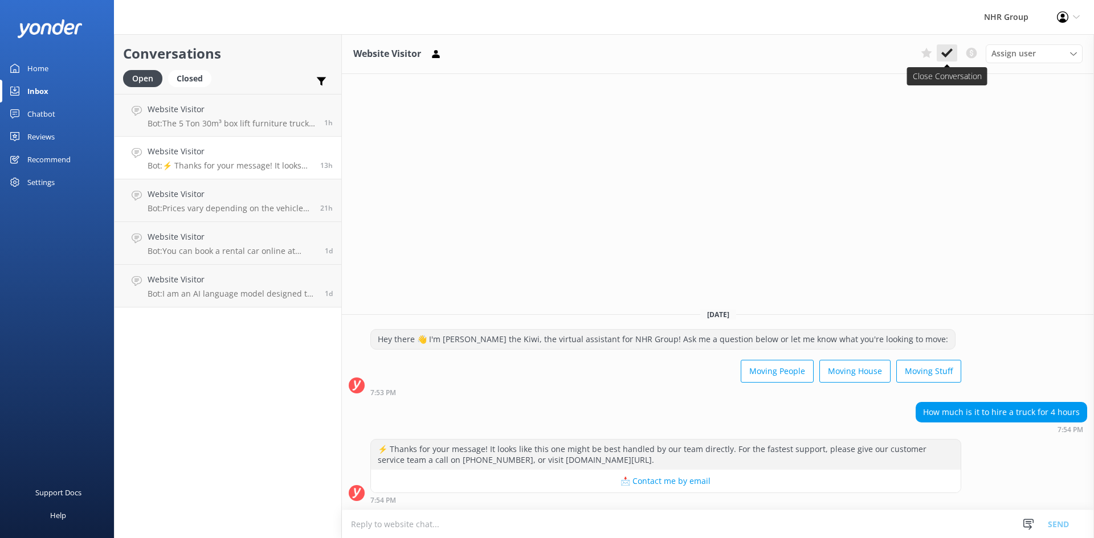
click at [945, 55] on use at bounding box center [946, 52] width 11 height 9
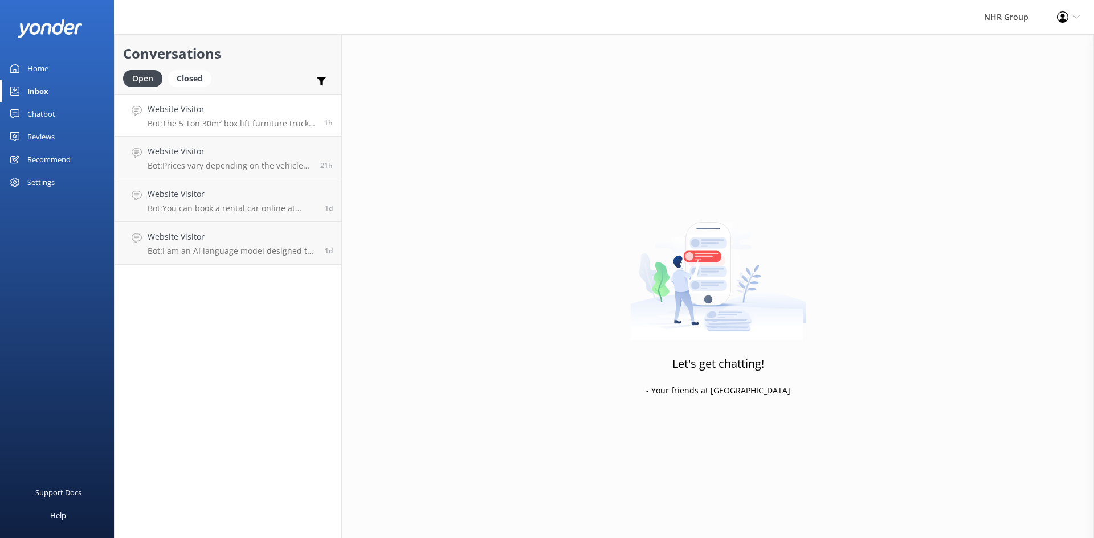
click at [290, 113] on h4 "Website Visitor" at bounding box center [232, 109] width 168 height 13
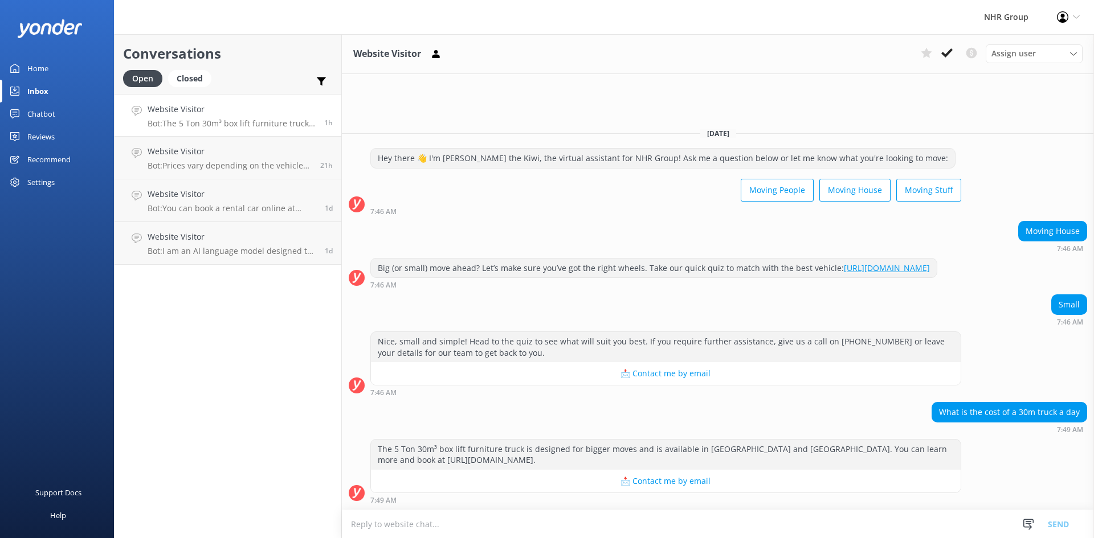
click at [35, 67] on div "Home" at bounding box center [37, 68] width 21 height 23
